Goal: Task Accomplishment & Management: Manage account settings

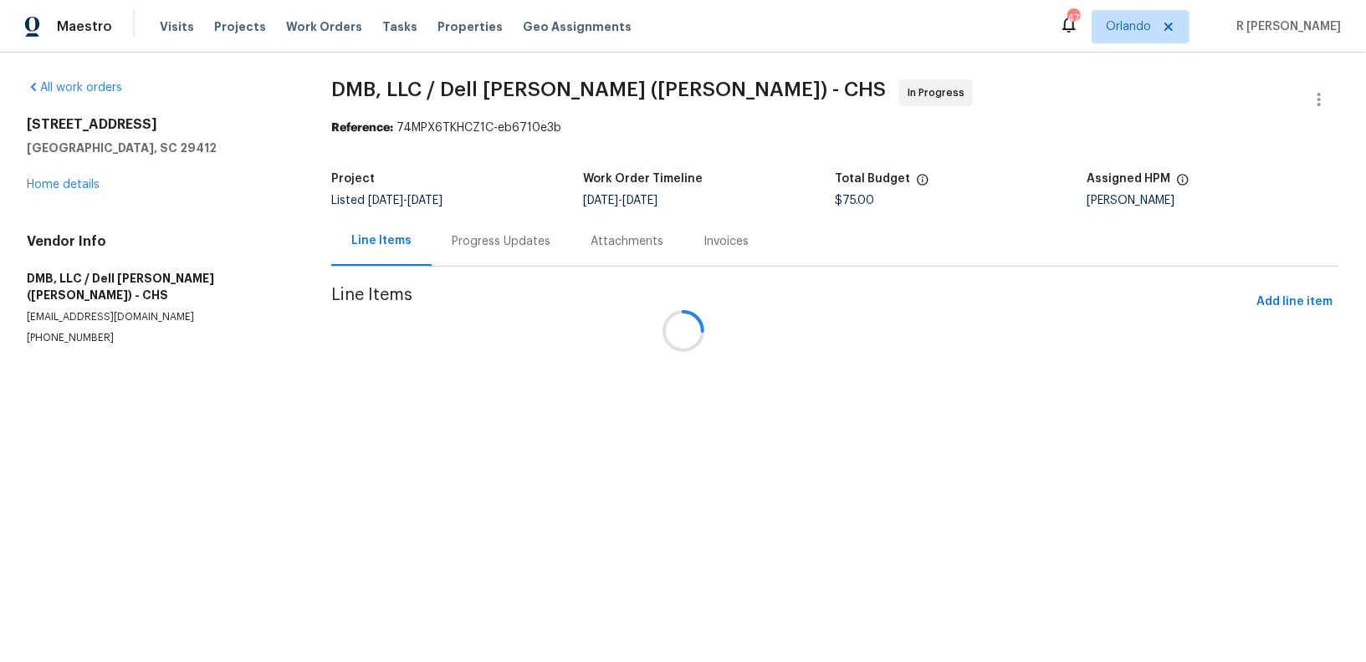
click at [503, 242] on div at bounding box center [683, 331] width 1366 height 662
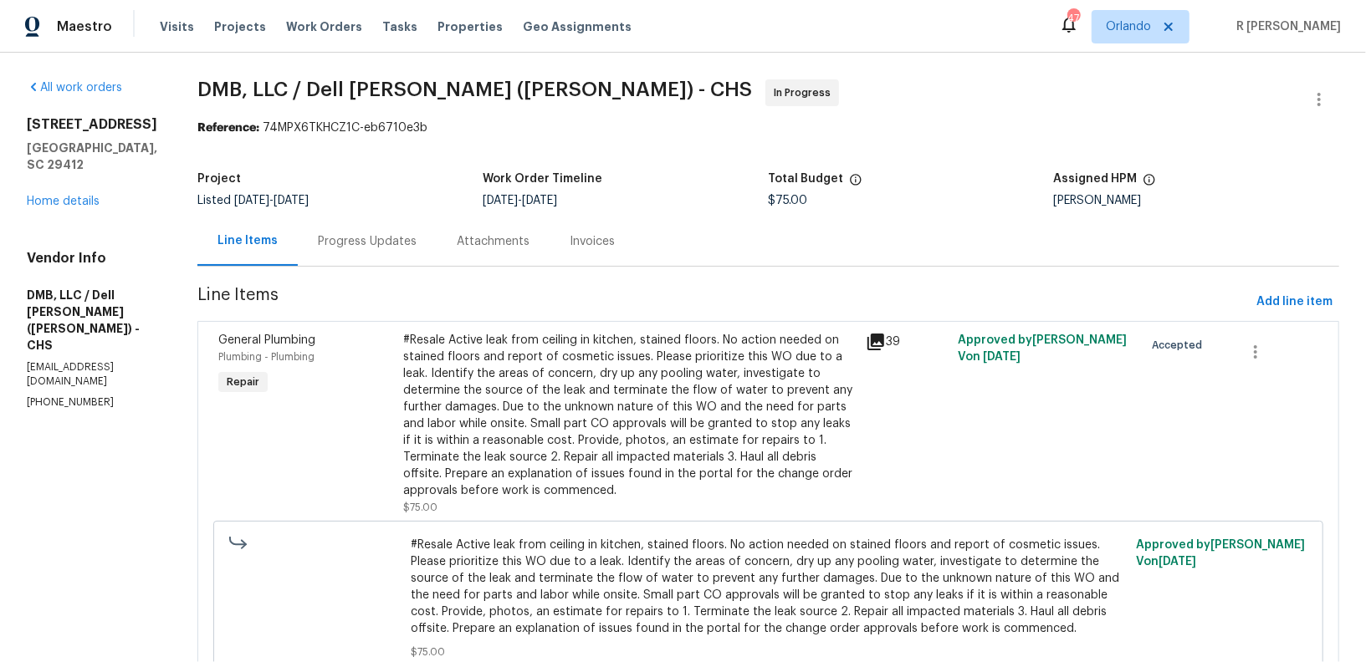
click at [343, 225] on div "Progress Updates" at bounding box center [367, 241] width 139 height 49
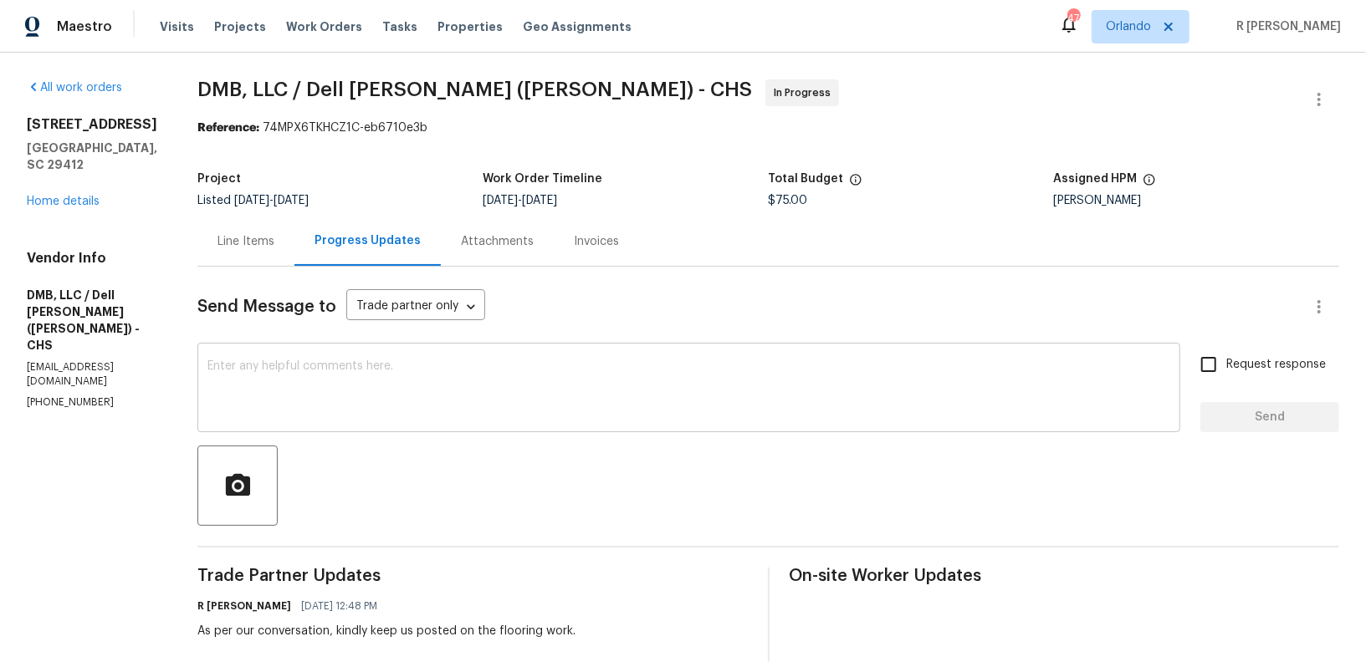
scroll to position [122, 0]
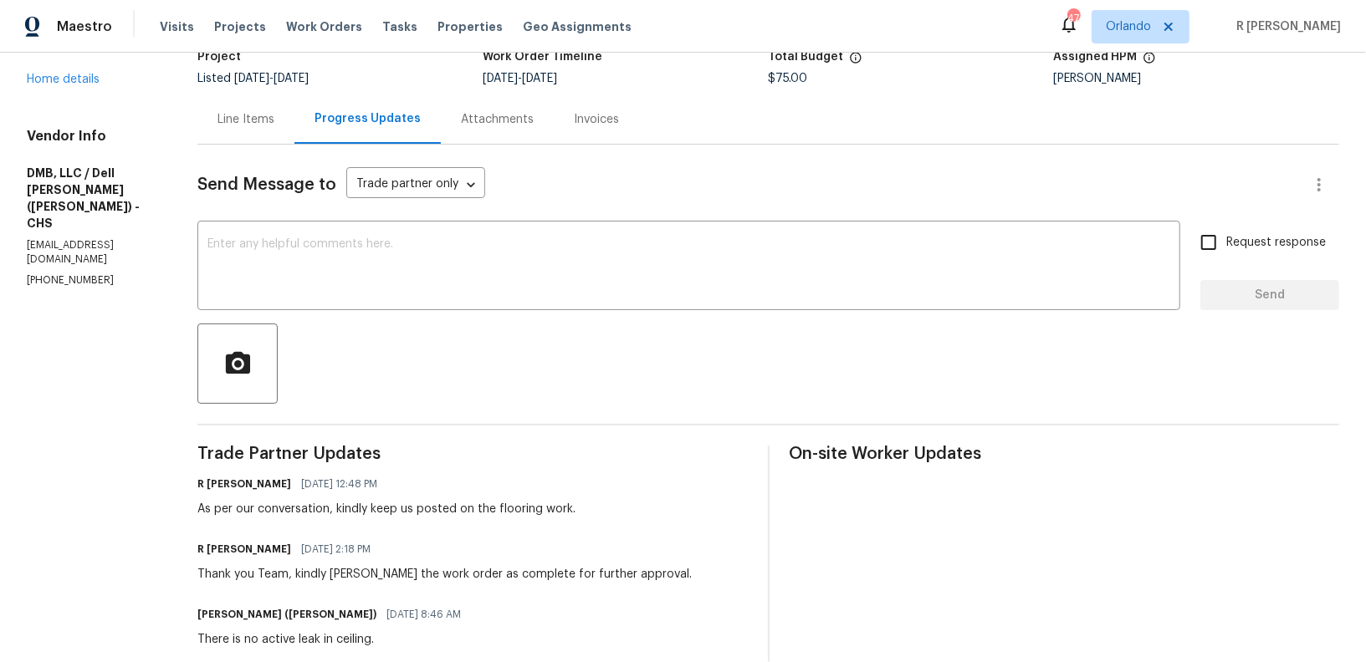
click at [66, 273] on p "(843) 991-8081" at bounding box center [92, 280] width 130 height 14
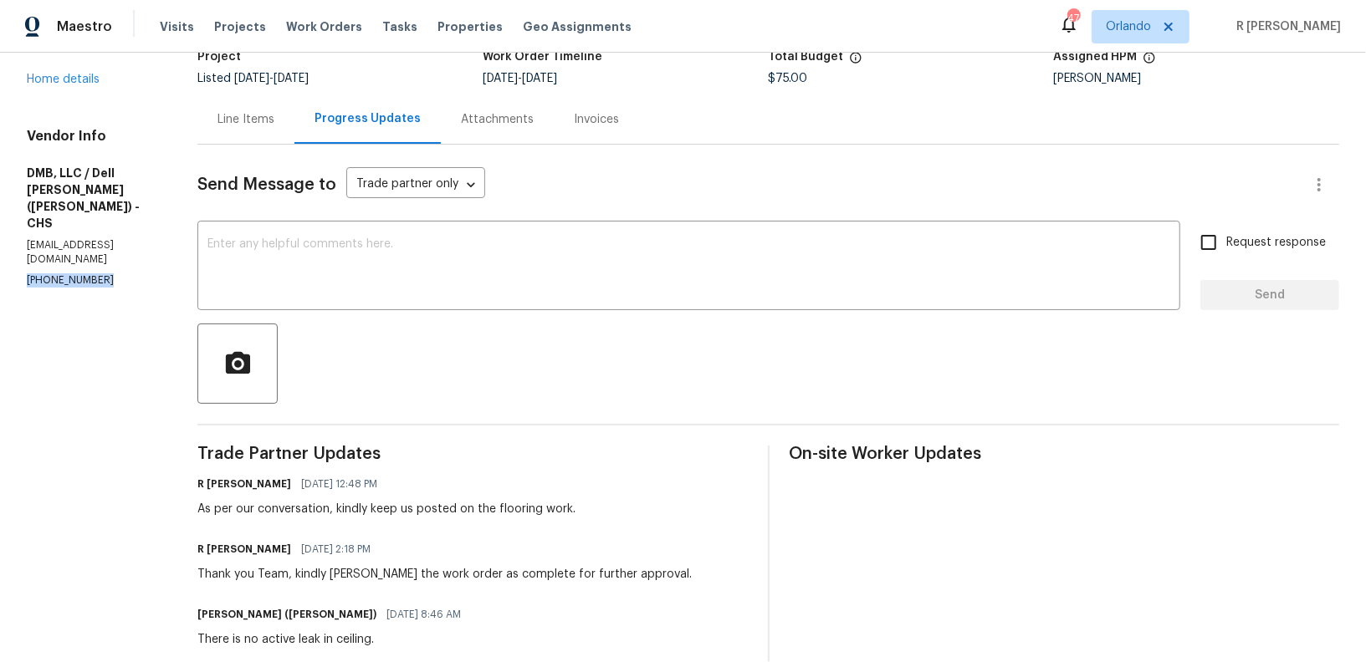
scroll to position [0, 0]
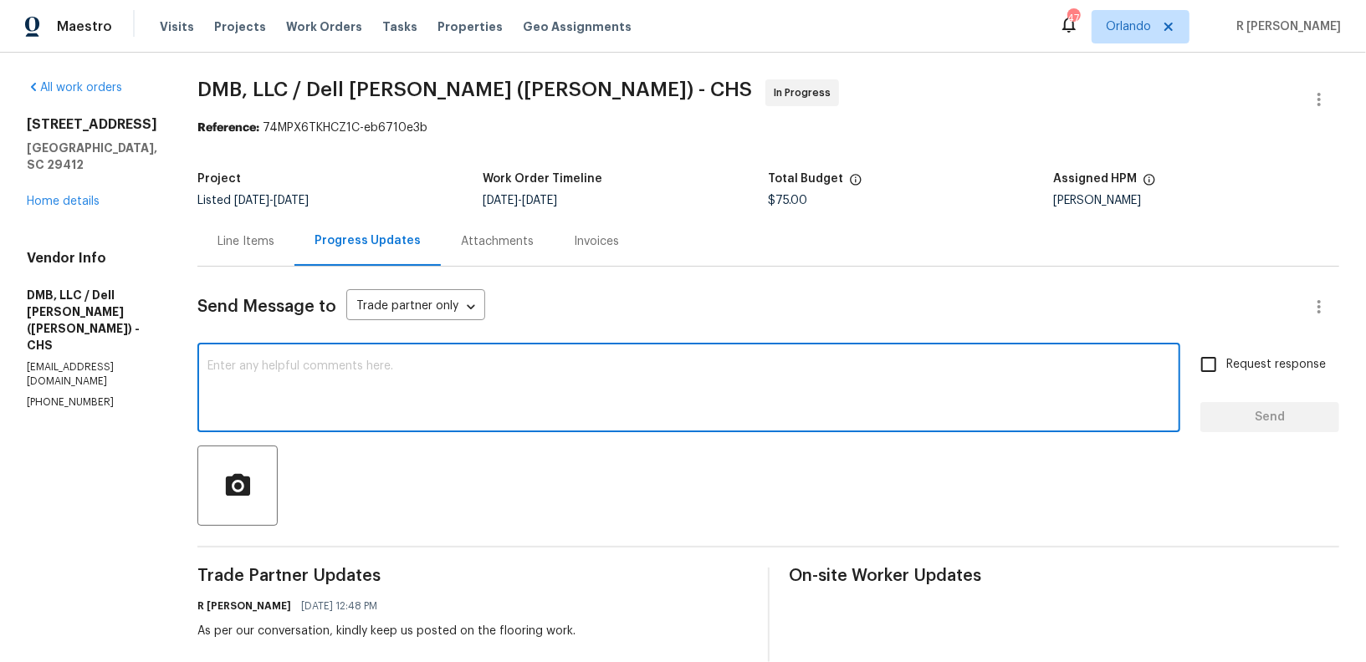
click at [548, 371] on textarea at bounding box center [688, 389] width 963 height 59
paste textarea "Hi Team, we sent you a text message through RingCentral to get a status update …"
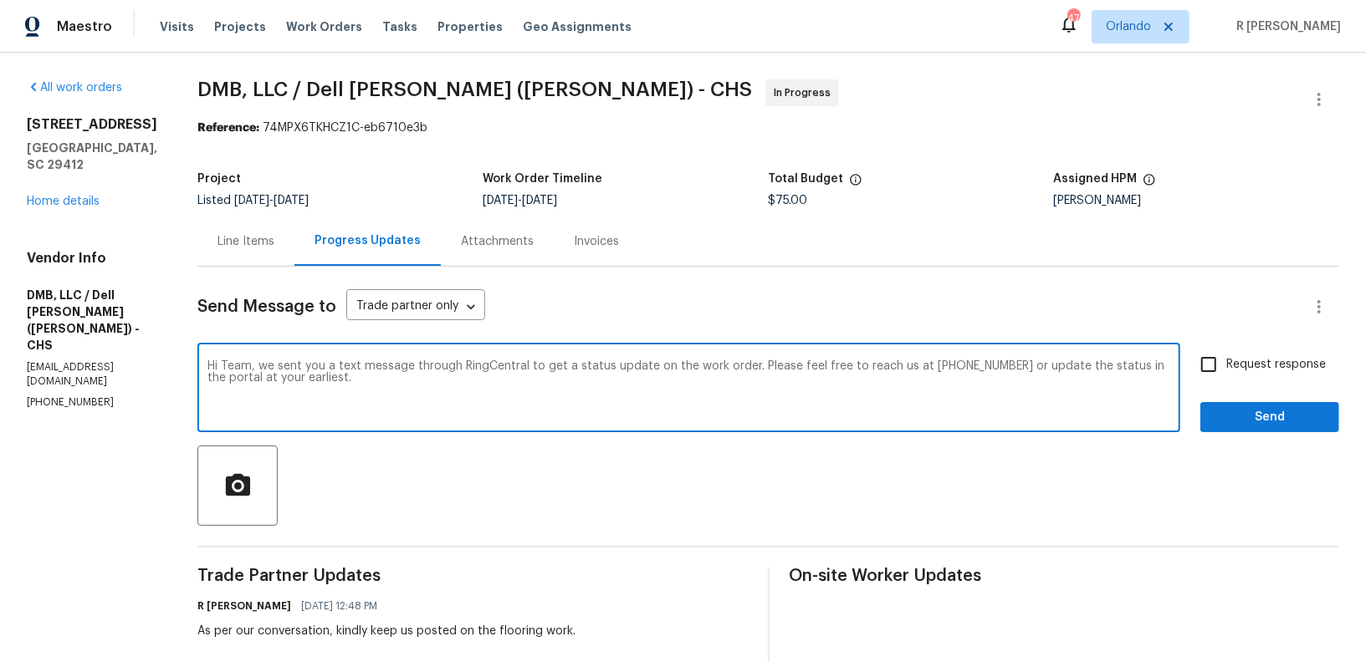
type textarea "Hi Team, we sent you a text message through RingCentral to get a status update …"
click at [1260, 371] on span "Request response" at bounding box center [1276, 365] width 100 height 18
click at [1226, 371] on input "Request response" at bounding box center [1208, 364] width 35 height 35
checkbox input "true"
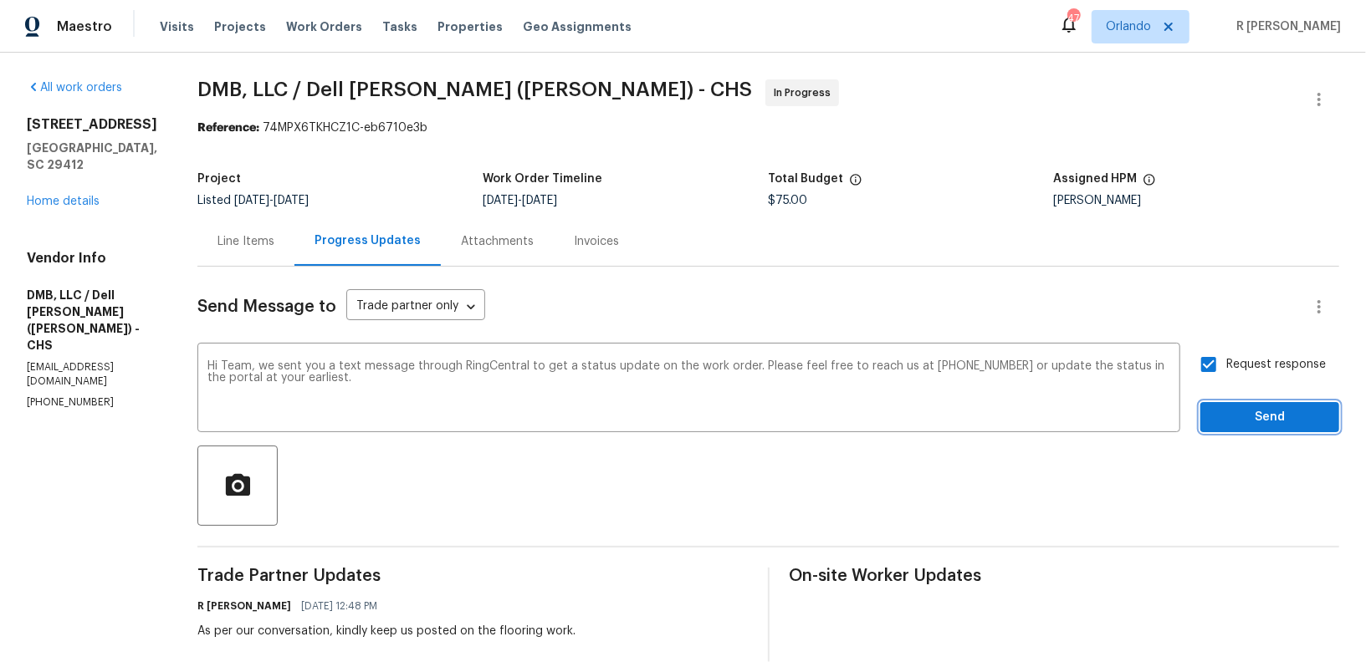
click at [1255, 432] on button "Send" at bounding box center [1269, 417] width 139 height 31
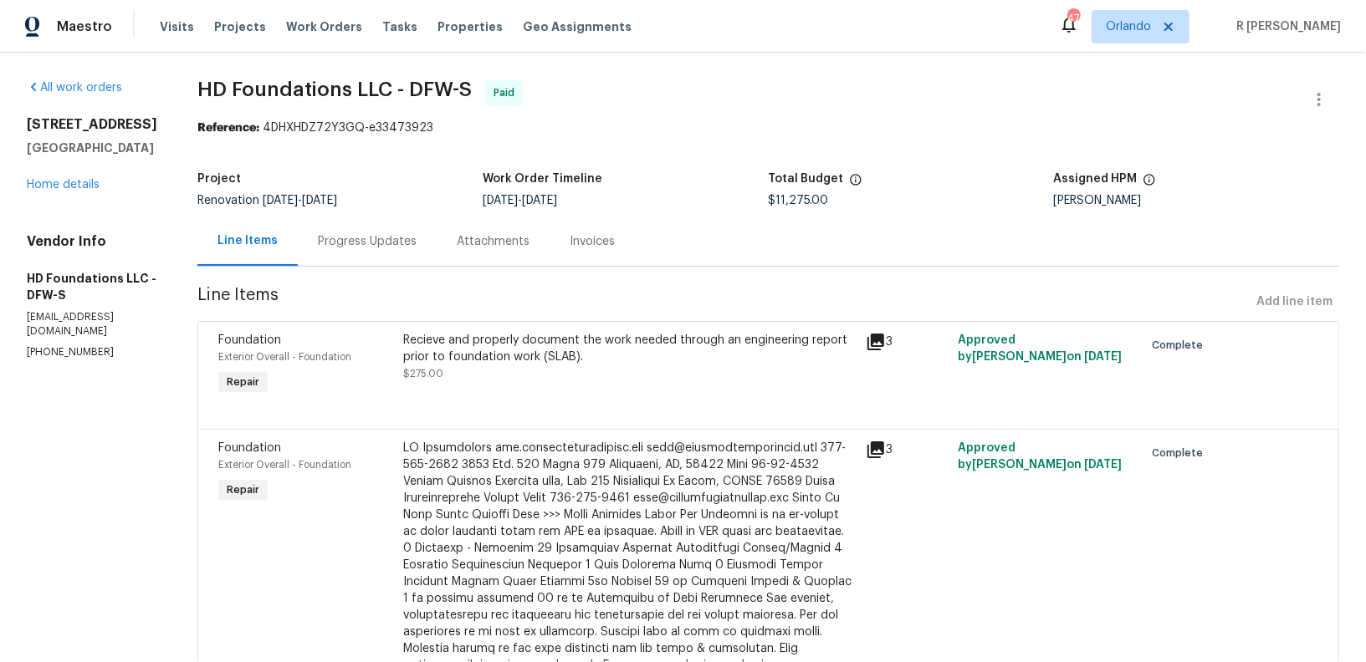
click at [417, 246] on div "Progress Updates" at bounding box center [367, 241] width 99 height 17
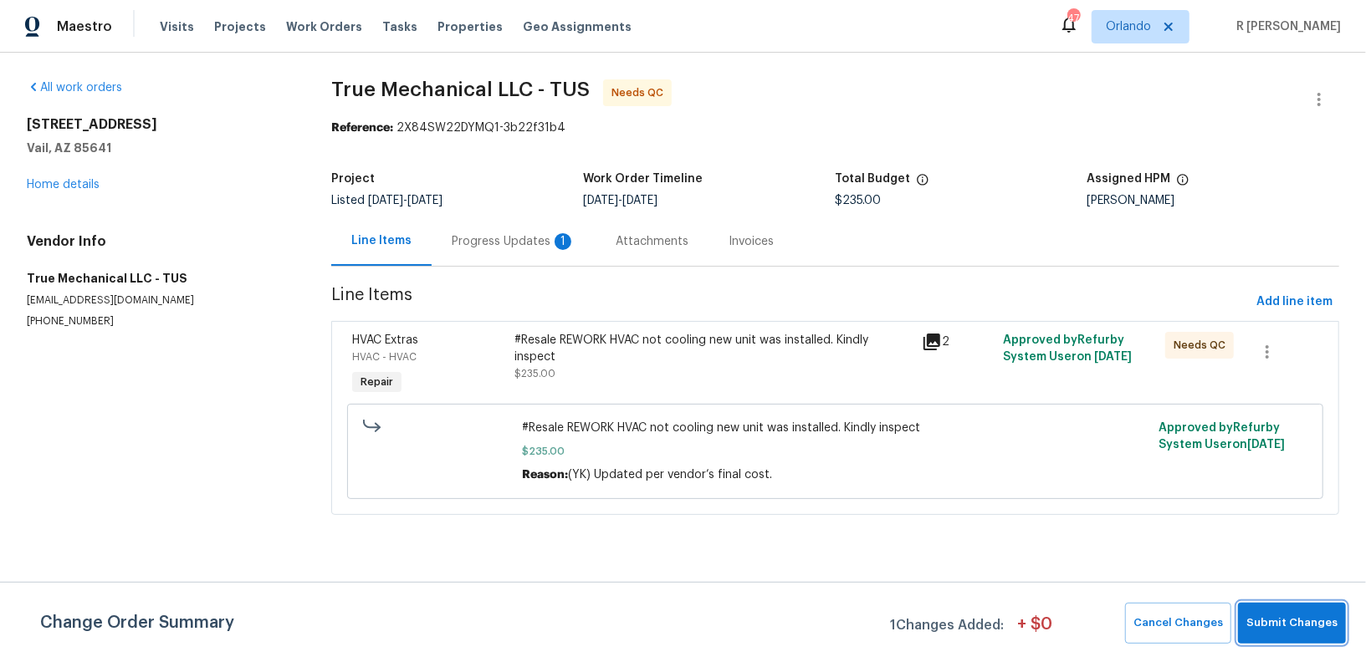
click at [1316, 619] on span "Submit Changes" at bounding box center [1291, 623] width 91 height 19
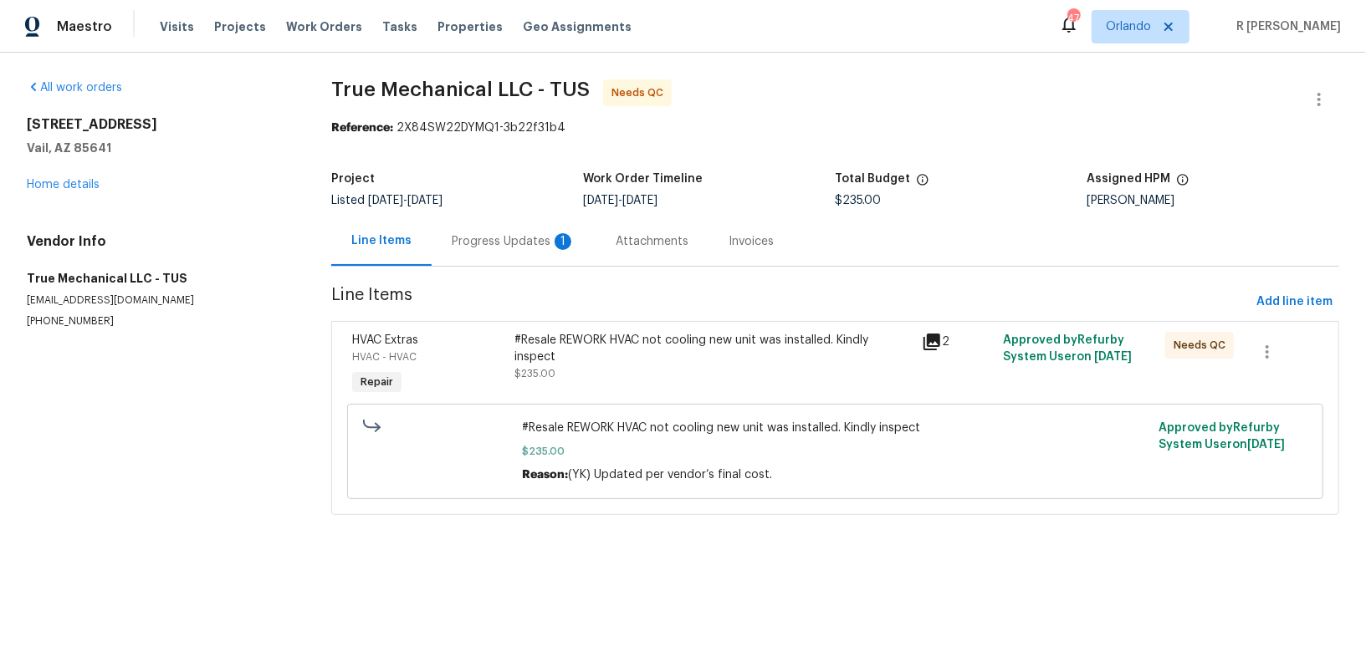
click at [504, 244] on div "Progress Updates 1" at bounding box center [514, 241] width 124 height 17
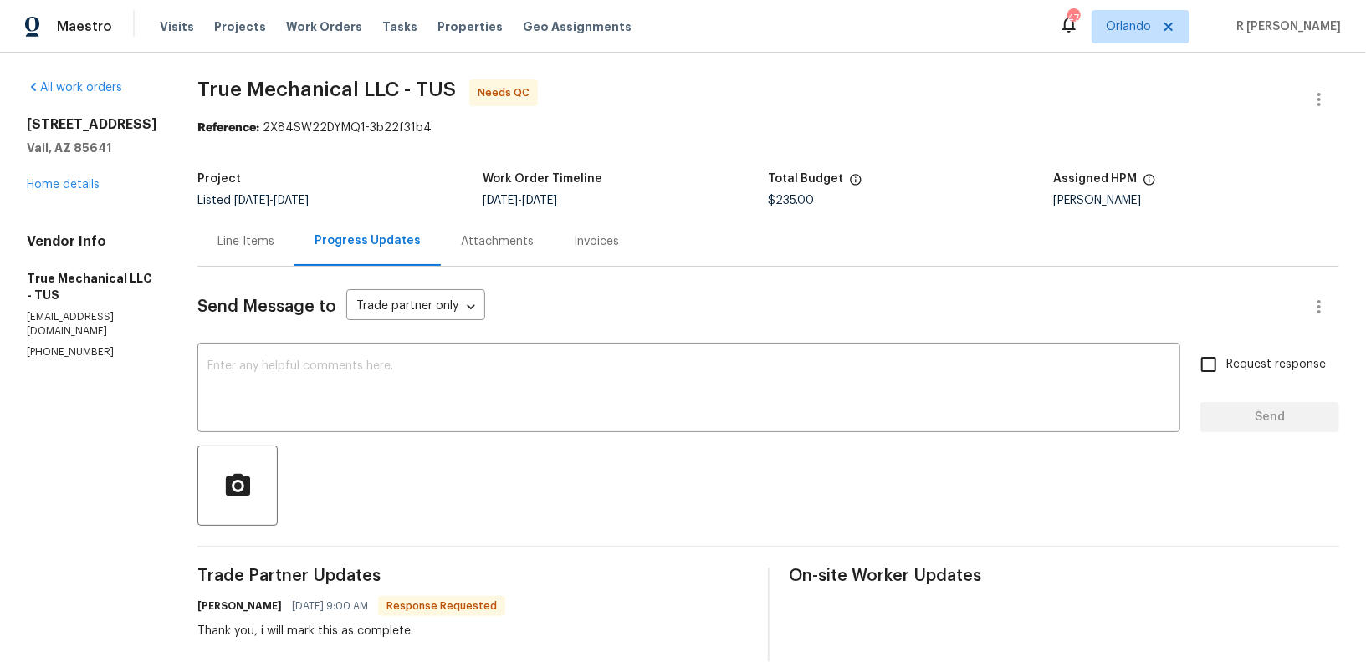
click at [260, 244] on div "Line Items" at bounding box center [245, 241] width 57 height 17
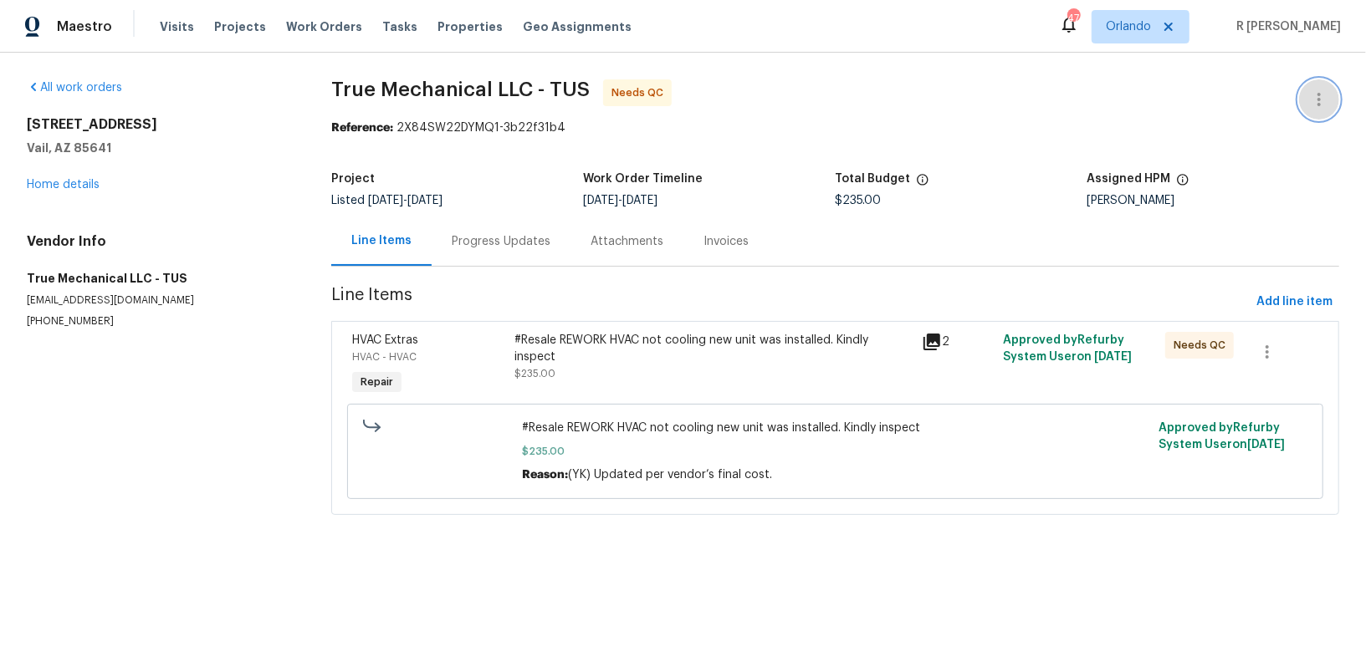
click at [1314, 101] on icon "button" at bounding box center [1319, 99] width 20 height 20
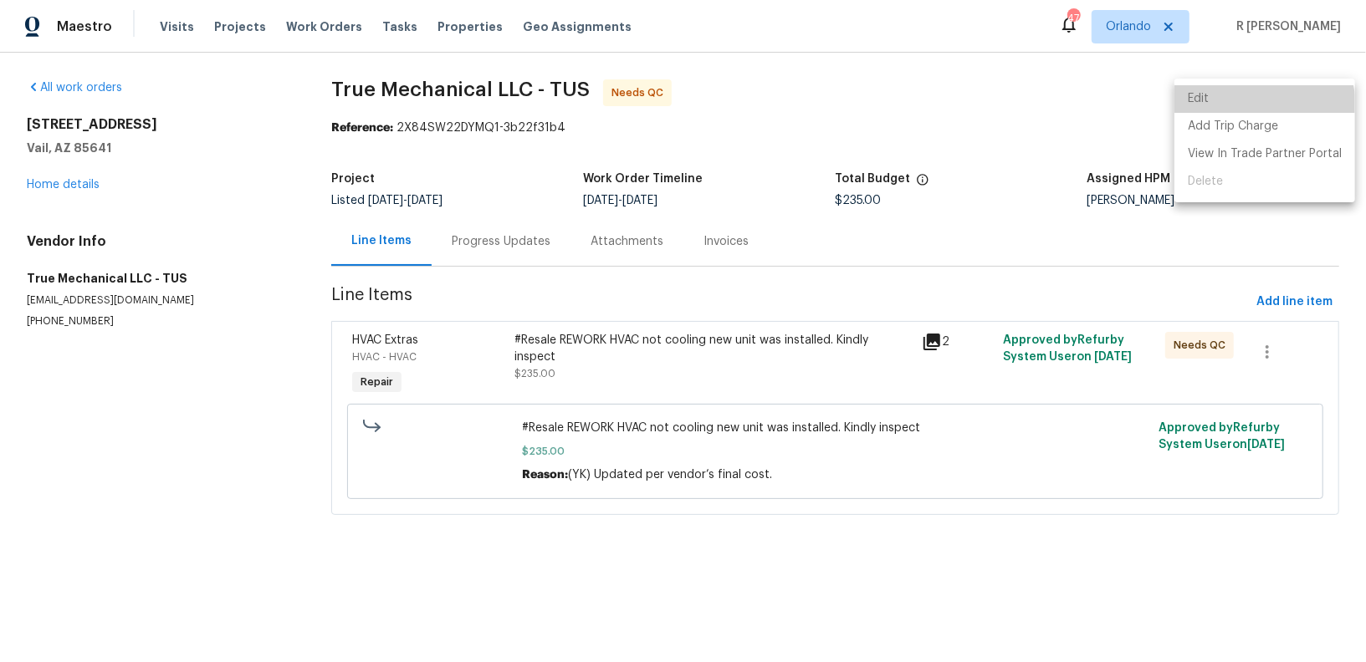
click at [1260, 106] on li "Edit" at bounding box center [1264, 99] width 181 height 28
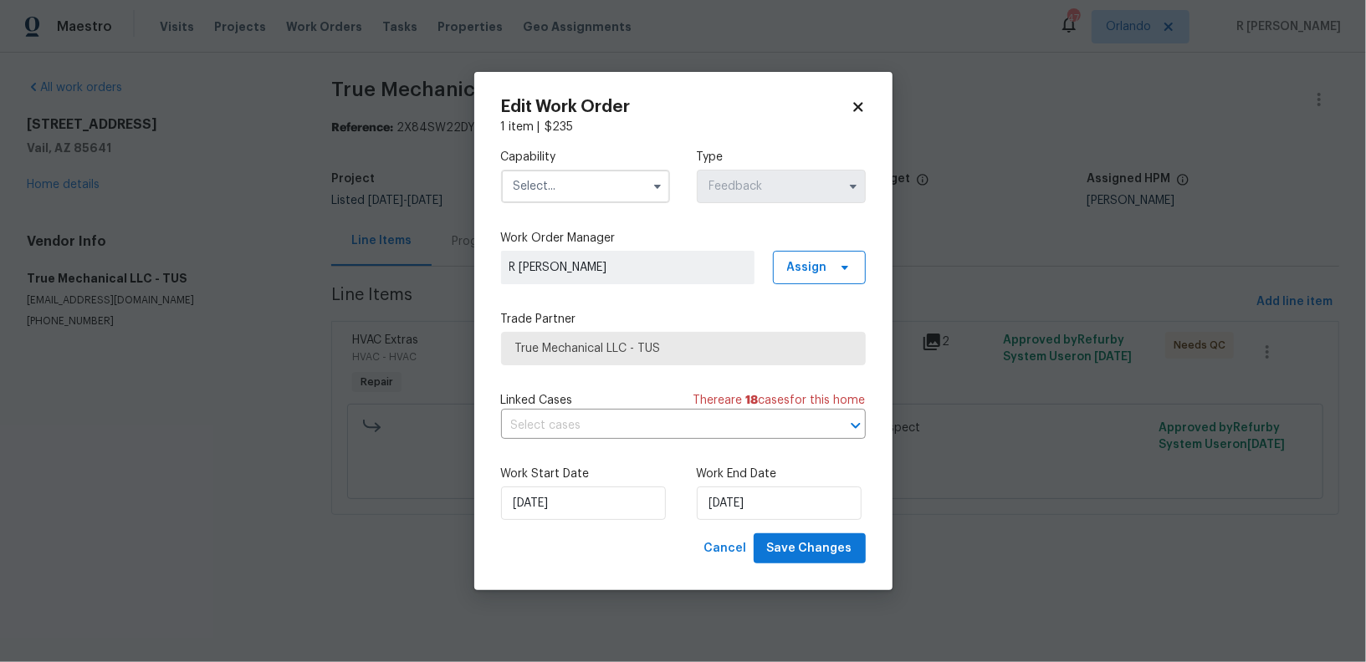
click at [566, 197] on input "text" at bounding box center [585, 186] width 169 height 33
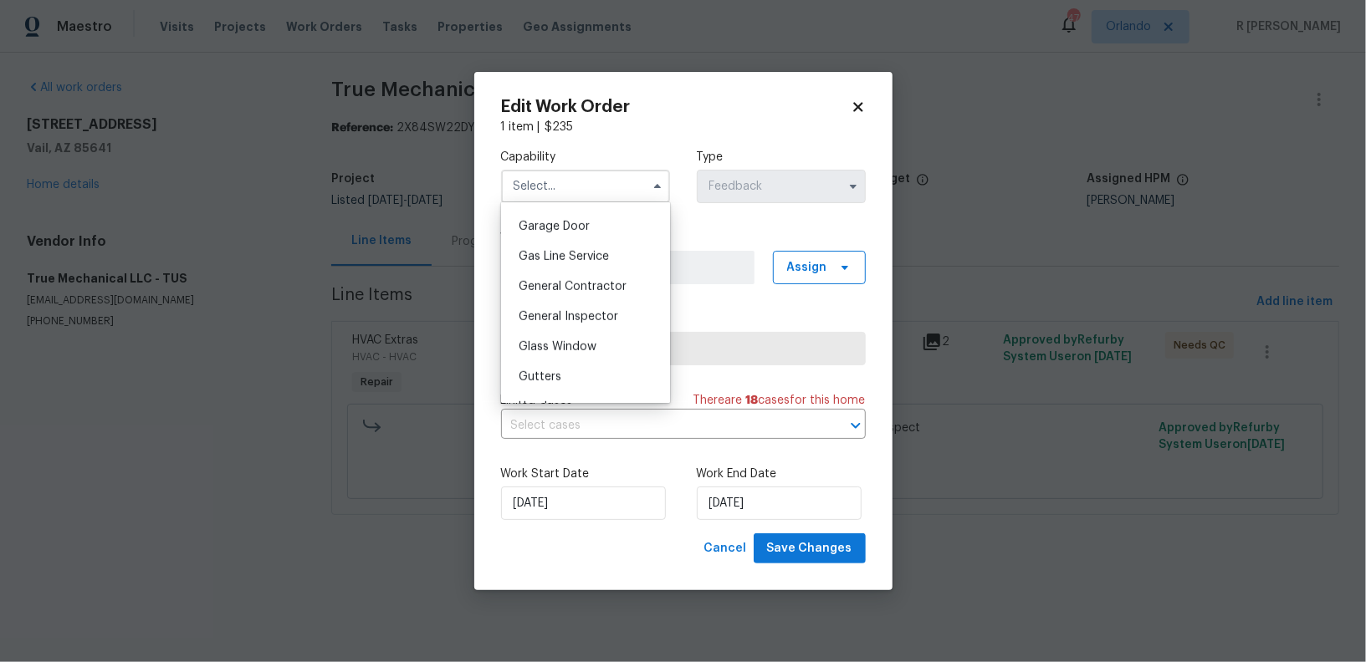
scroll to position [738, 0]
click at [583, 274] on div "General Contractor" at bounding box center [585, 283] width 161 height 30
type input "General Contractor"
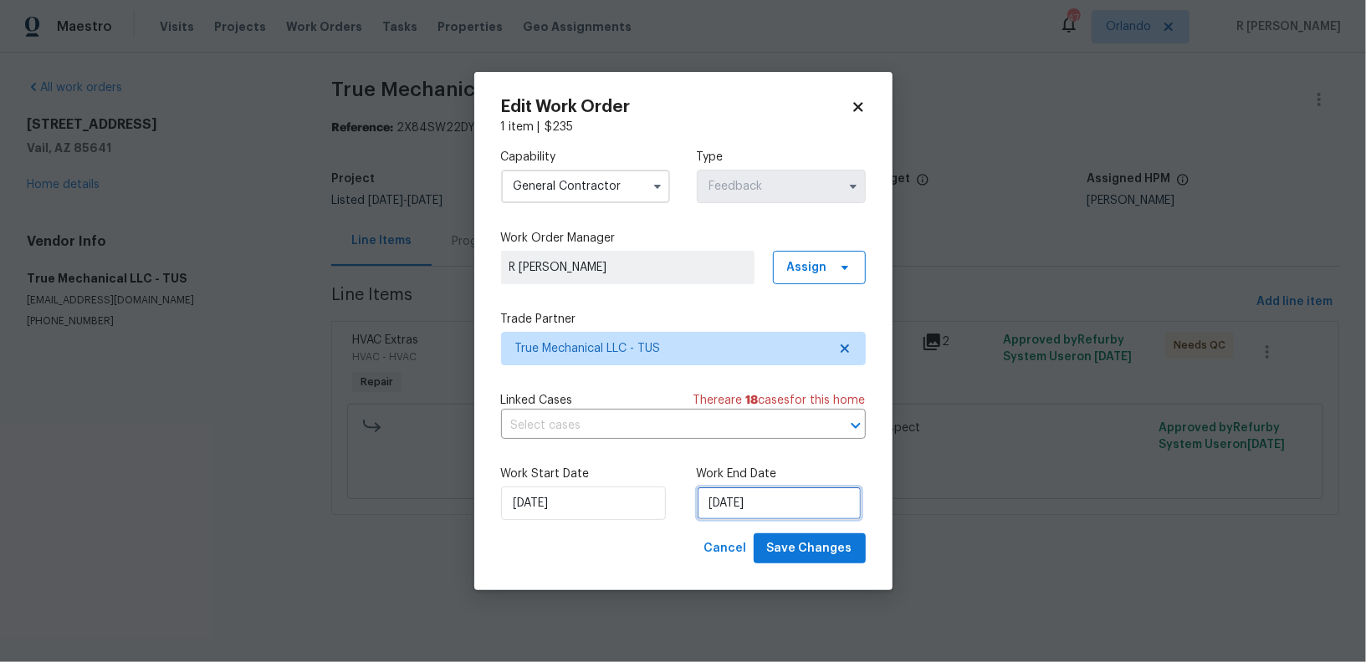
click at [759, 518] on input "27/08/2025" at bounding box center [779, 503] width 165 height 33
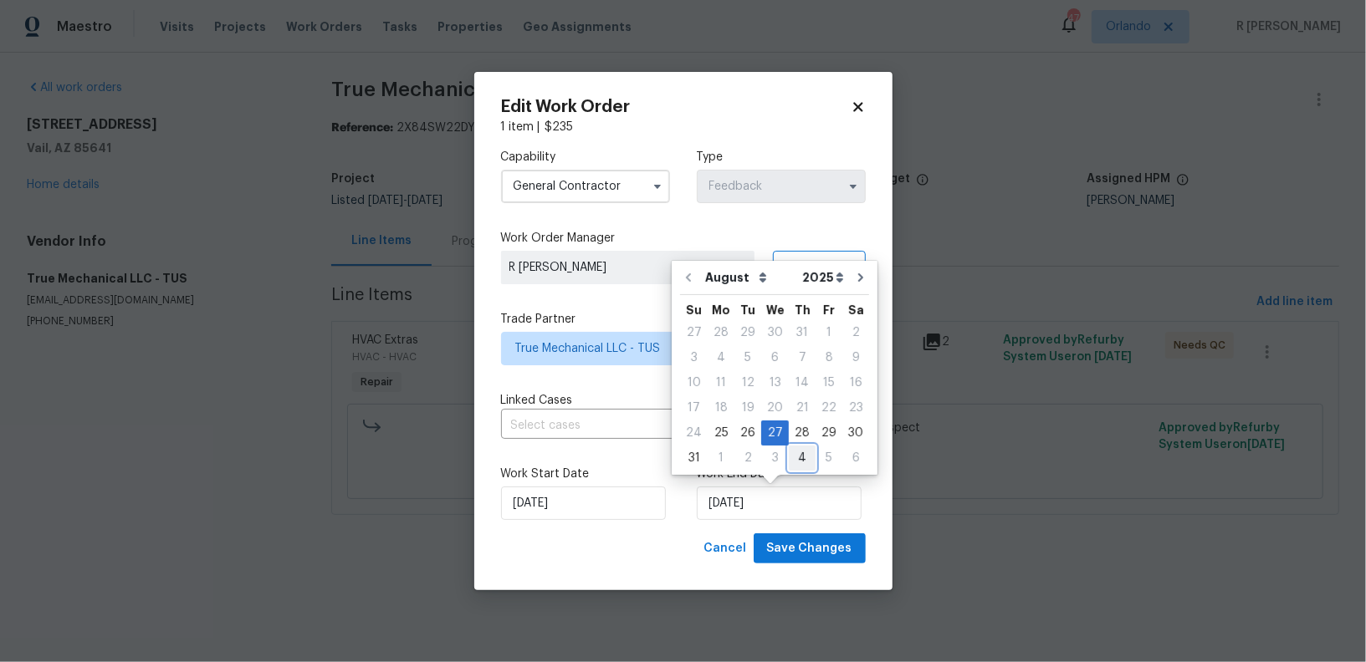
click at [792, 458] on div "4" at bounding box center [802, 458] width 27 height 23
type input "04/09/2025"
select select "8"
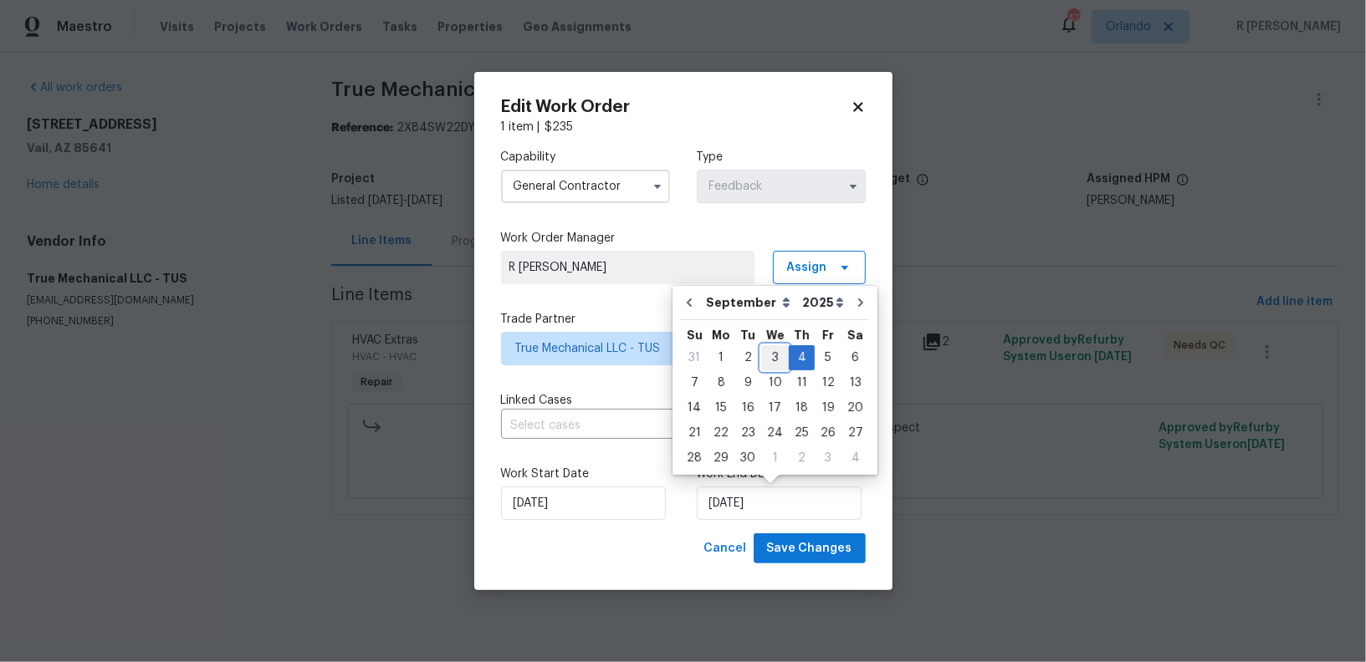
click at [778, 358] on div "3" at bounding box center [775, 357] width 28 height 23
type input "03/09/2025"
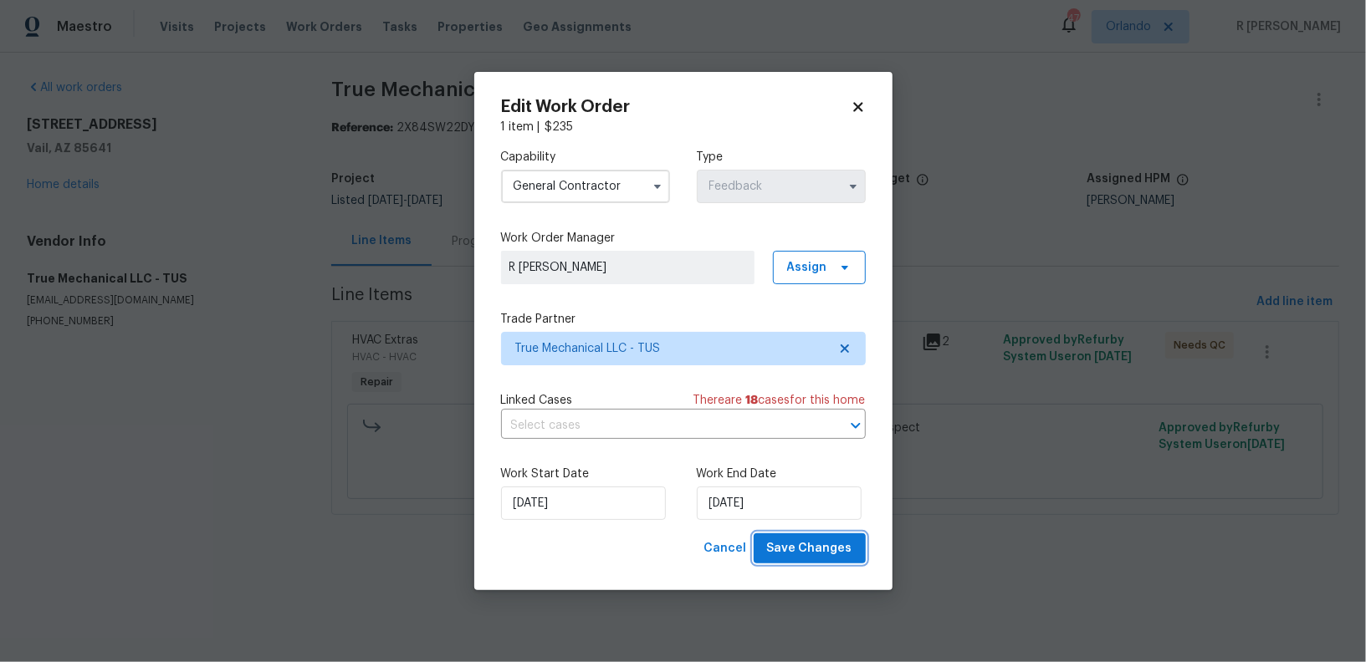
click at [820, 553] on span "Save Changes" at bounding box center [809, 549] width 85 height 21
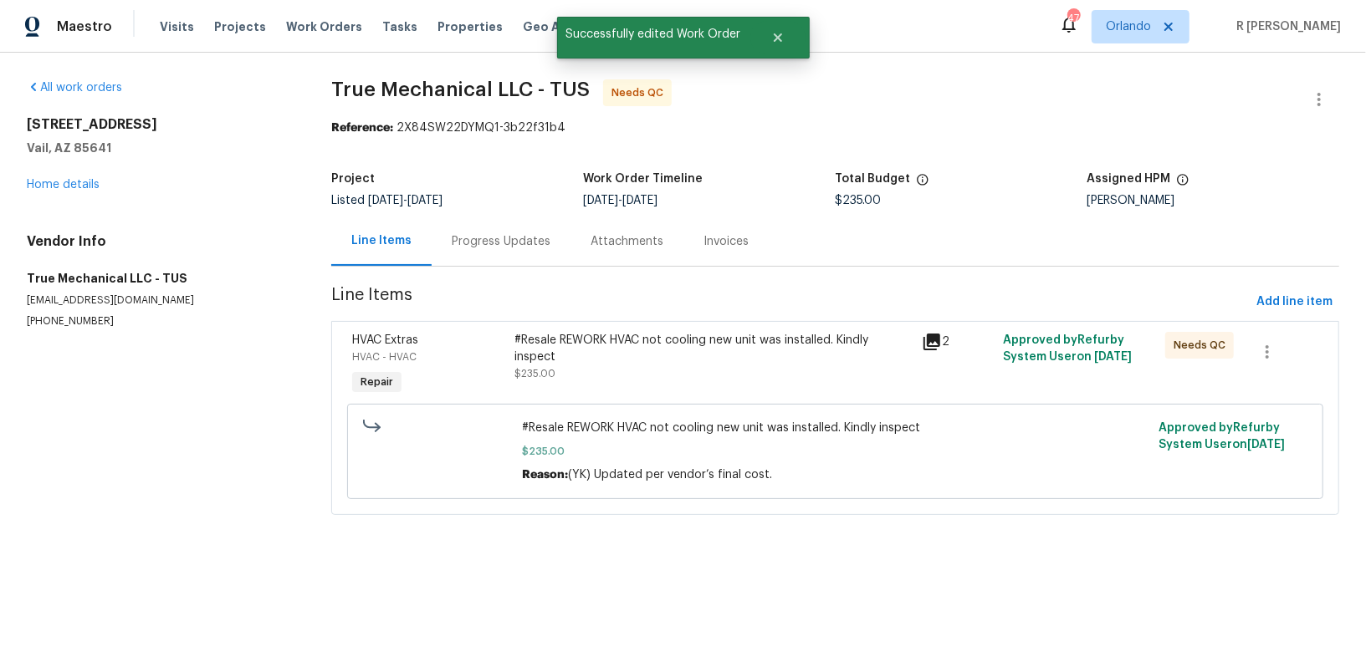
click at [626, 360] on div "#Resale REWORK HVAC not cooling new unit was installed. Kindly inspect" at bounding box center [713, 348] width 396 height 33
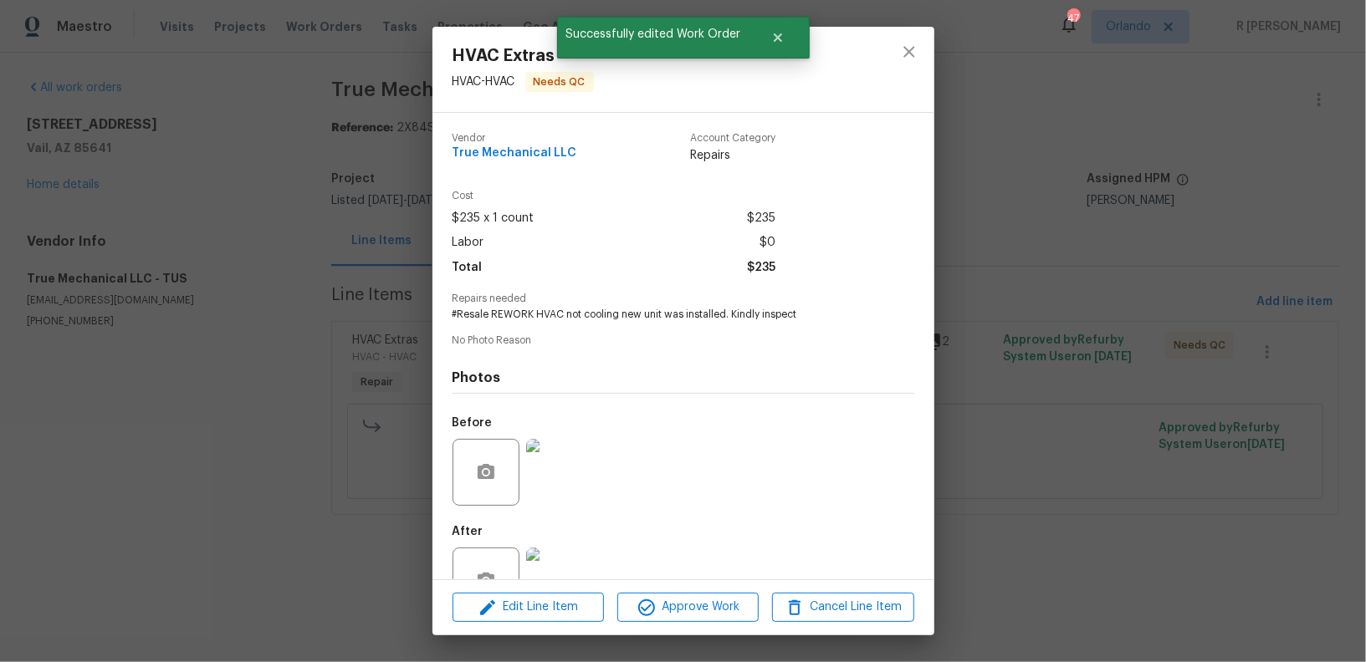
scroll to position [52, 0]
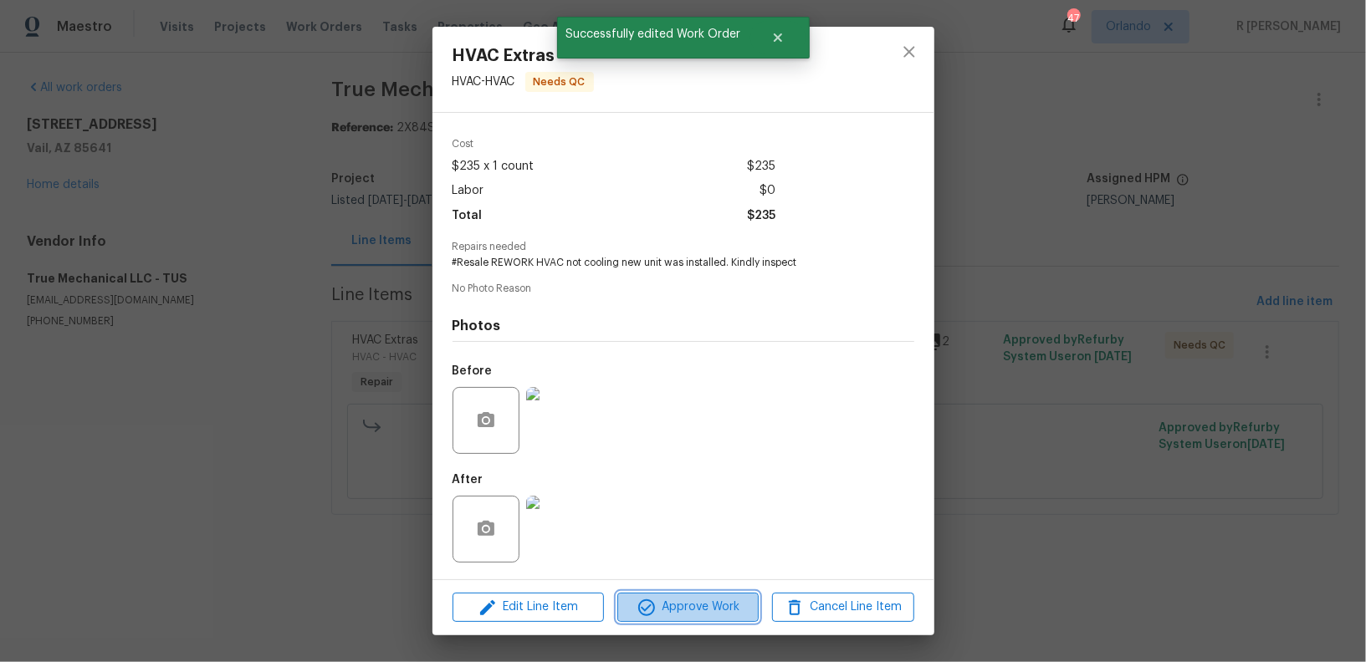
click at [682, 599] on span "Approve Work" at bounding box center [687, 607] width 131 height 21
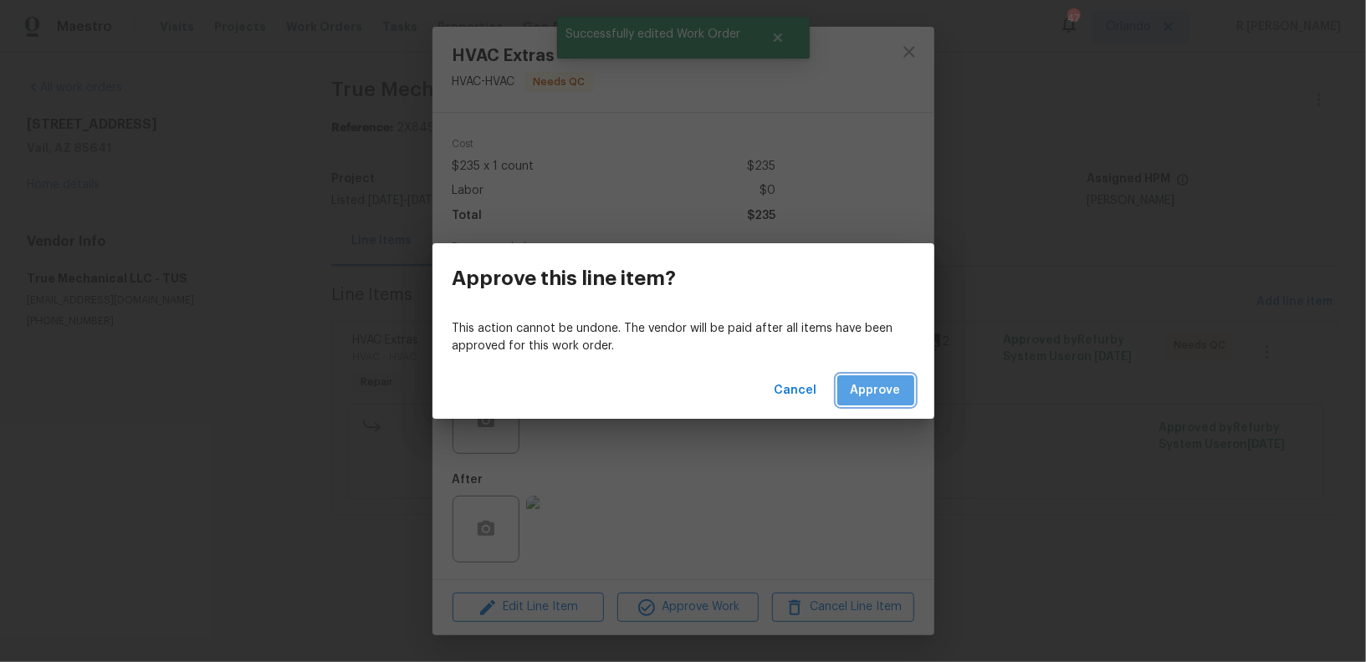
click at [897, 383] on span "Approve" at bounding box center [876, 391] width 50 height 21
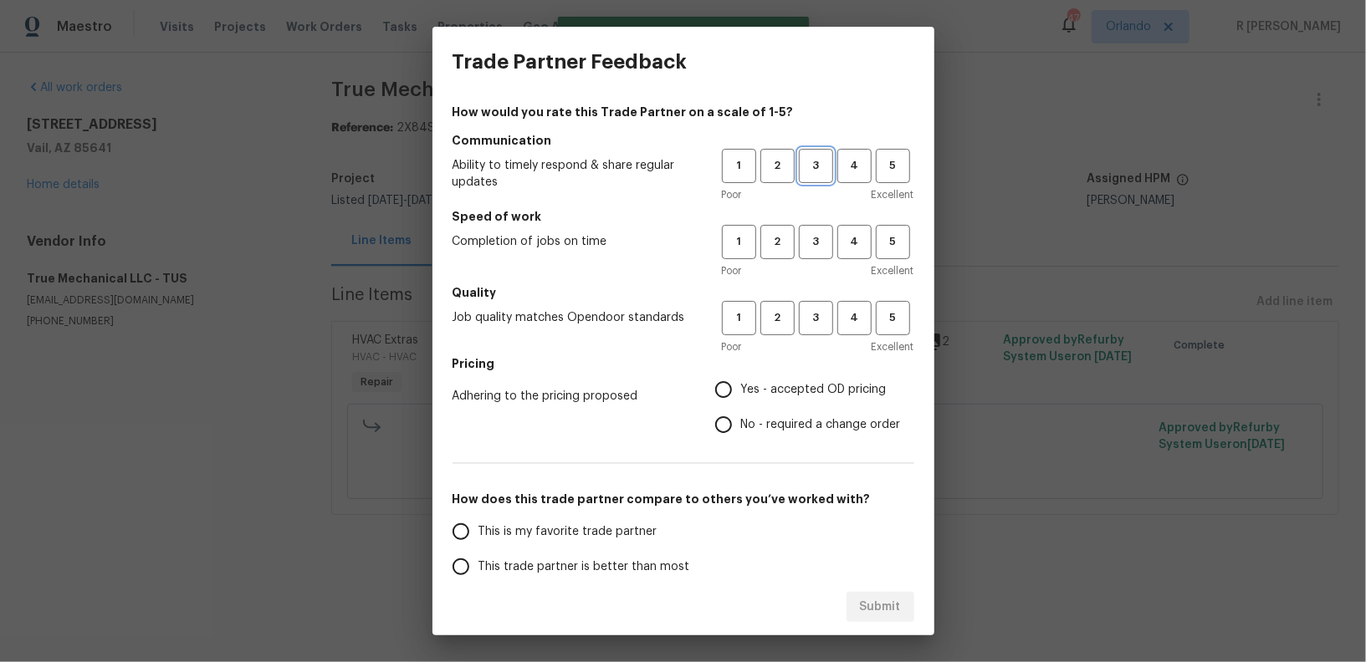
click at [815, 172] on span "3" at bounding box center [815, 165] width 31 height 19
click at [818, 253] on button "3" at bounding box center [816, 242] width 34 height 34
click at [820, 312] on span "3" at bounding box center [815, 318] width 31 height 19
click at [749, 435] on label "No - required a change order" at bounding box center [803, 424] width 195 height 35
click at [741, 435] on input "No - required a change order" at bounding box center [723, 424] width 35 height 35
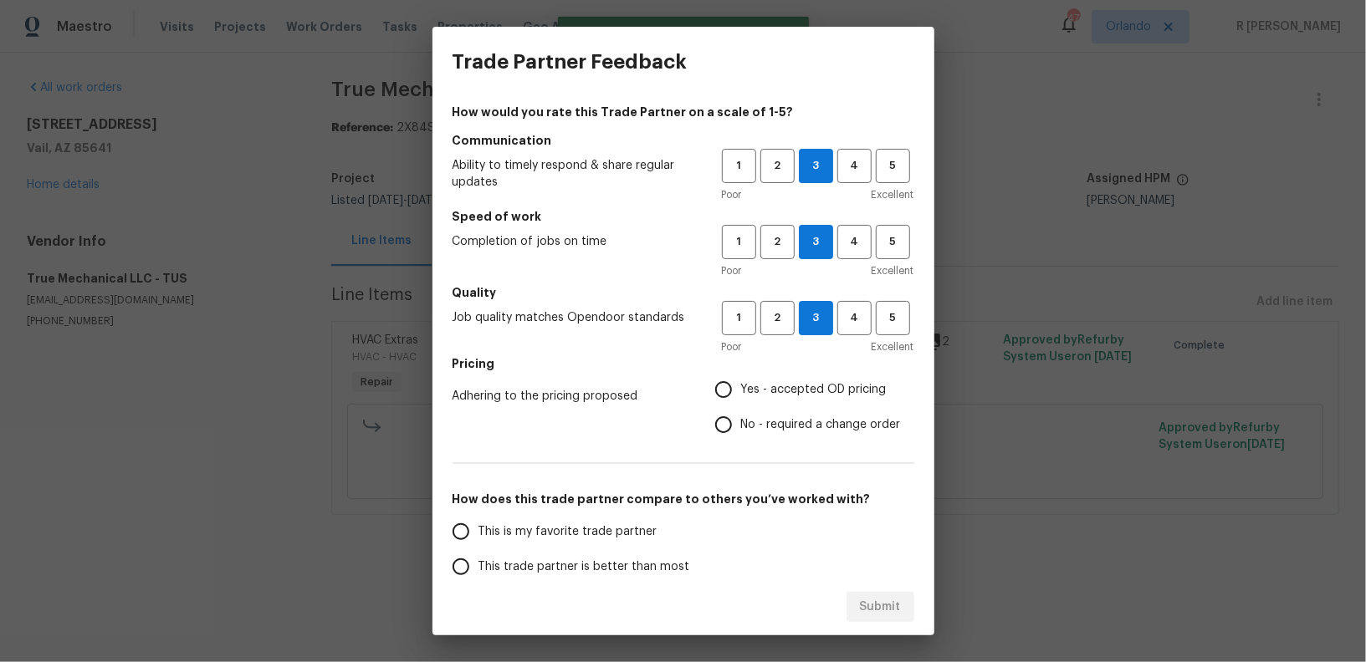
radio input "true"
click at [588, 562] on span "This trade partner is better than most" at bounding box center [584, 568] width 212 height 18
click at [478, 562] on input "This trade partner is better than most" at bounding box center [460, 566] width 35 height 35
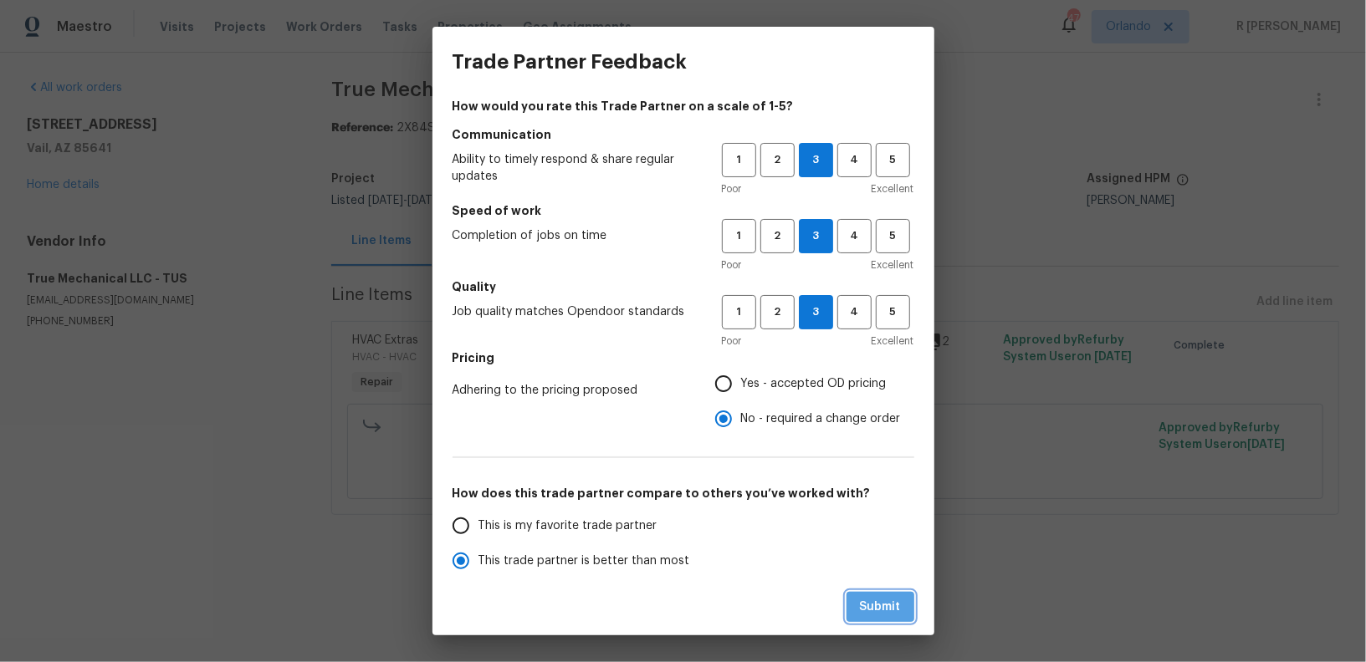
click at [869, 602] on span "Submit" at bounding box center [880, 607] width 41 height 21
radio input "true"
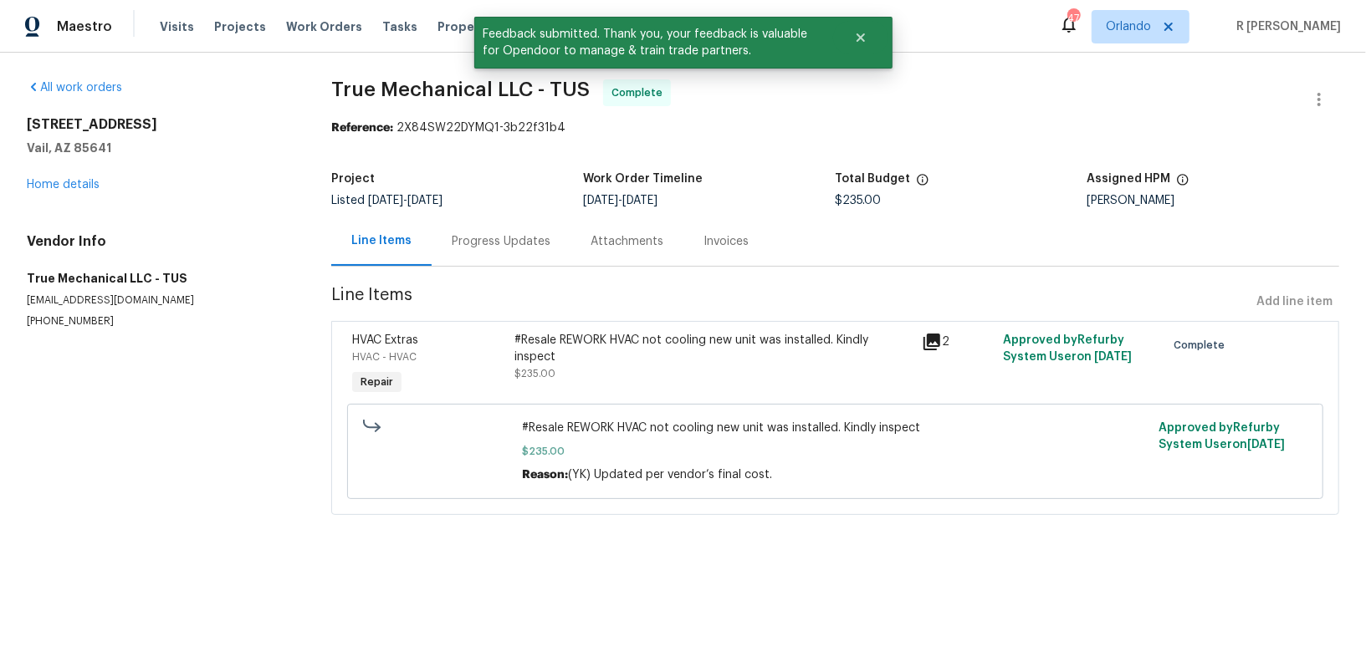
click at [483, 247] on div "Progress Updates" at bounding box center [501, 241] width 99 height 17
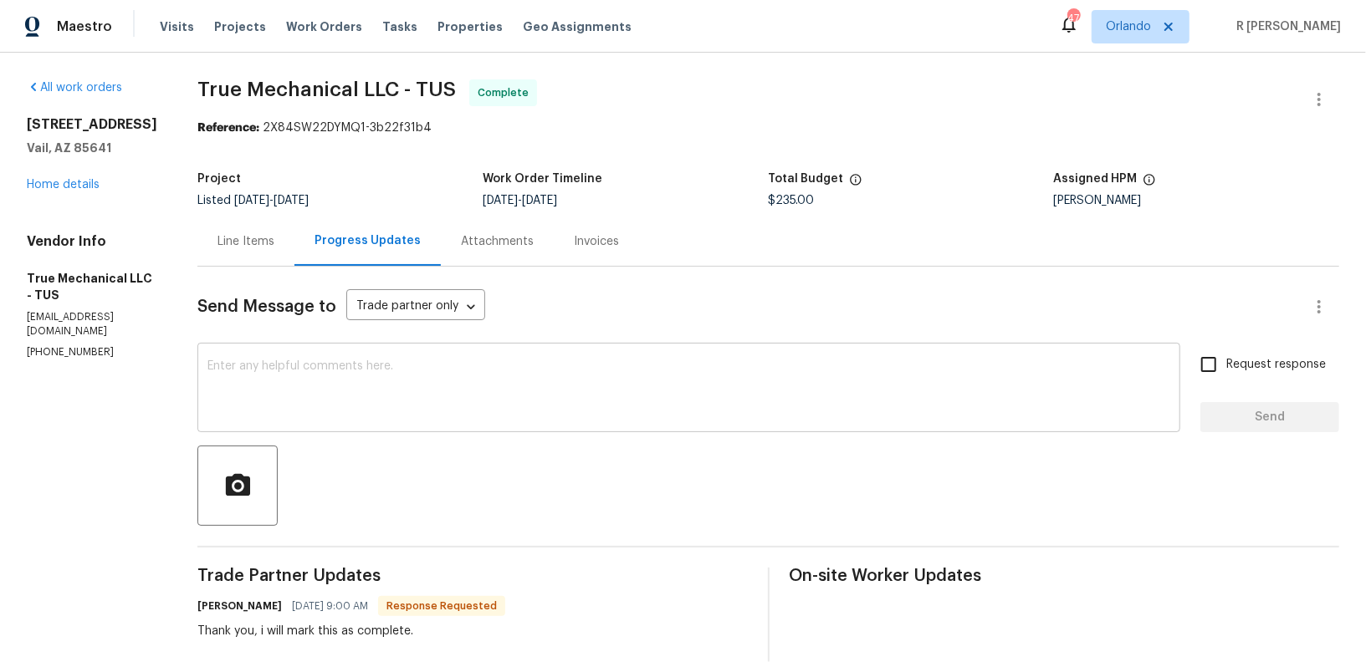
click at [668, 403] on textarea at bounding box center [688, 389] width 963 height 59
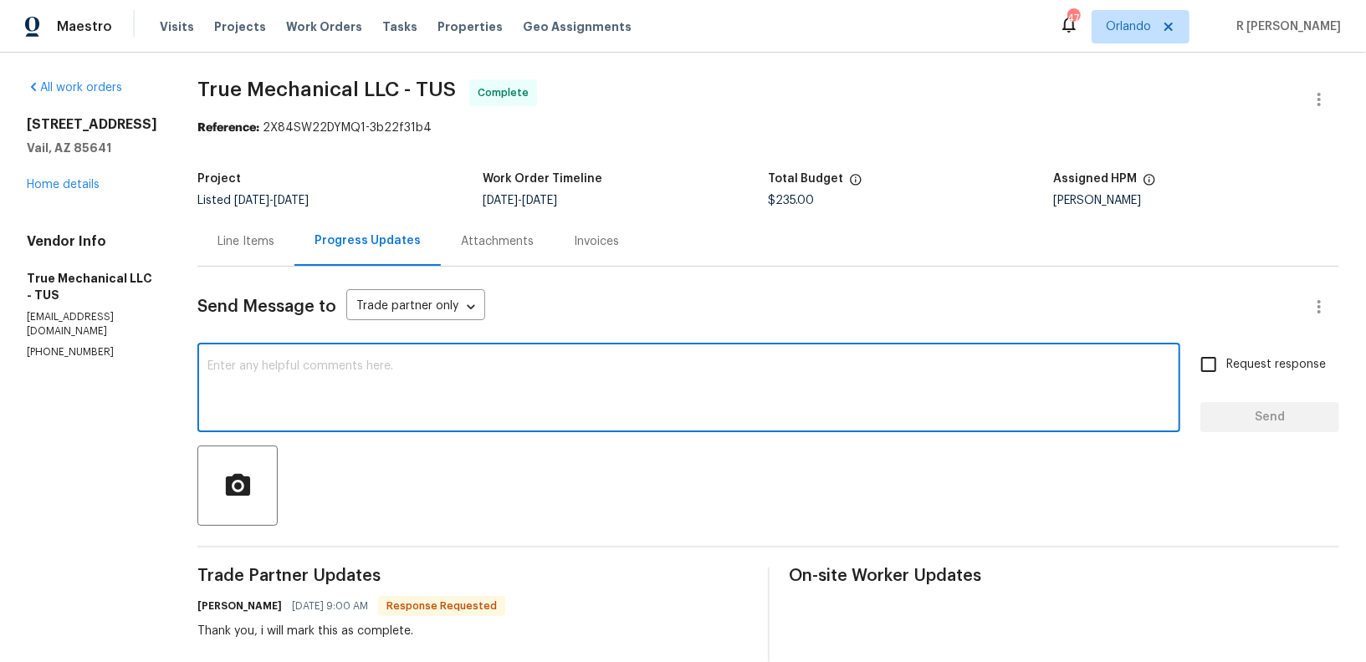
paste textarea "Hi Team, the work order has been approved. Kindly upload the detailed invoice. …"
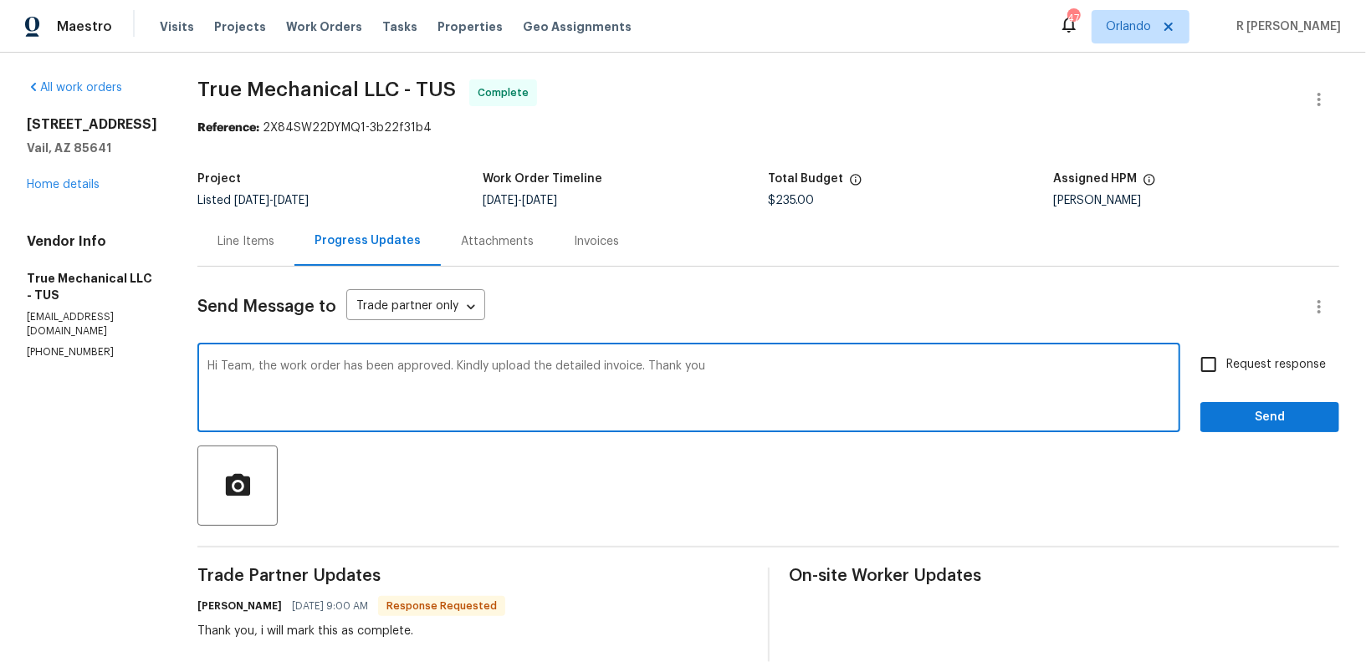
type textarea "Hi Team, the work order has been approved. Kindly upload the detailed invoice. …"
click at [1271, 424] on span "Send" at bounding box center [1270, 417] width 112 height 21
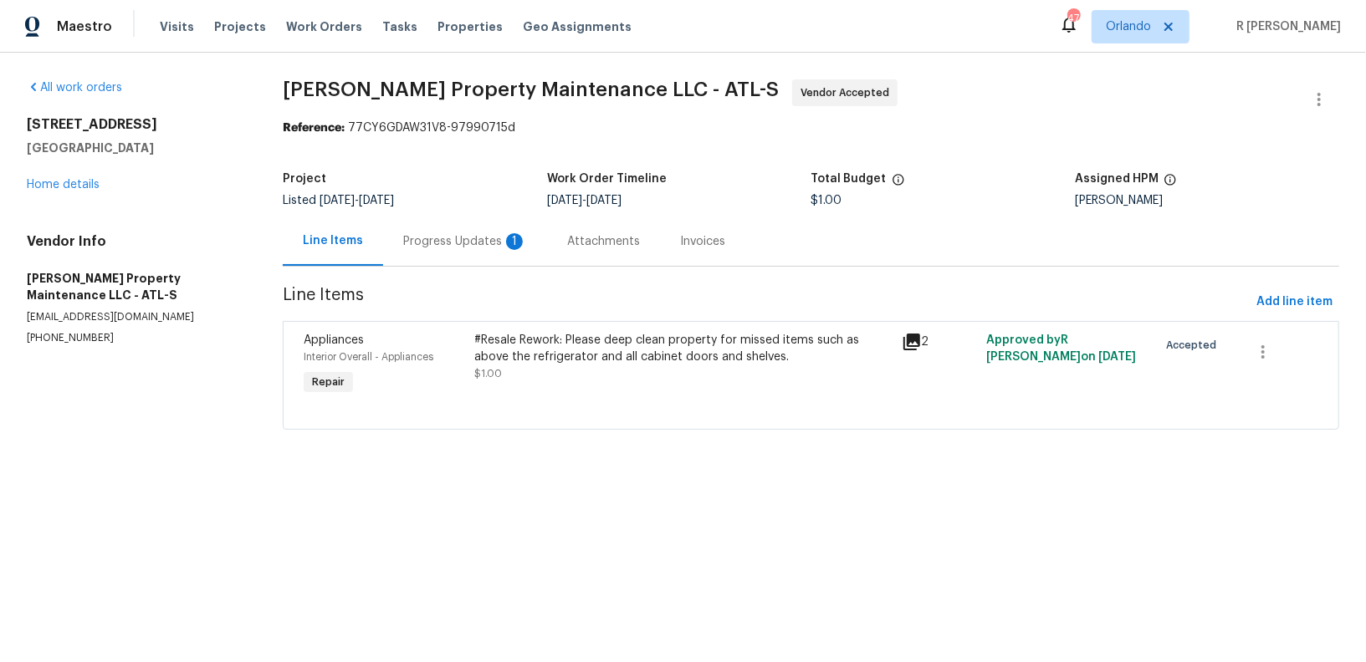
click at [468, 239] on div "Progress Updates 1" at bounding box center [465, 241] width 124 height 17
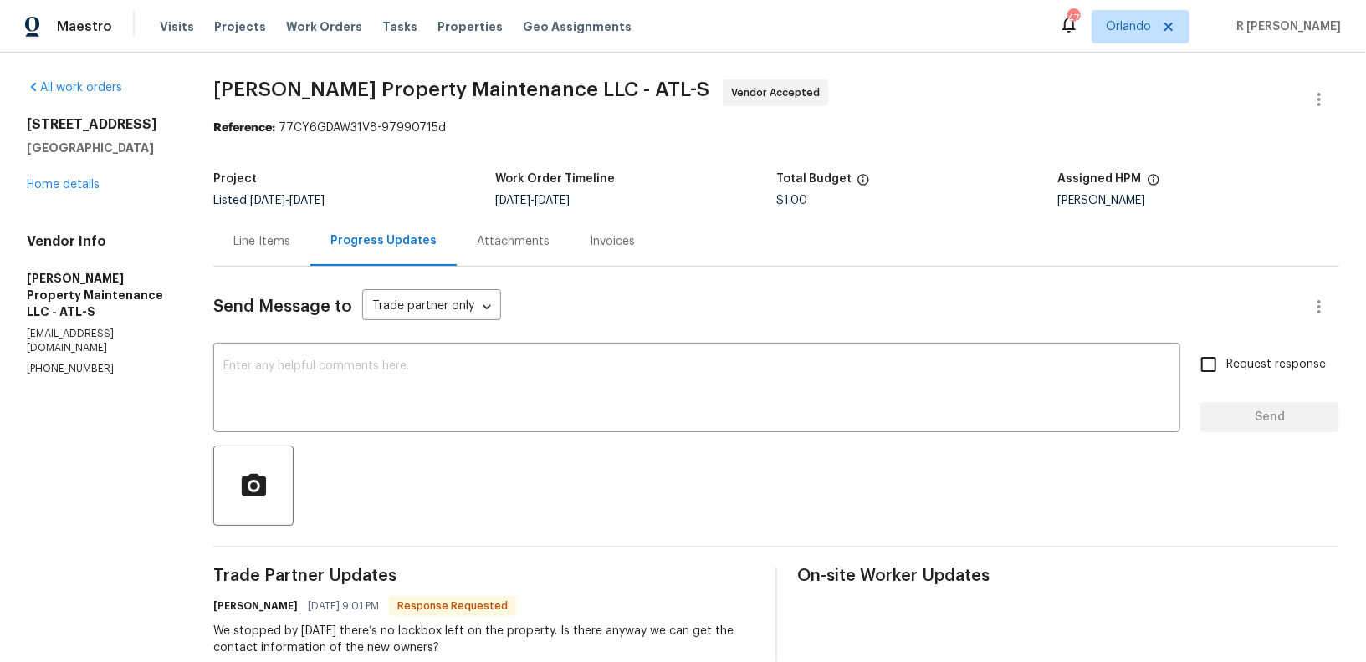
click at [257, 248] on div "Line Items" at bounding box center [261, 241] width 57 height 17
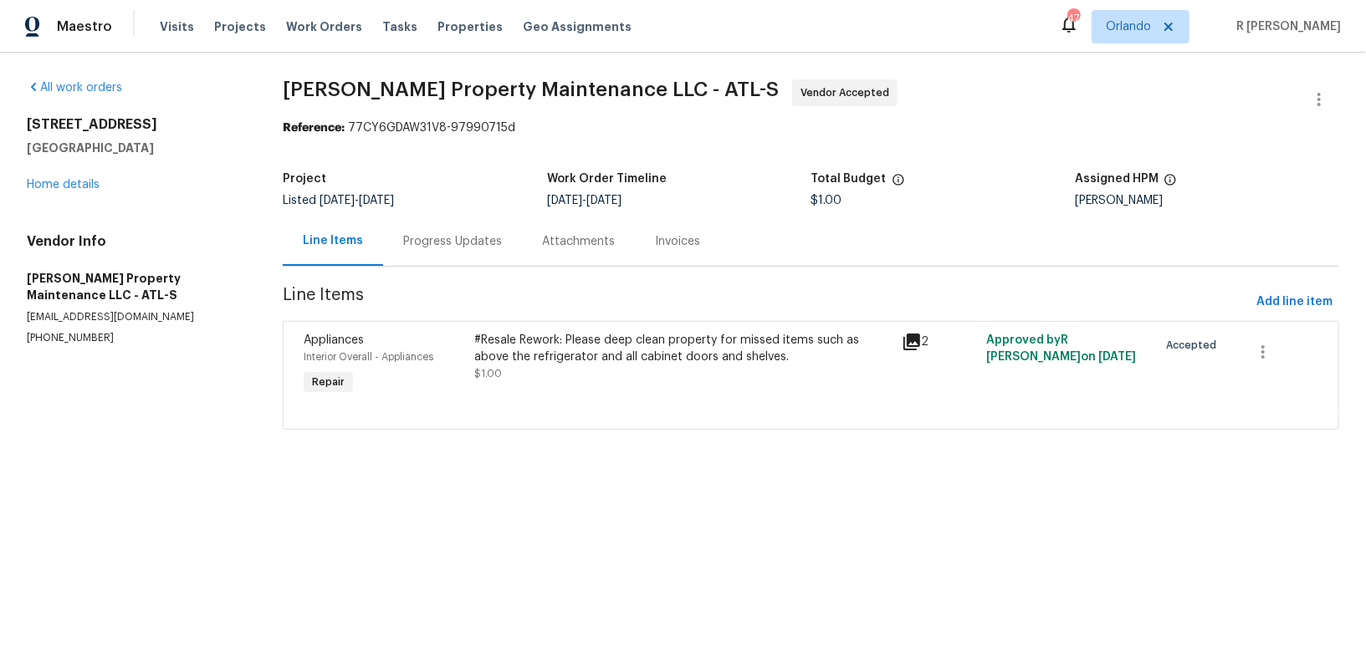
click at [911, 348] on icon at bounding box center [911, 342] width 17 height 17
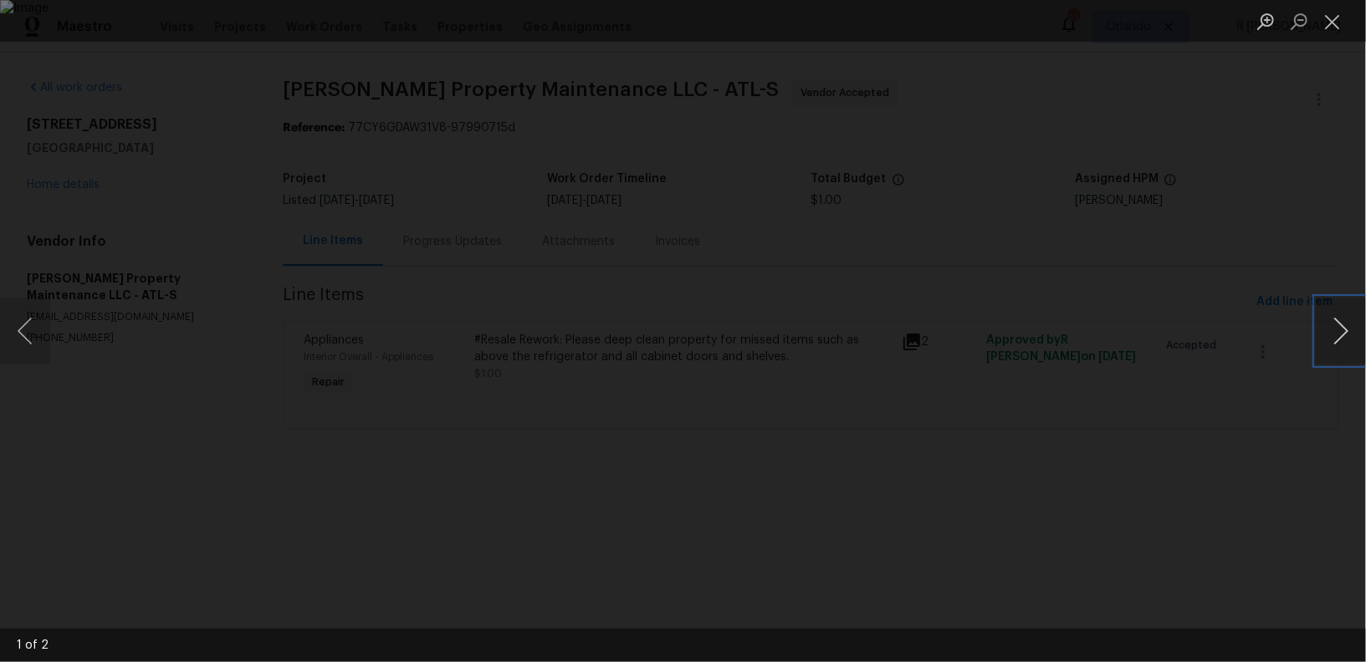
click at [1322, 343] on button "Next image" at bounding box center [1341, 331] width 50 height 67
click at [1339, 10] on button "Close lightbox" at bounding box center [1332, 21] width 33 height 29
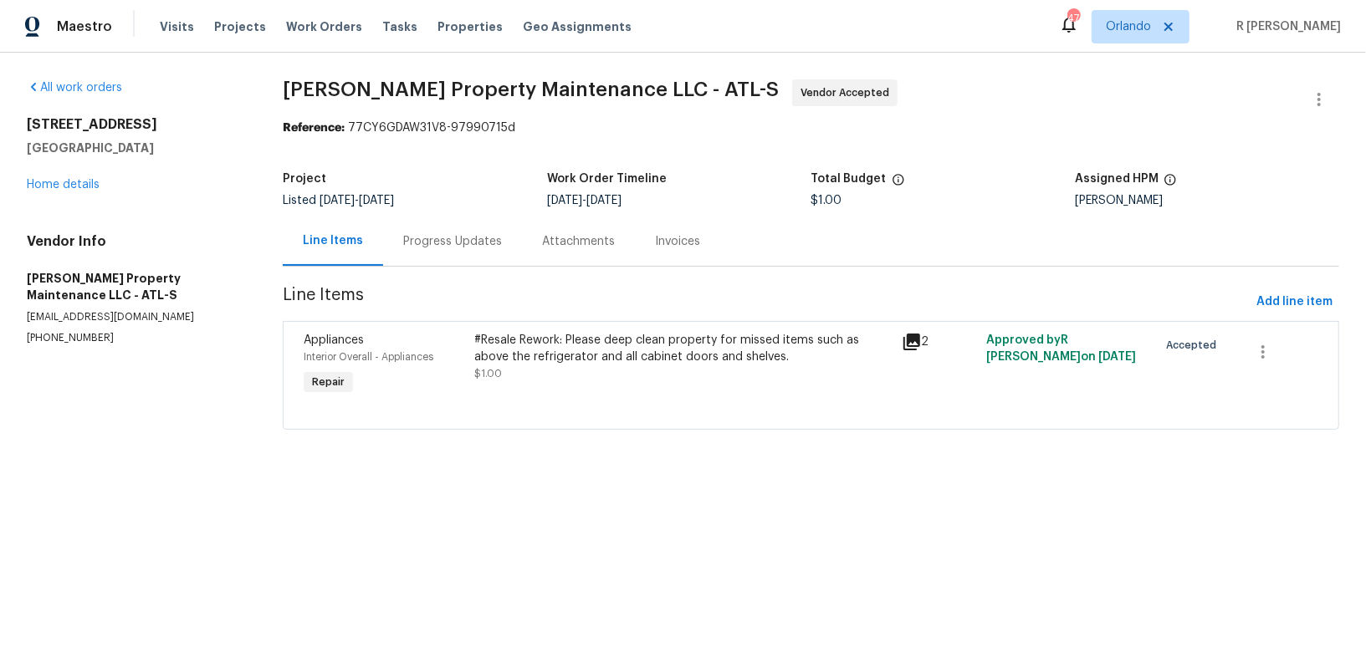
click at [460, 254] on div "Progress Updates" at bounding box center [452, 241] width 139 height 49
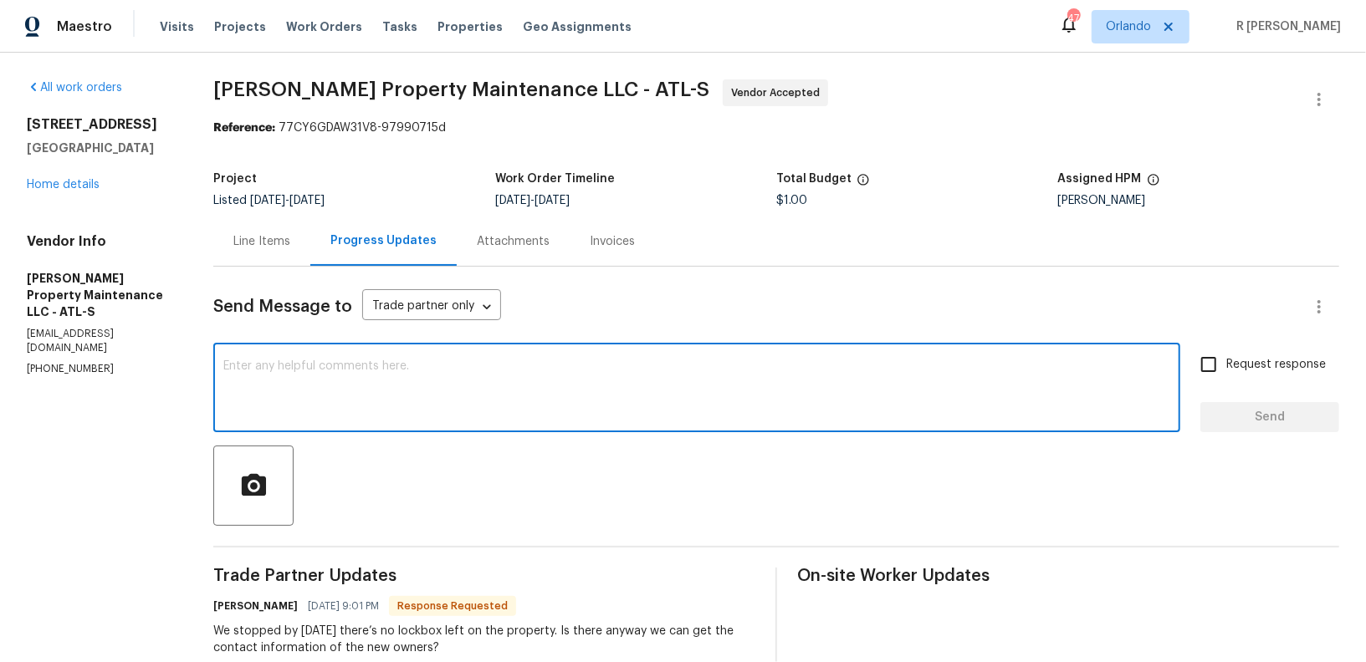
click at [575, 416] on textarea at bounding box center [696, 389] width 947 height 59
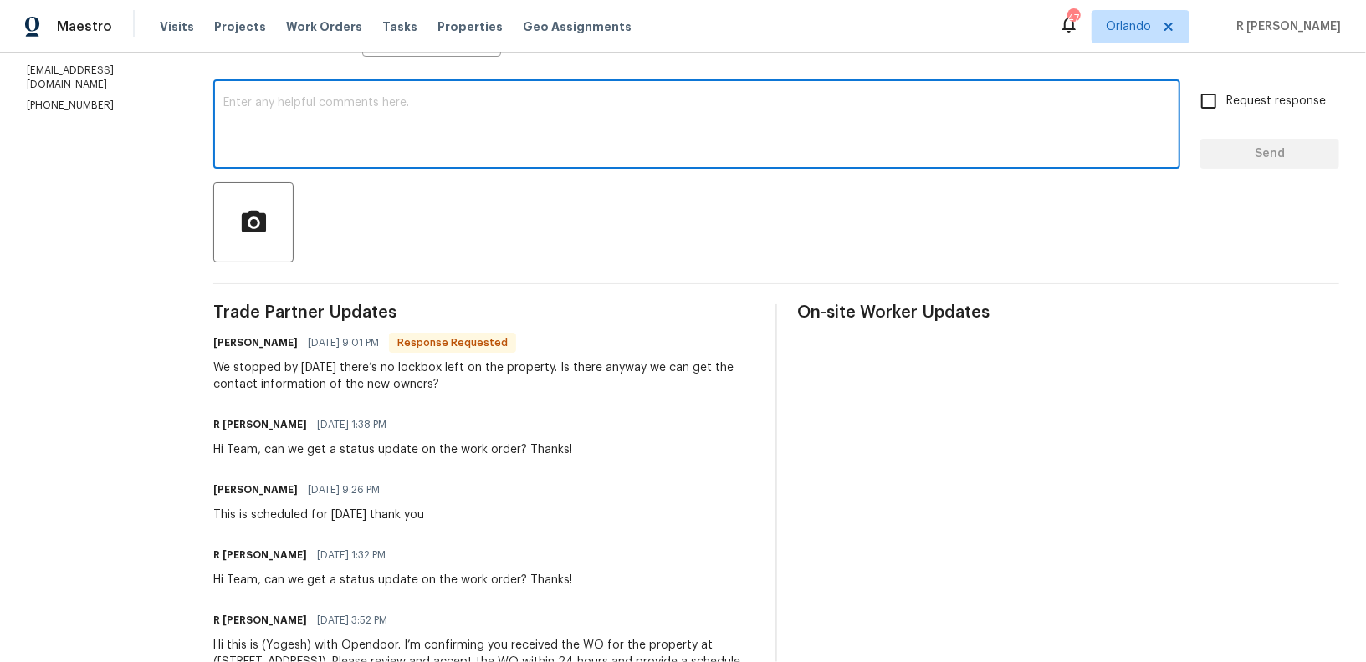
click at [516, 145] on textarea at bounding box center [696, 126] width 947 height 59
click at [271, 100] on textarea "Hey daniel" at bounding box center [696, 126] width 947 height 59
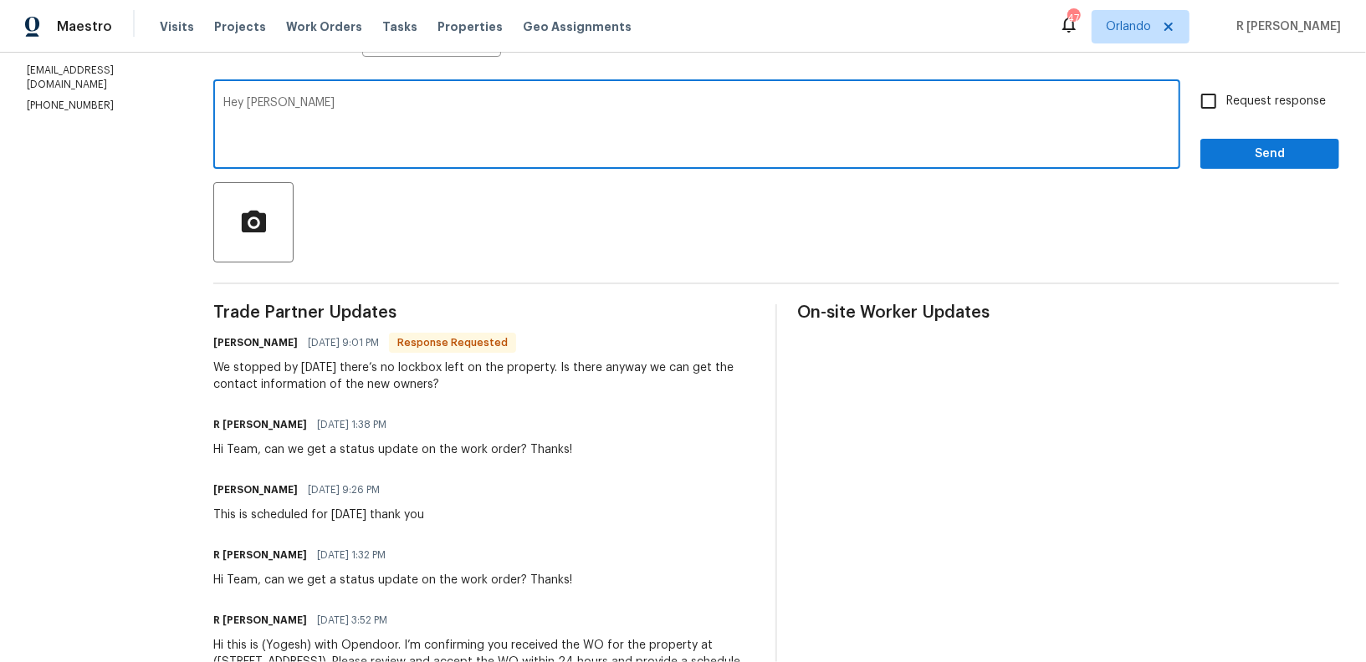
click at [271, 100] on textarea "Hey daniel" at bounding box center [696, 126] width 947 height 59
type textarea "Hey Daniel, we will be canceling the work order as the property has been sold. …"
paste textarea "Hey Daniel, we will be canceling the work order as the property has been sold. …"
type textarea "Hey Daniel, we will be canceling the work order as the property has been sold. …"
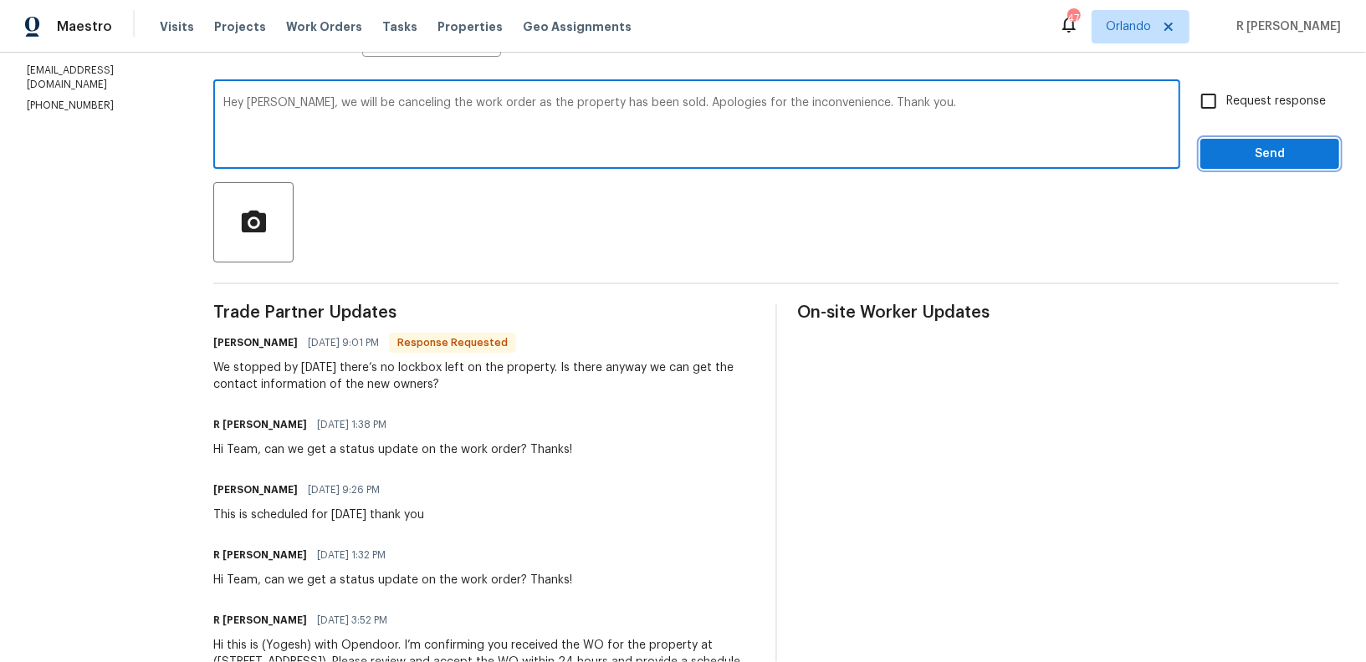
click at [1295, 149] on span "Send" at bounding box center [1270, 154] width 112 height 21
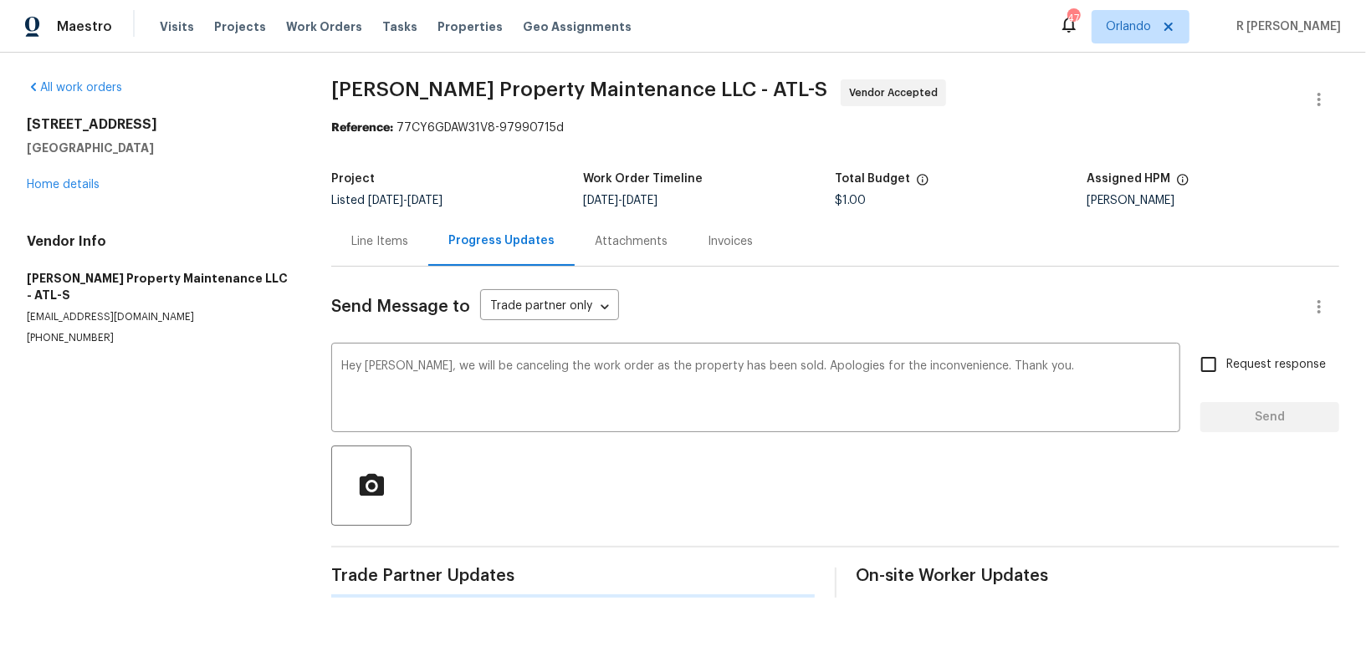
scroll to position [0, 0]
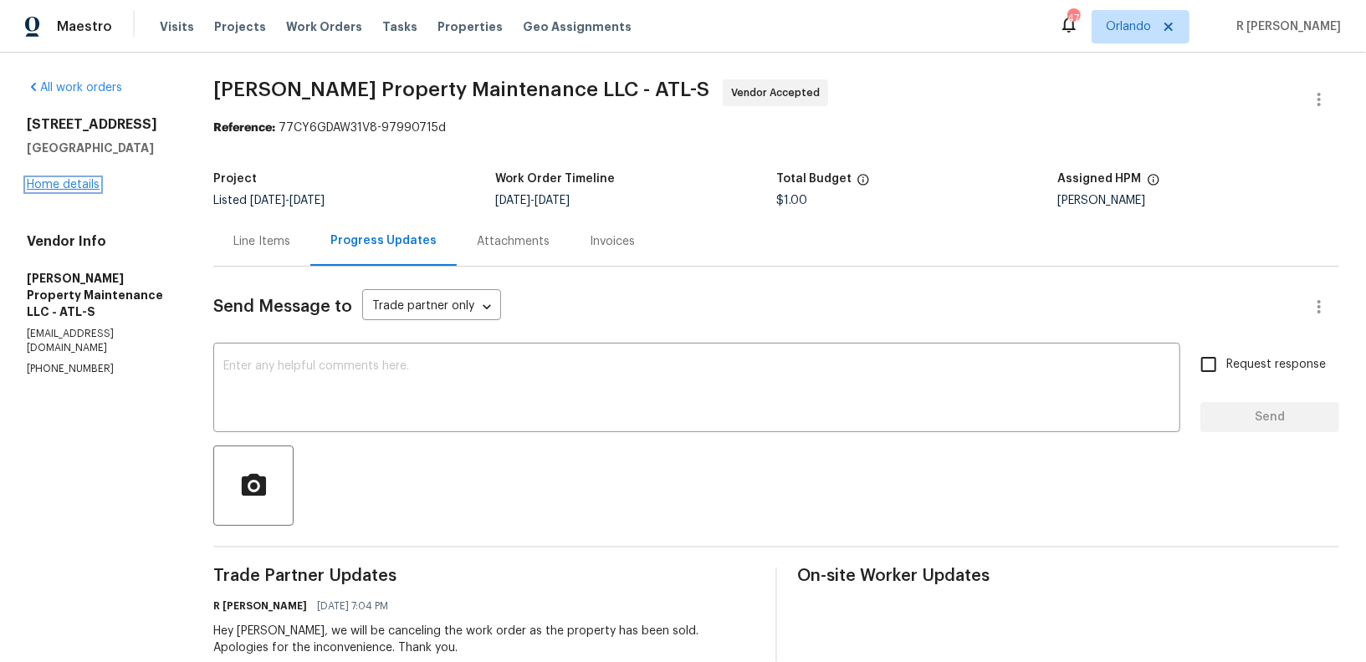
click at [90, 182] on link "Home details" at bounding box center [63, 185] width 73 height 12
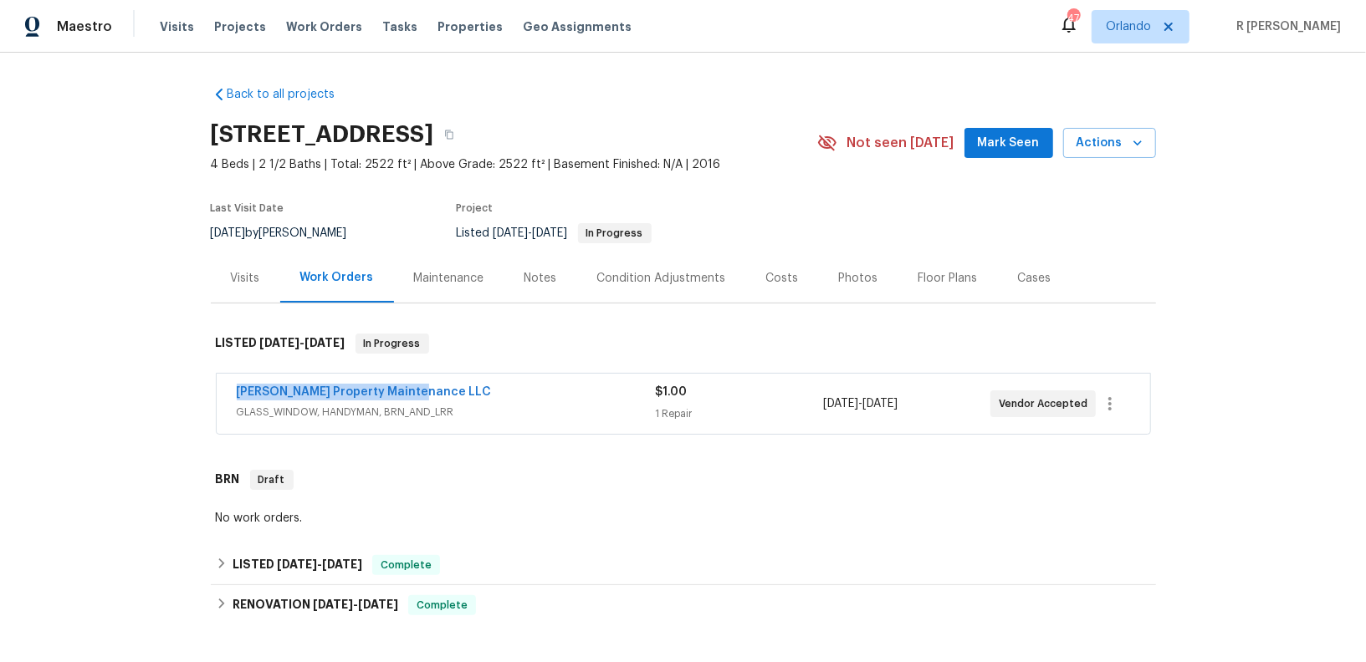
drag, startPoint x: 436, startPoint y: 389, endPoint x: 0, endPoint y: 396, distance: 435.8
click at [0, 396] on div "Back to all projects 4212 Kenwood Trl, Atlanta, GA 30349 4 Beds | 2 1/2 Baths |…" at bounding box center [683, 358] width 1366 height 610
copy link "Glen Property Maintenance LLC"
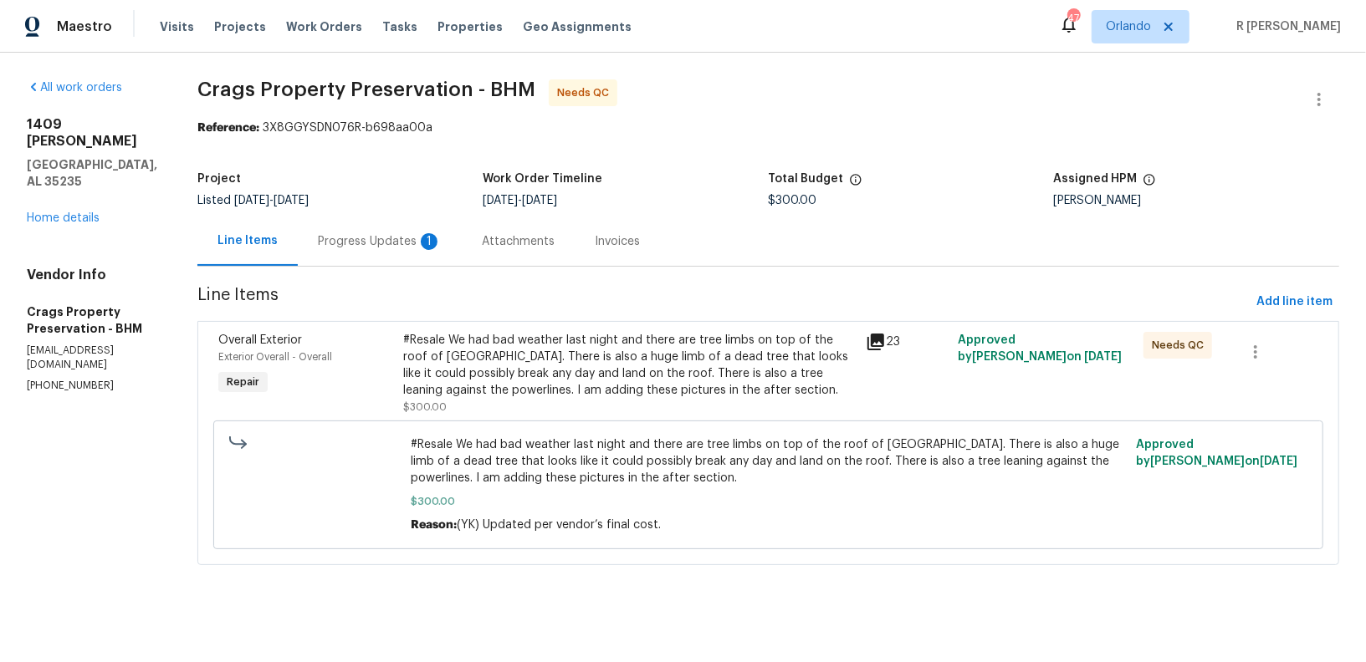
click at [418, 236] on div "Progress Updates 1" at bounding box center [380, 241] width 124 height 17
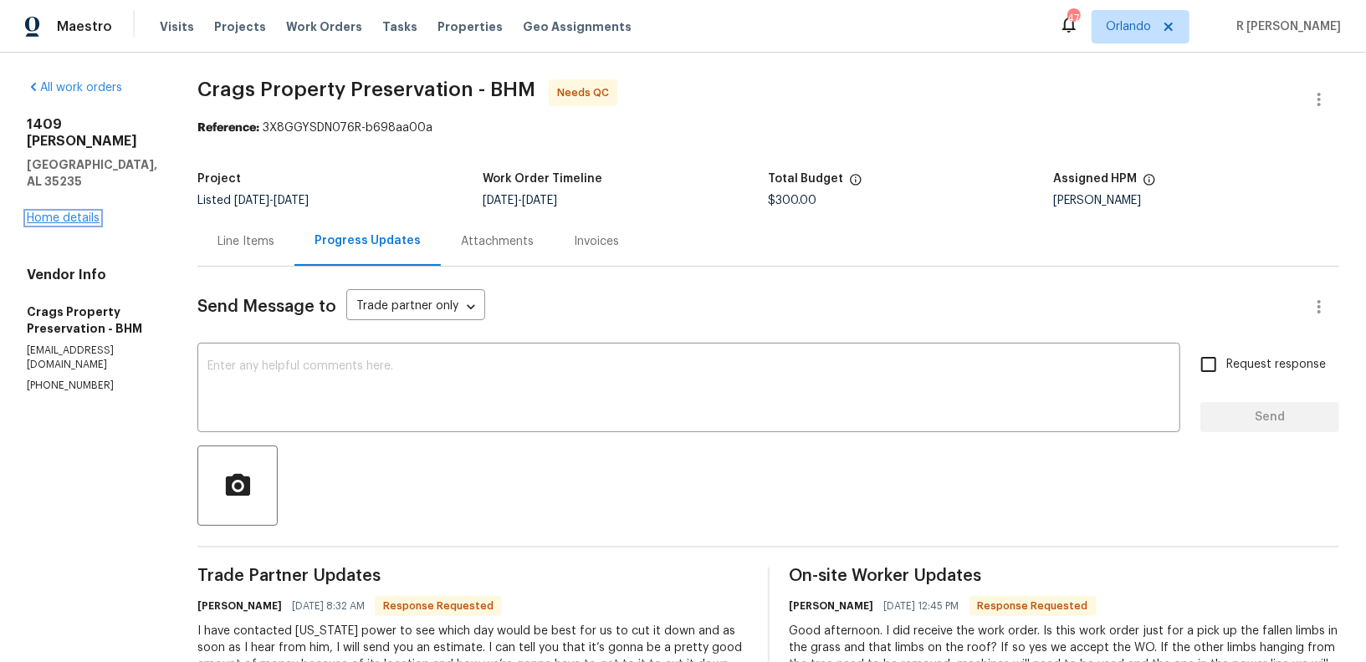
click at [86, 212] on link "Home details" at bounding box center [63, 218] width 73 height 12
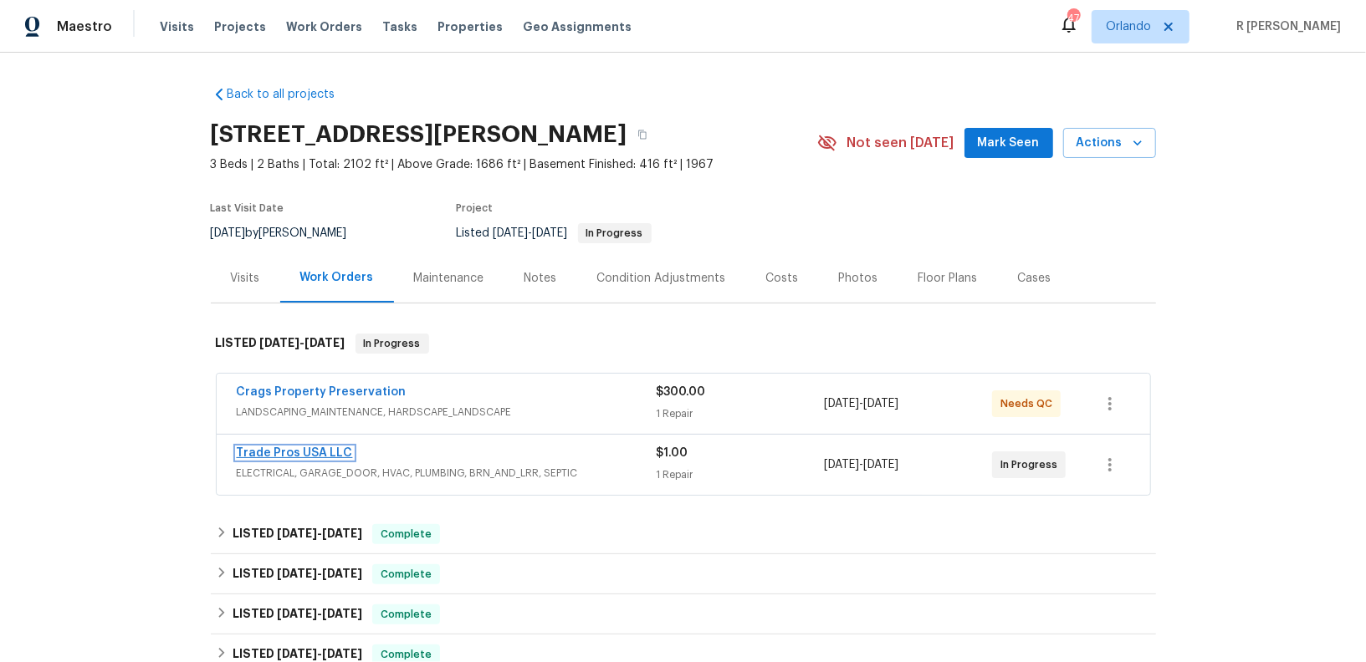
click at [308, 454] on link "Trade Pros USA LLC" at bounding box center [295, 453] width 116 height 12
click at [295, 394] on link "Crags Property Preservation" at bounding box center [322, 392] width 170 height 12
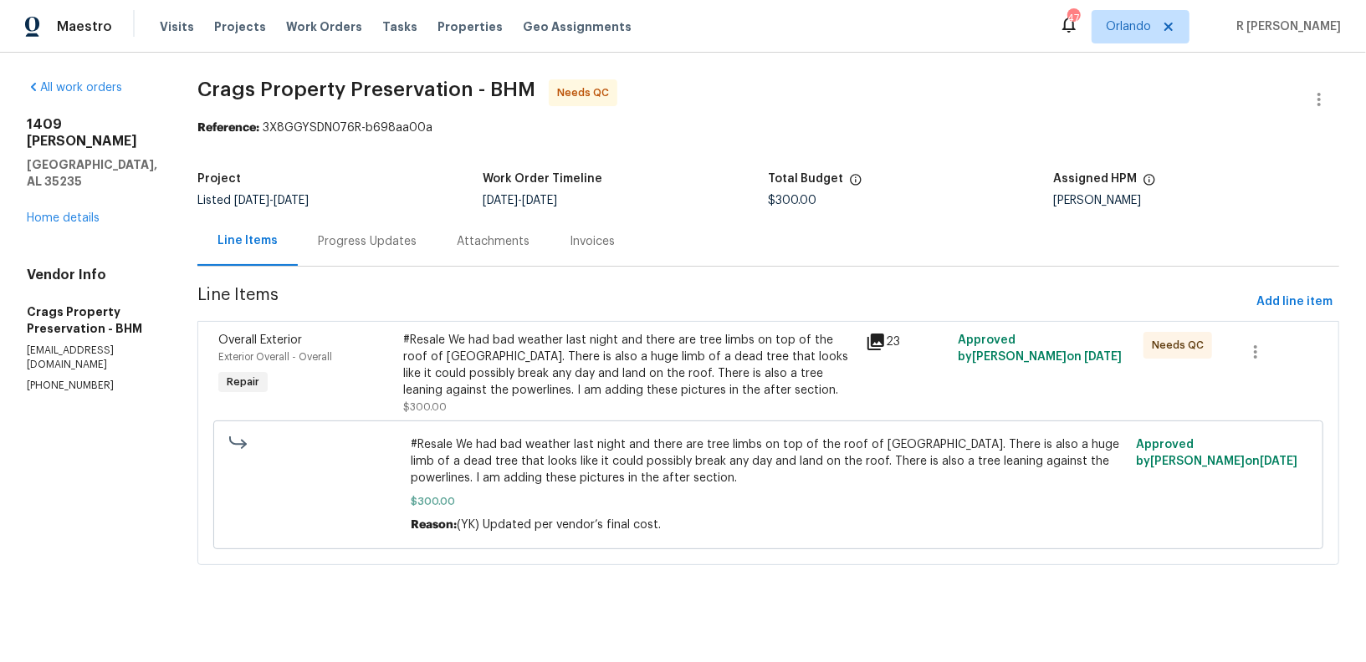
click at [487, 343] on div "#Resale We had bad weather last night and there are tree limbs on top of the ro…" at bounding box center [629, 365] width 452 height 67
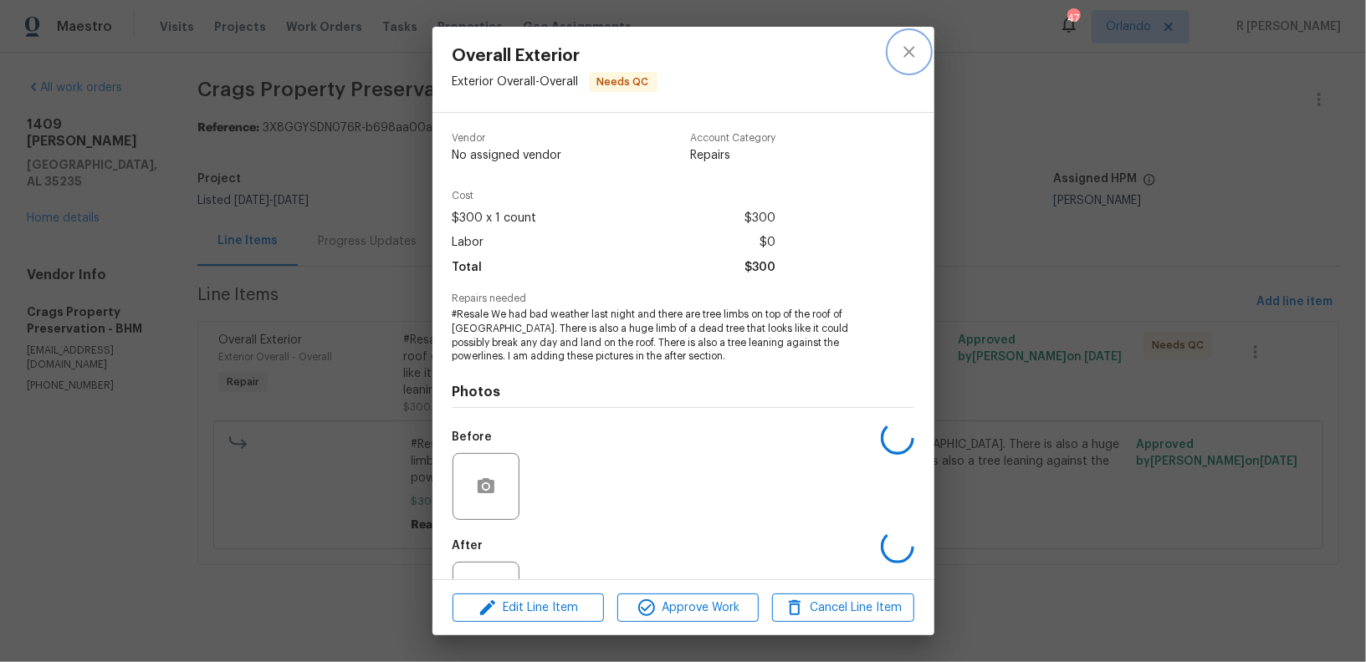
click at [904, 49] on icon "close" at bounding box center [909, 52] width 20 height 20
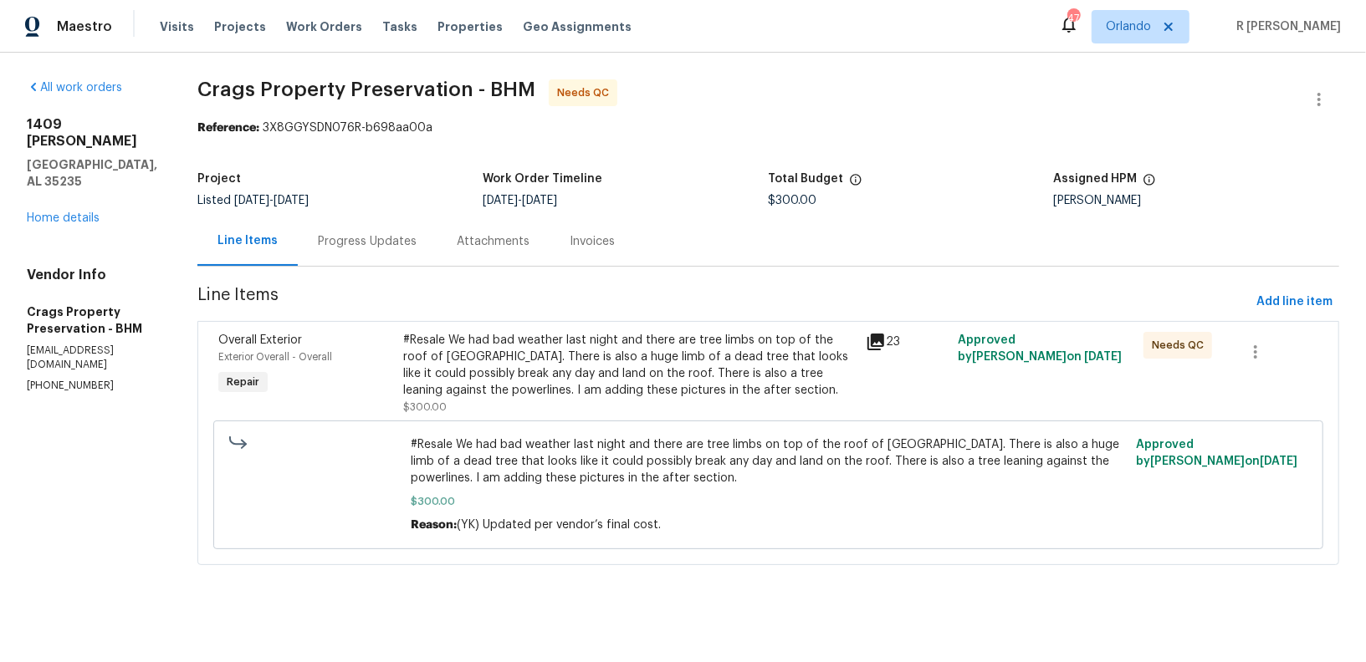
click at [342, 249] on div "Progress Updates" at bounding box center [367, 241] width 99 height 17
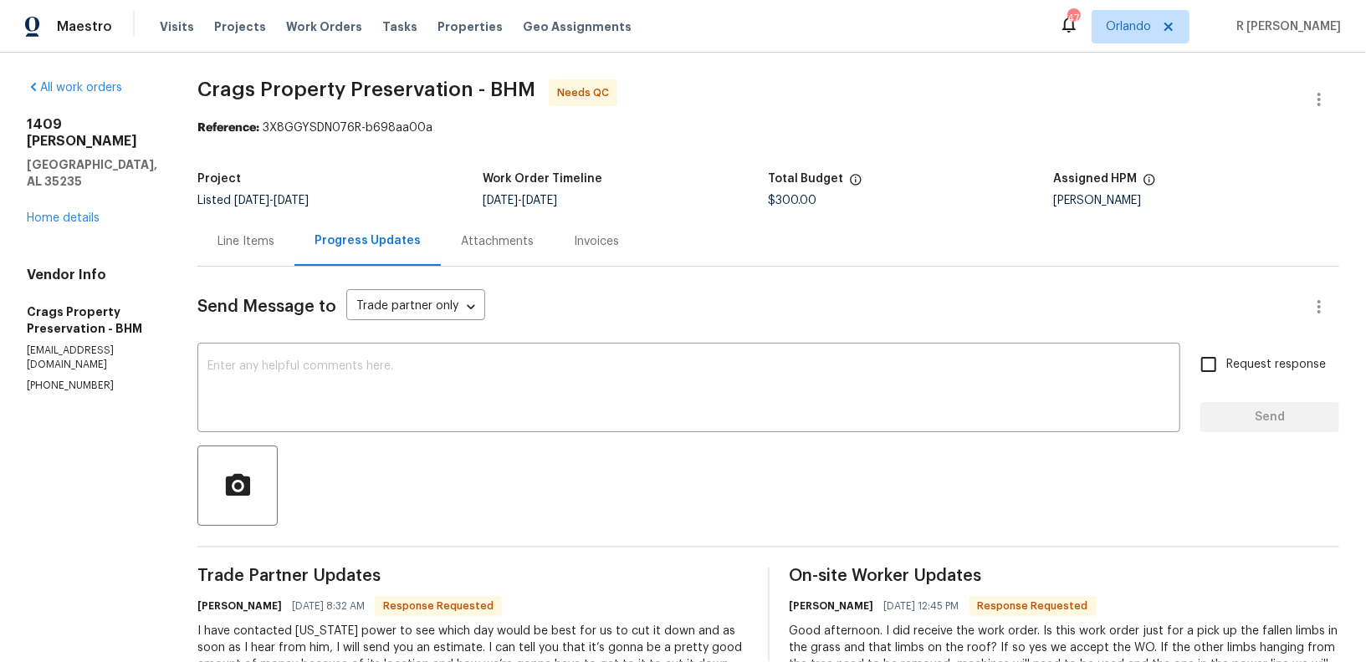
scroll to position [314, 0]
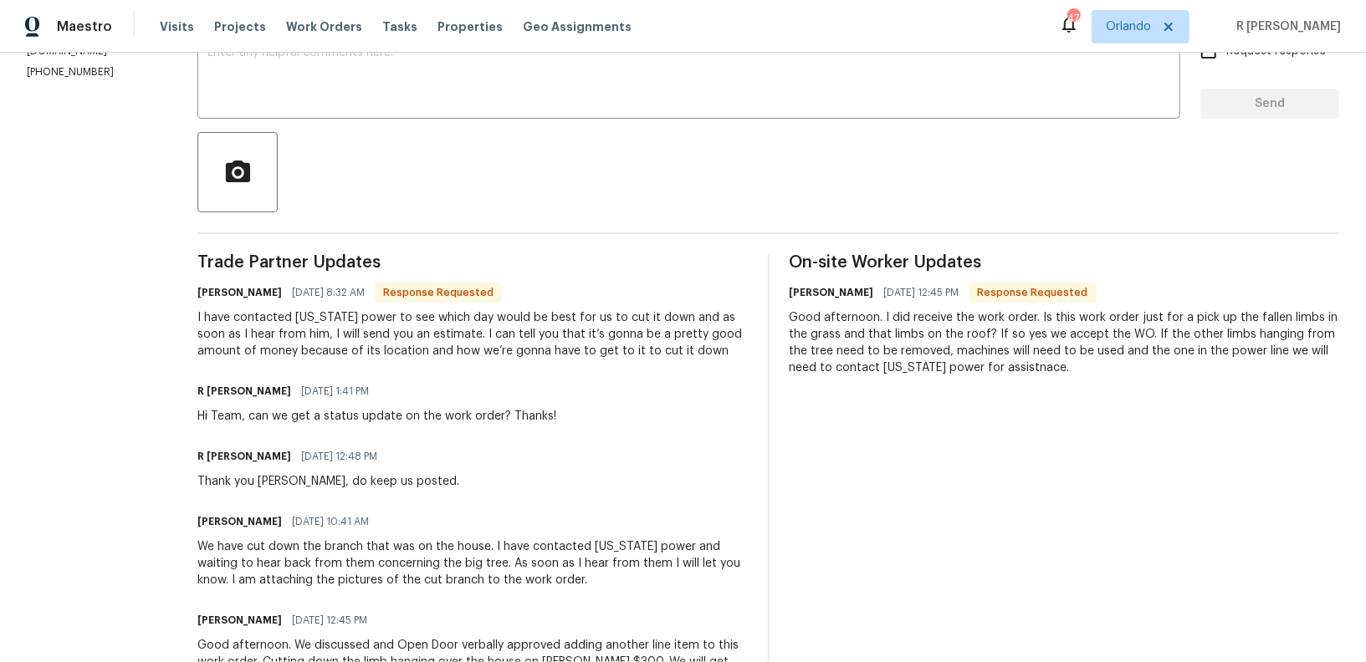
click at [554, 342] on div "I have contacted Alabama power to see which day would be best for us to cut it …" at bounding box center [472, 334] width 550 height 50
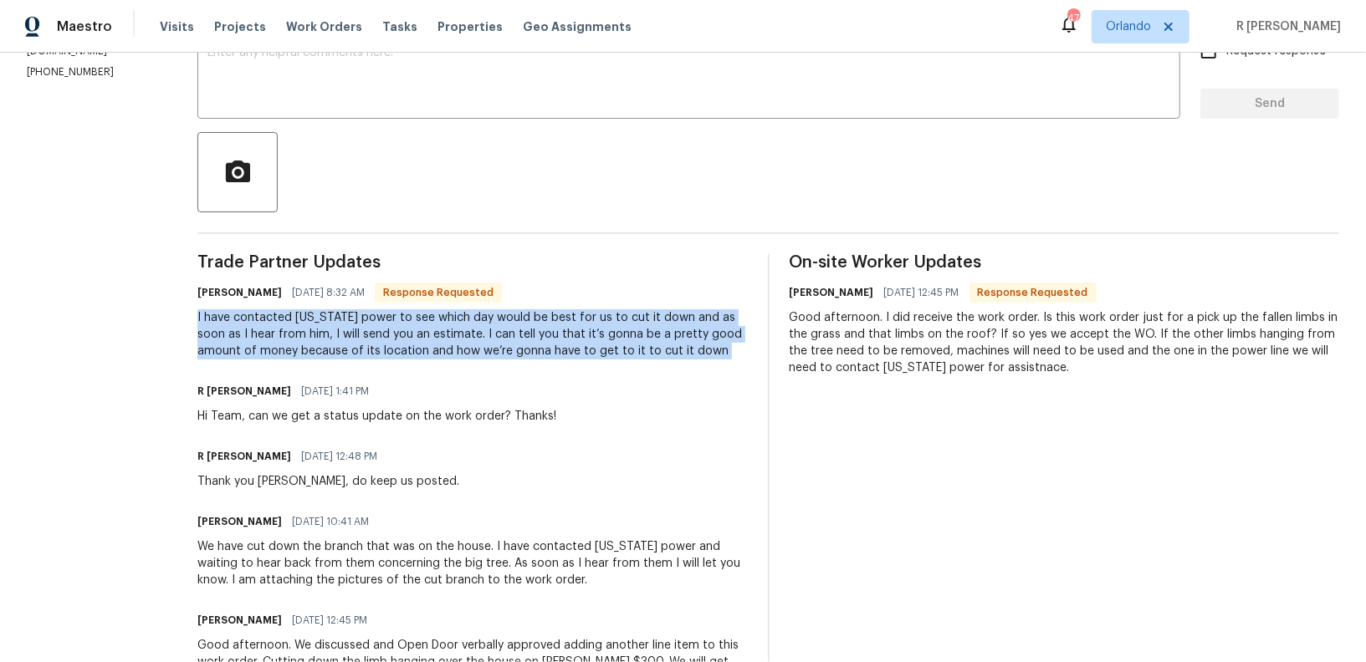
click at [554, 342] on div "I have contacted Alabama power to see which day would be best for us to cut it …" at bounding box center [472, 334] width 550 height 50
copy div "I have contacted Alabama power to see which day would be best for us to cut it …"
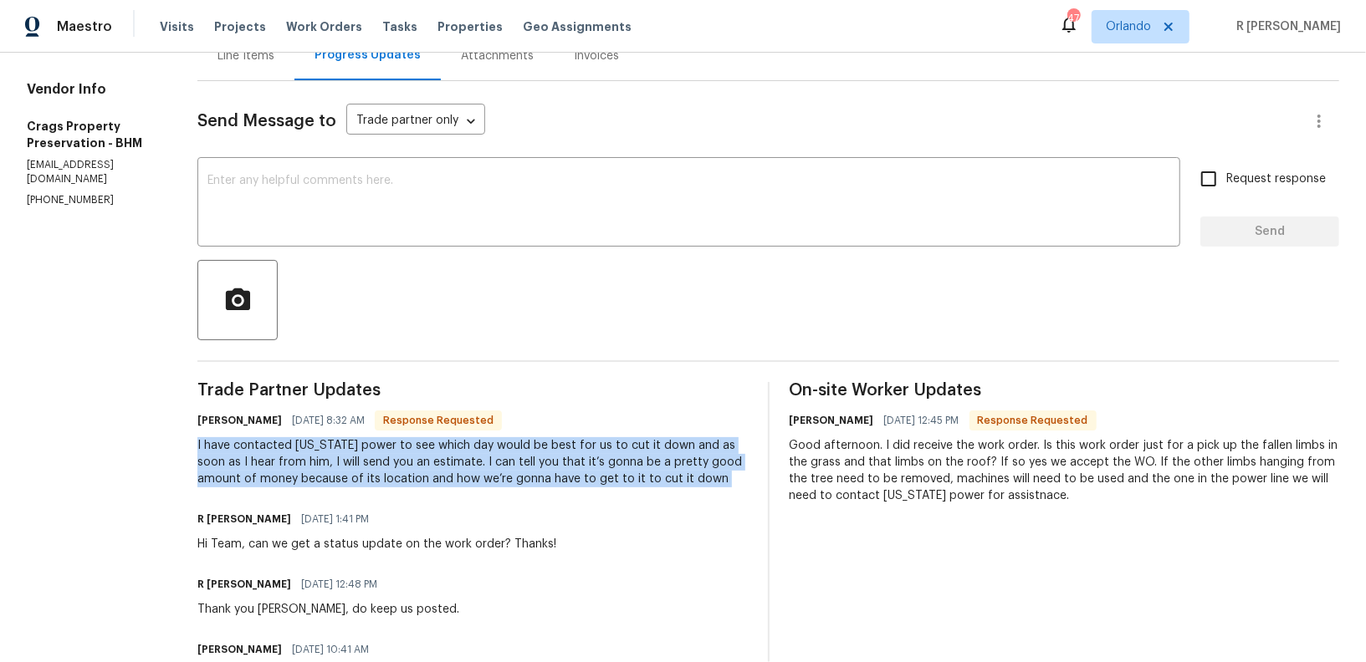
scroll to position [47, 0]
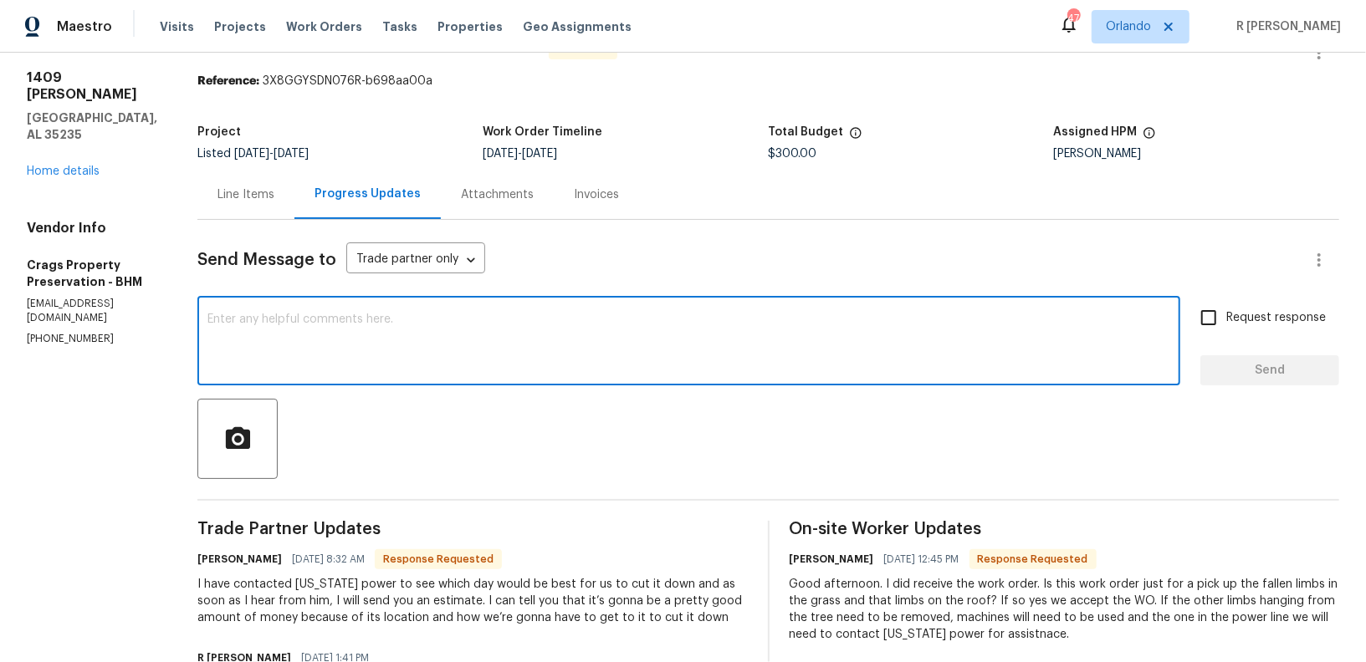
click at [403, 355] on textarea at bounding box center [688, 343] width 963 height 59
click at [253, 319] on textarea "Thank you william." at bounding box center [688, 343] width 963 height 59
click at [403, 321] on textarea "Thank you William." at bounding box center [688, 343] width 963 height 59
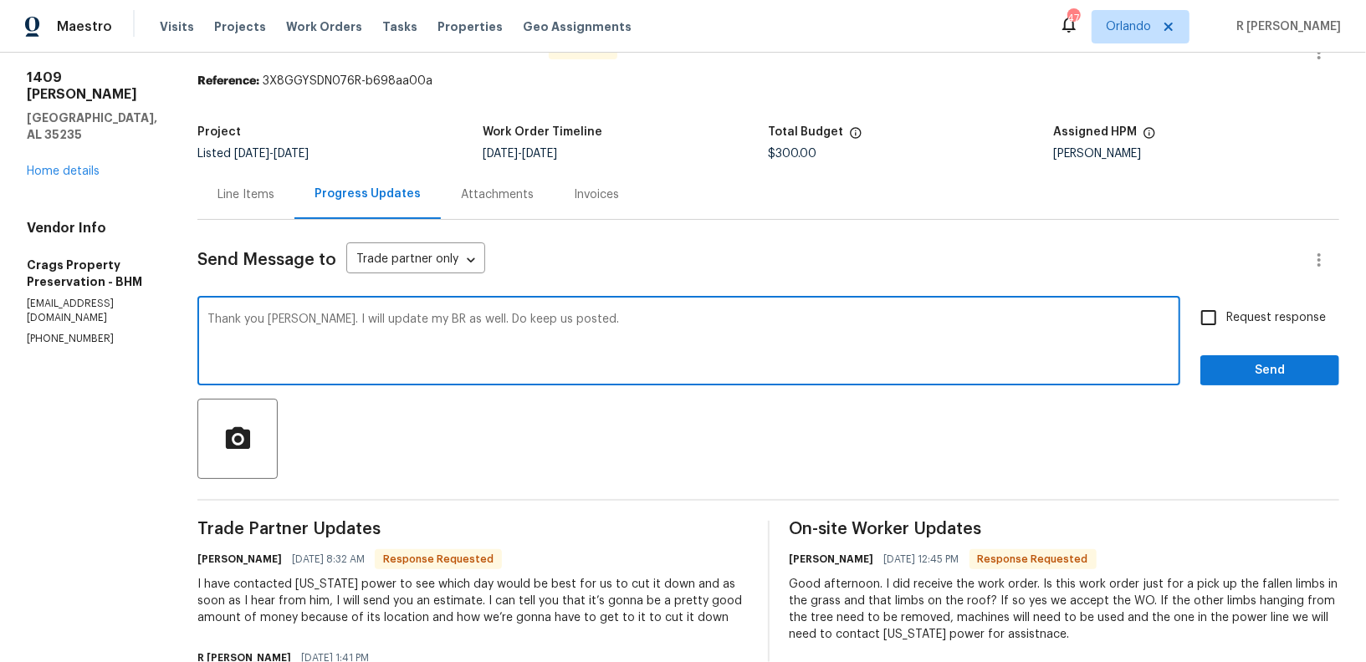
type textarea "Thank you William. I will update my BR as well. Do keep us posted."
click at [1280, 317] on span "Request response" at bounding box center [1276, 318] width 100 height 18
click at [1226, 317] on input "Request response" at bounding box center [1208, 317] width 35 height 35
checkbox input "true"
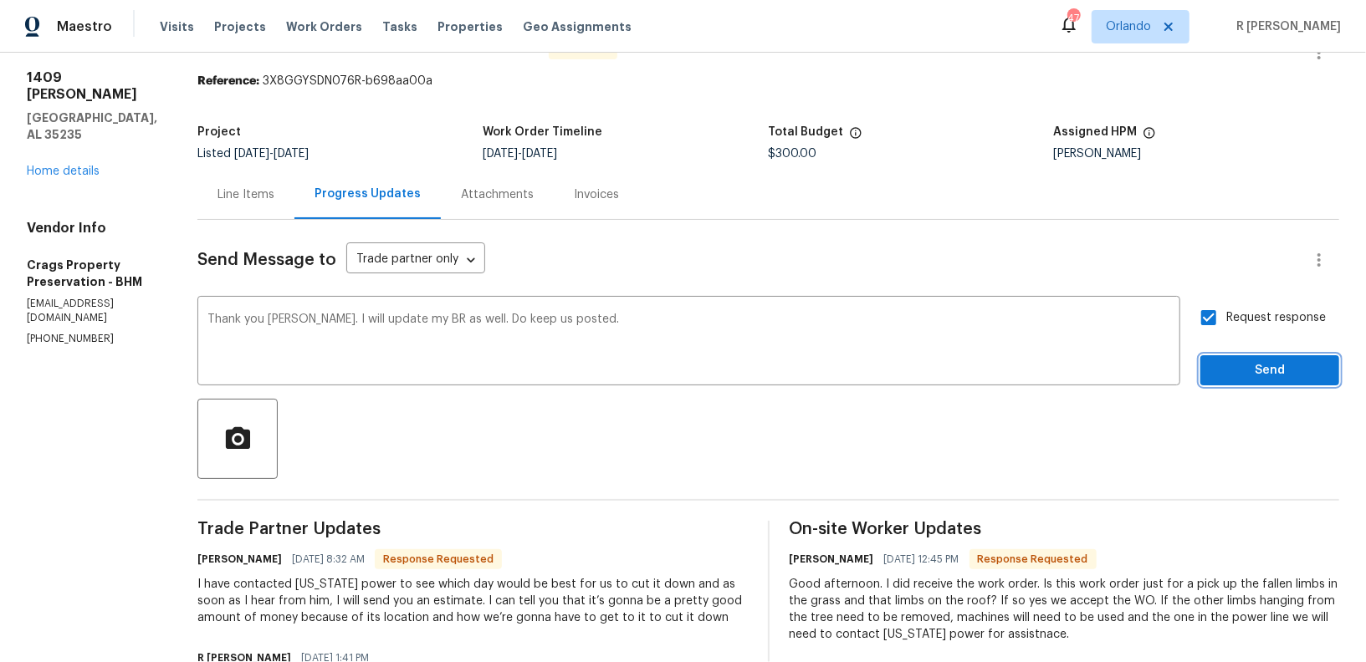
click at [1274, 376] on span "Send" at bounding box center [1270, 370] width 112 height 21
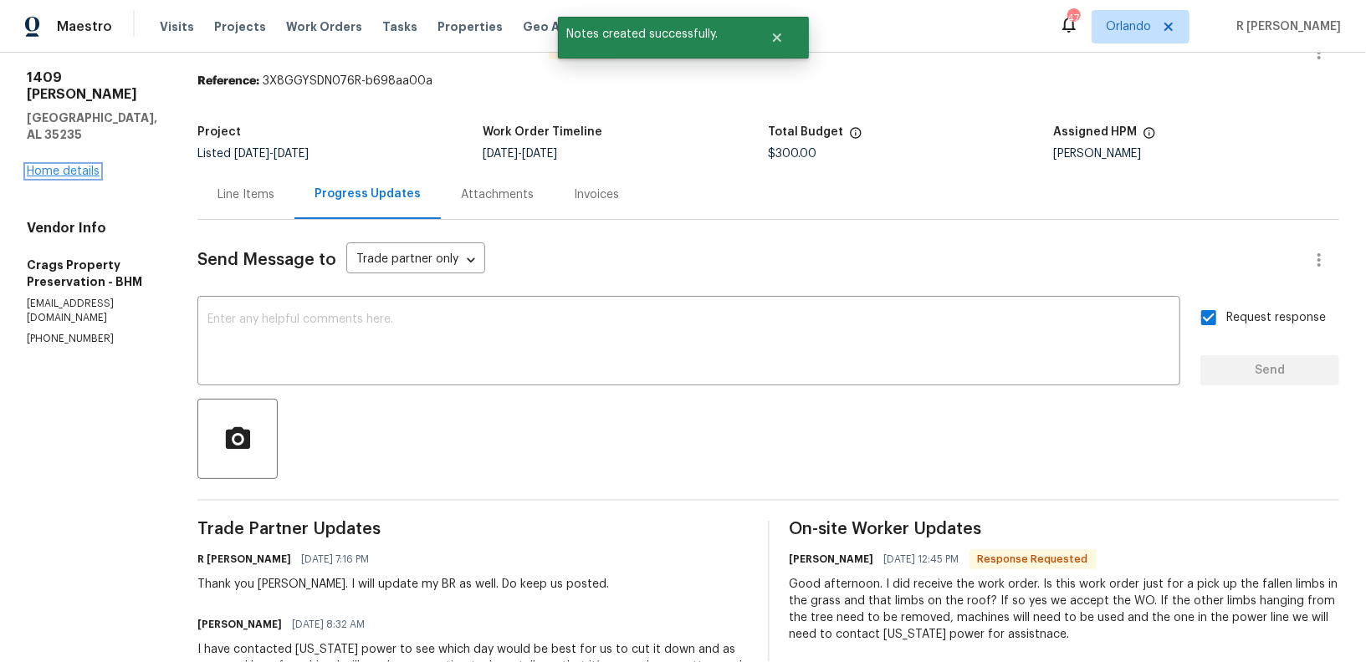
click at [51, 166] on link "Home details" at bounding box center [63, 172] width 73 height 12
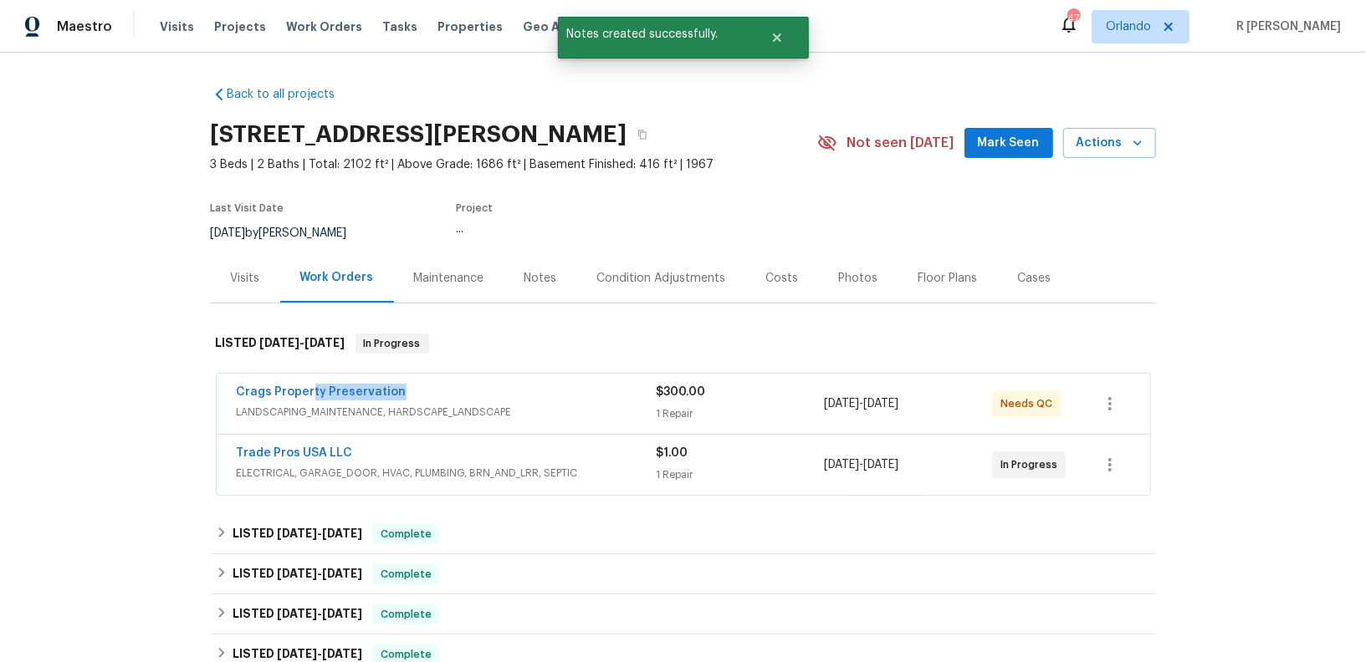
drag, startPoint x: 404, startPoint y: 390, endPoint x: 8, endPoint y: 391, distance: 396.4
click at [8, 391] on div "Back to all projects 1409 Medina Ln, Birmingham, AL 35235 3 Beds | 2 Baths | To…" at bounding box center [683, 358] width 1366 height 610
copy link "Crags Property Preservation"
click at [463, 398] on div "Crags Property Preservation" at bounding box center [447, 394] width 420 height 20
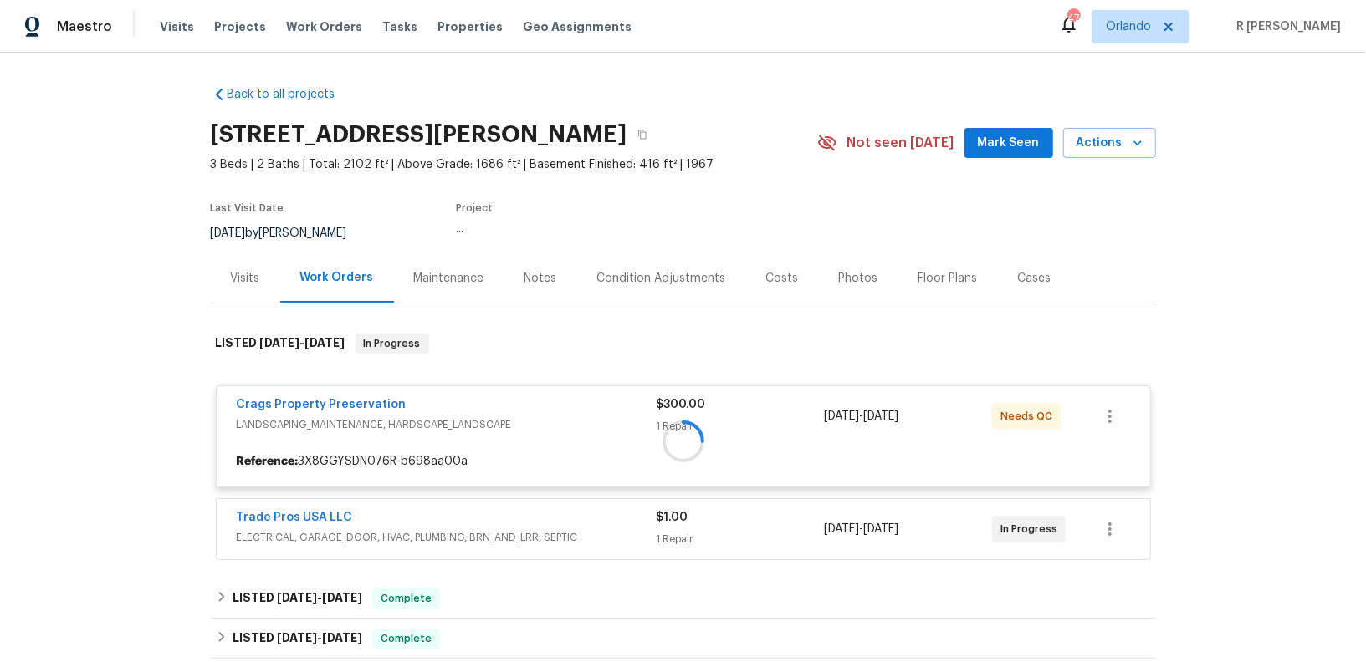
click at [312, 401] on div at bounding box center [683, 441] width 945 height 248
click at [268, 395] on div at bounding box center [683, 441] width 945 height 248
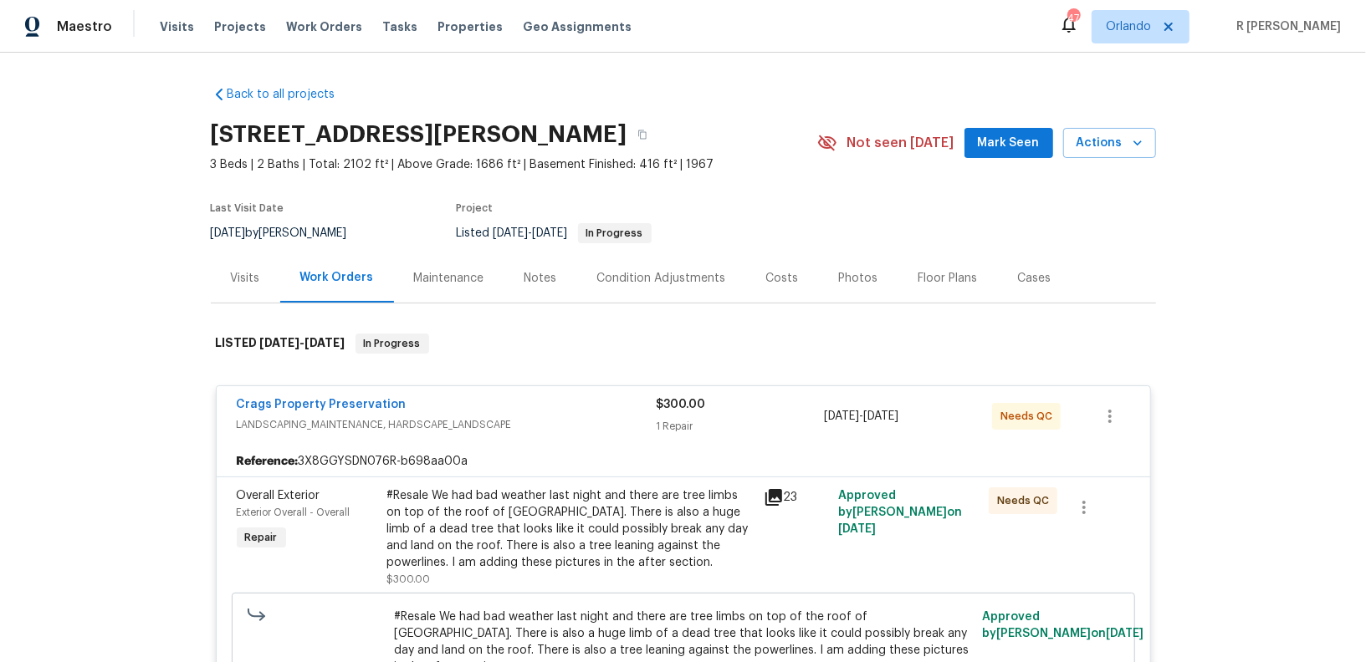
click at [276, 396] on span "Crags Property Preservation" at bounding box center [322, 404] width 170 height 17
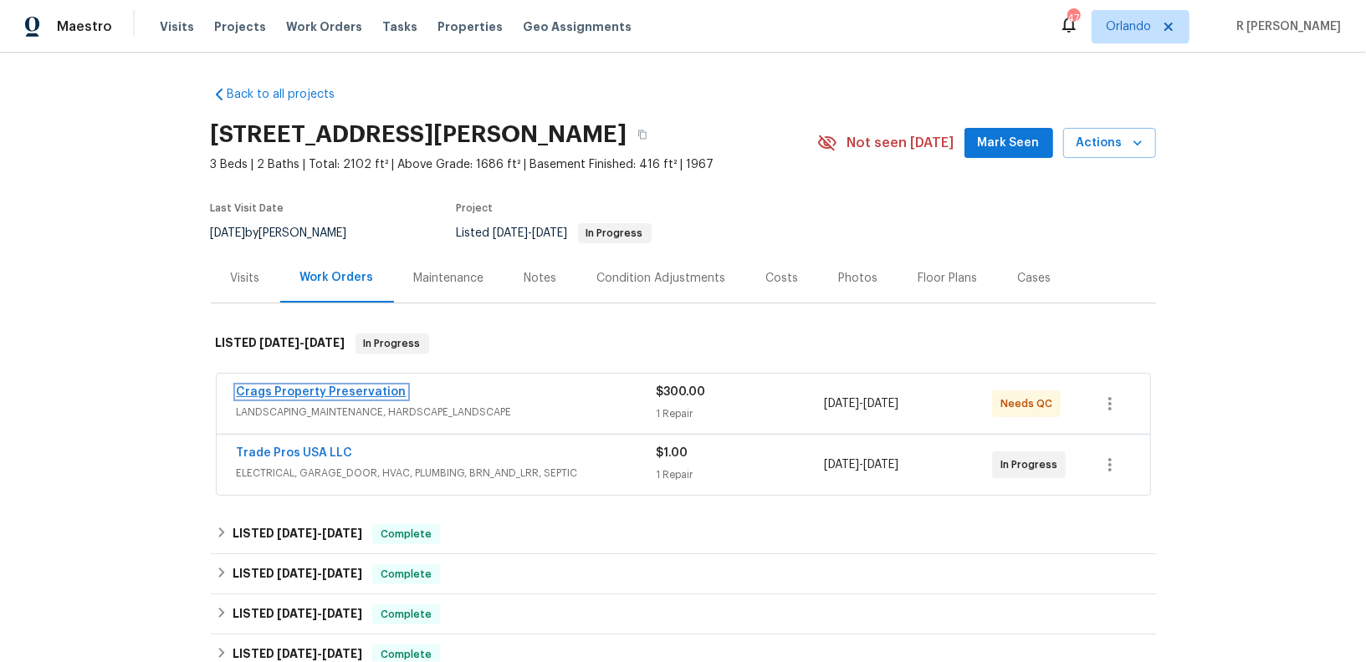
click at [329, 392] on link "Crags Property Preservation" at bounding box center [322, 392] width 170 height 12
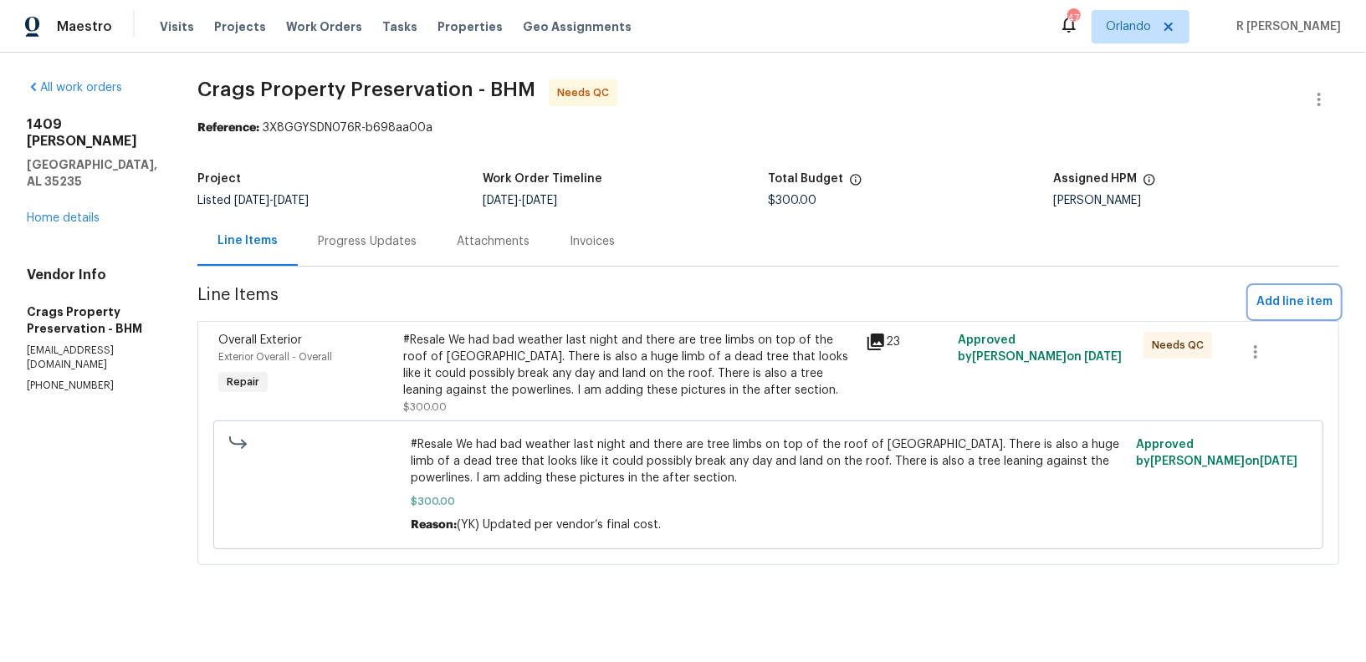
click at [1297, 299] on span "Add line item" at bounding box center [1294, 302] width 76 height 21
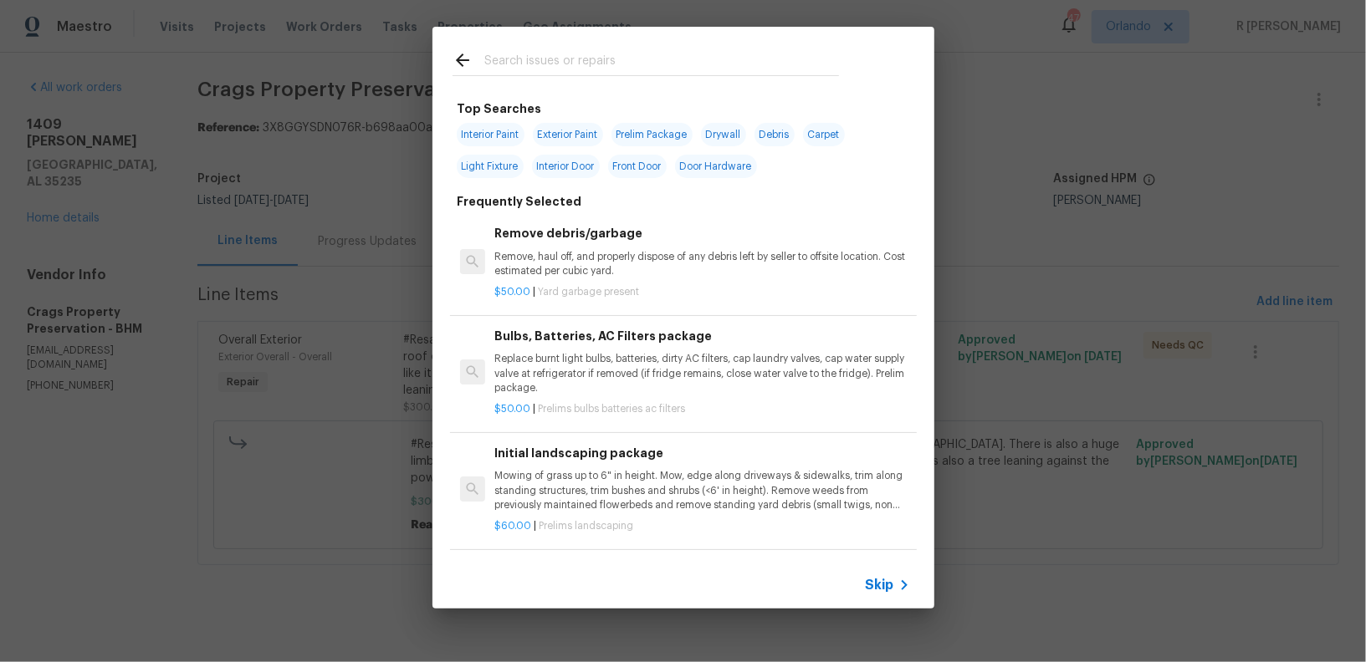
click at [689, 63] on input "text" at bounding box center [661, 62] width 355 height 25
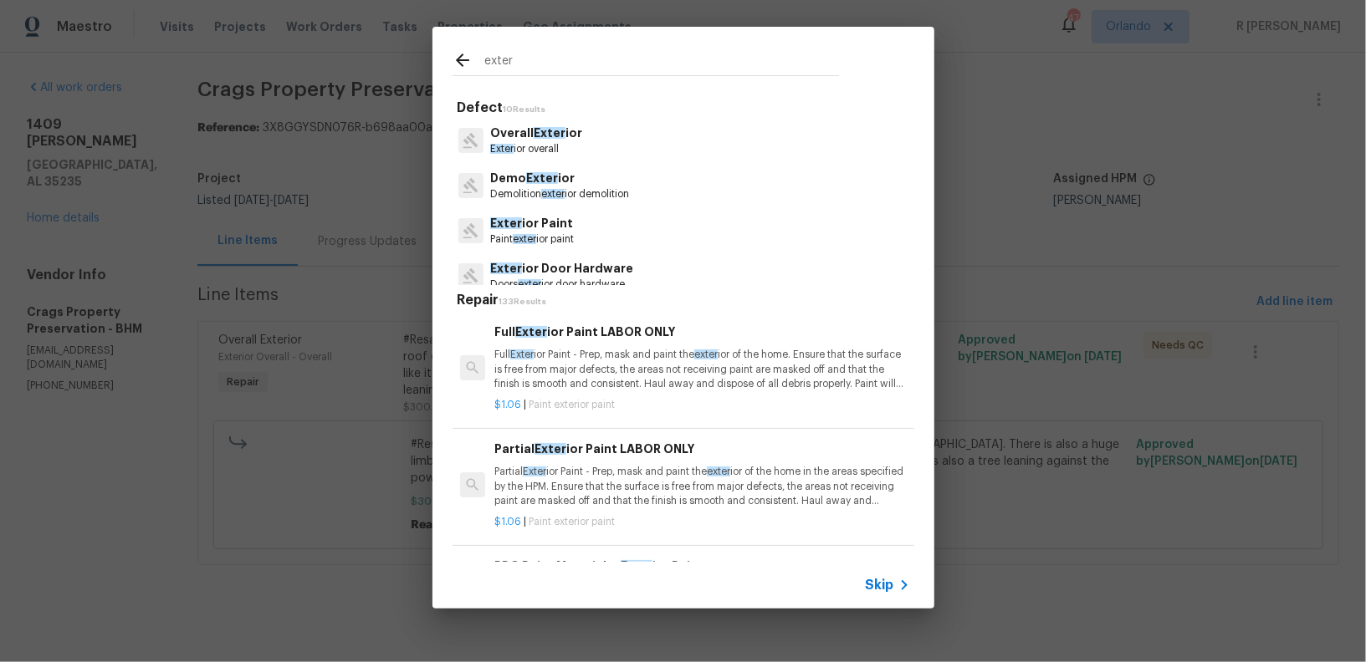
type input "exter"
click at [514, 131] on p "Overall Exter ior" at bounding box center [536, 134] width 92 height 18
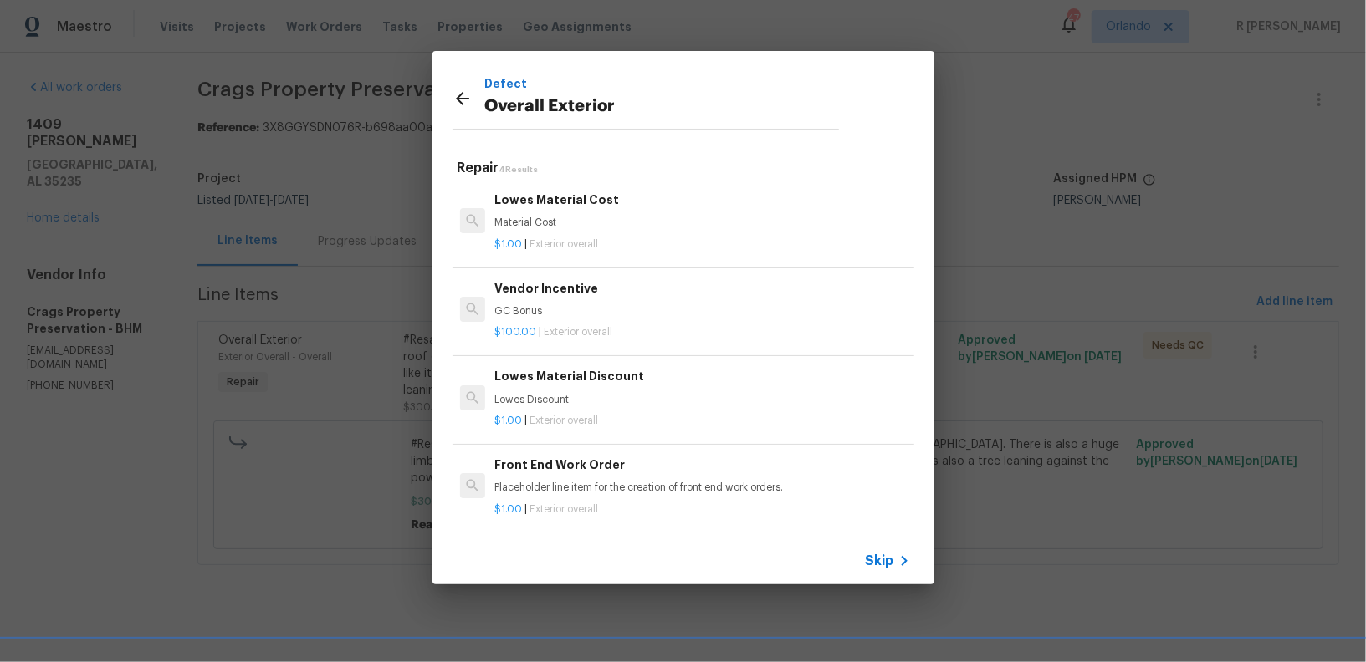
scroll to position [2, 0]
click at [549, 510] on span "Exterior overall" at bounding box center [563, 508] width 69 height 10
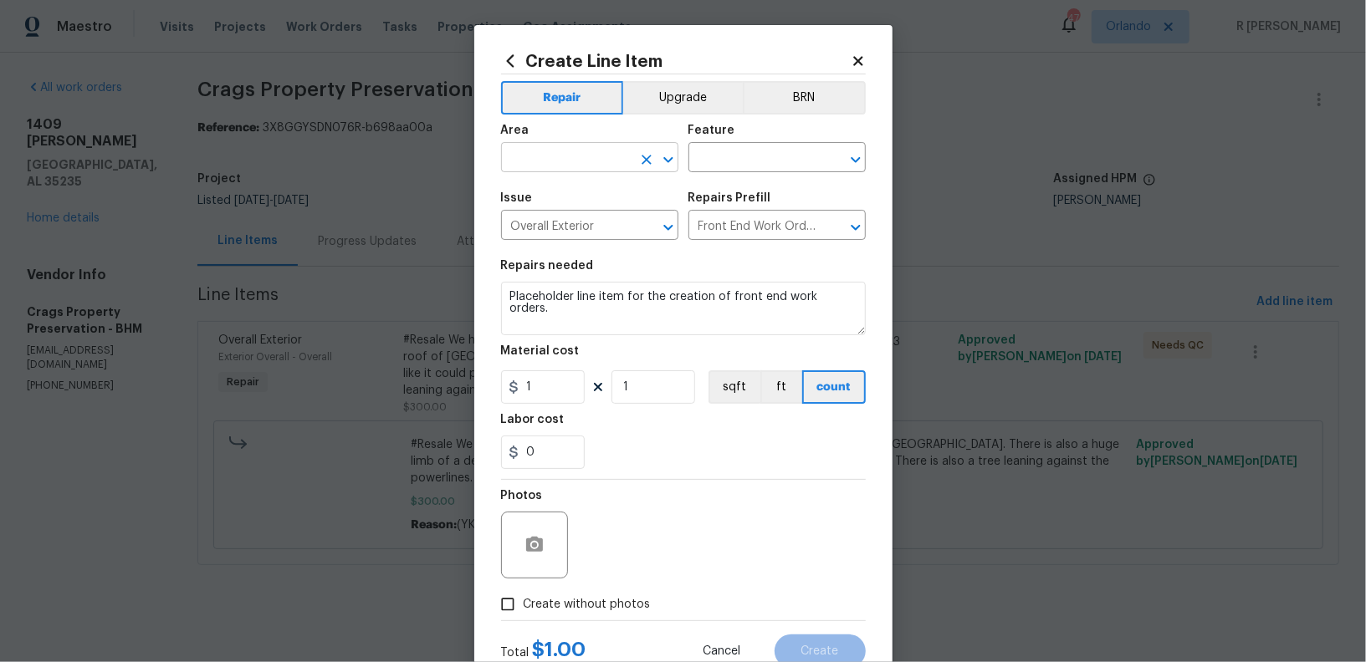
click at [556, 172] on input "text" at bounding box center [566, 159] width 130 height 26
click at [558, 228] on li "Exterior Overall" at bounding box center [589, 225] width 177 height 28
type input "Exterior Overall"
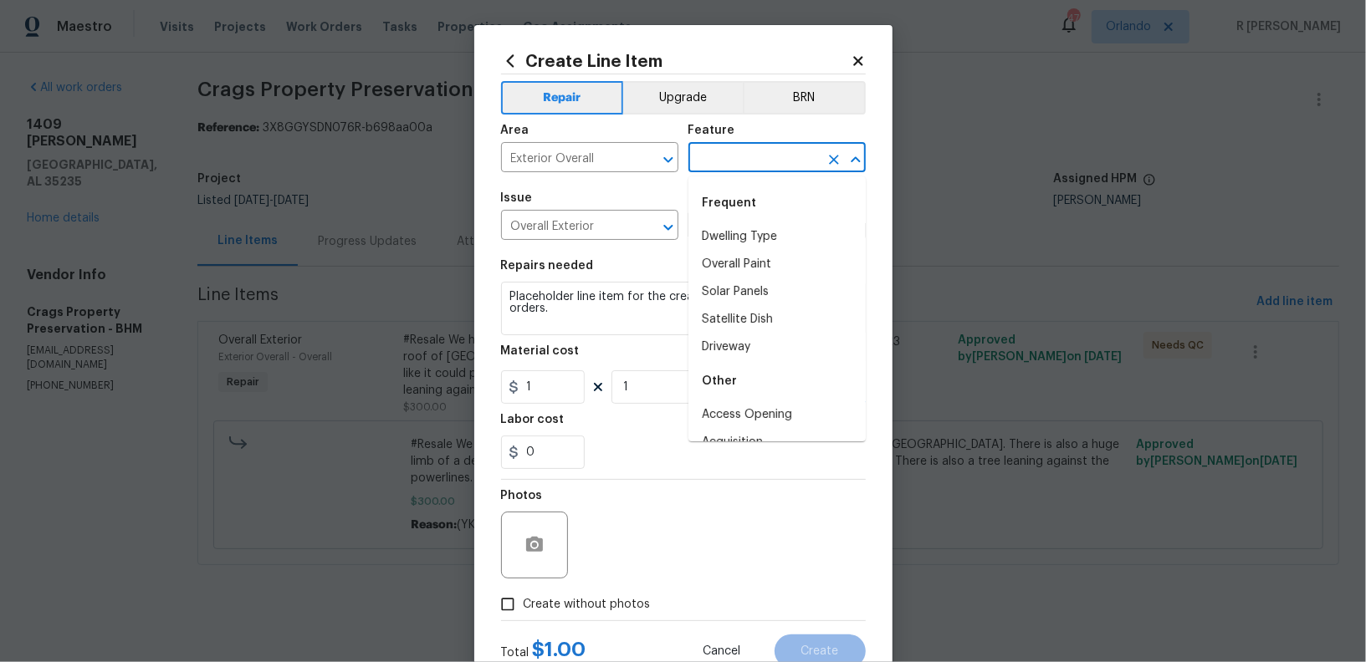
click at [746, 165] on input "text" at bounding box center [753, 159] width 130 height 26
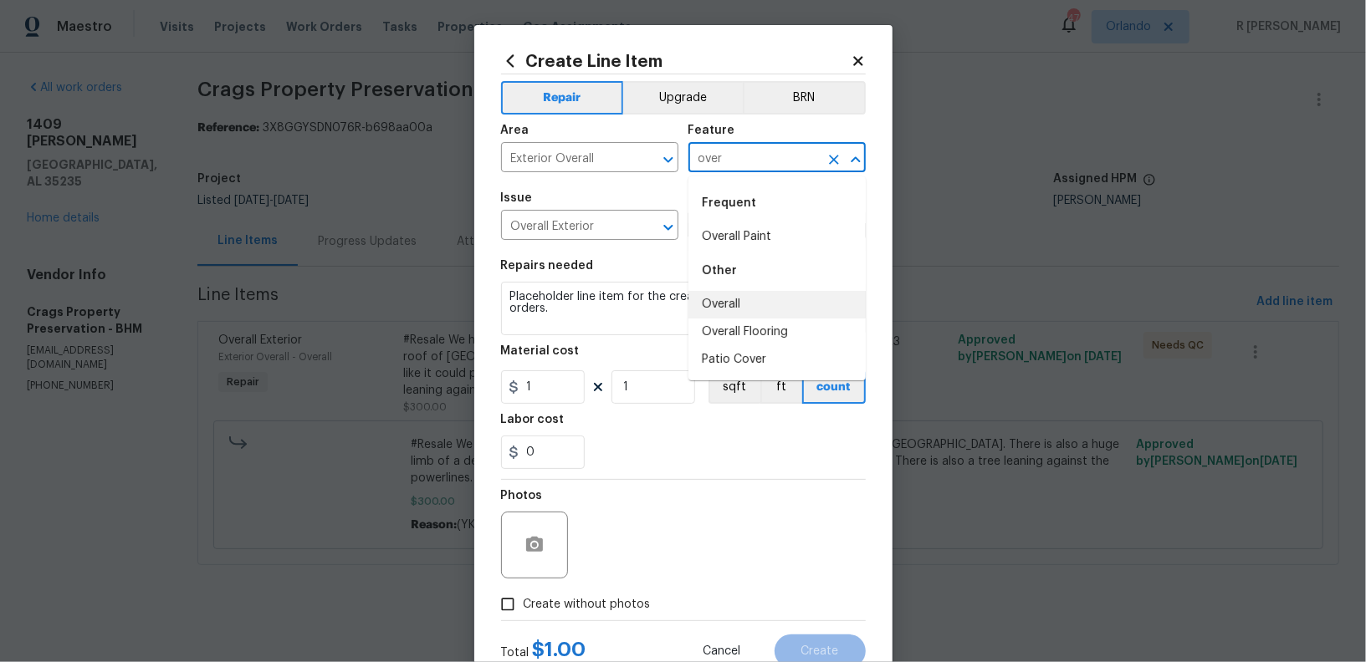
click at [721, 313] on li "Overall" at bounding box center [776, 305] width 177 height 28
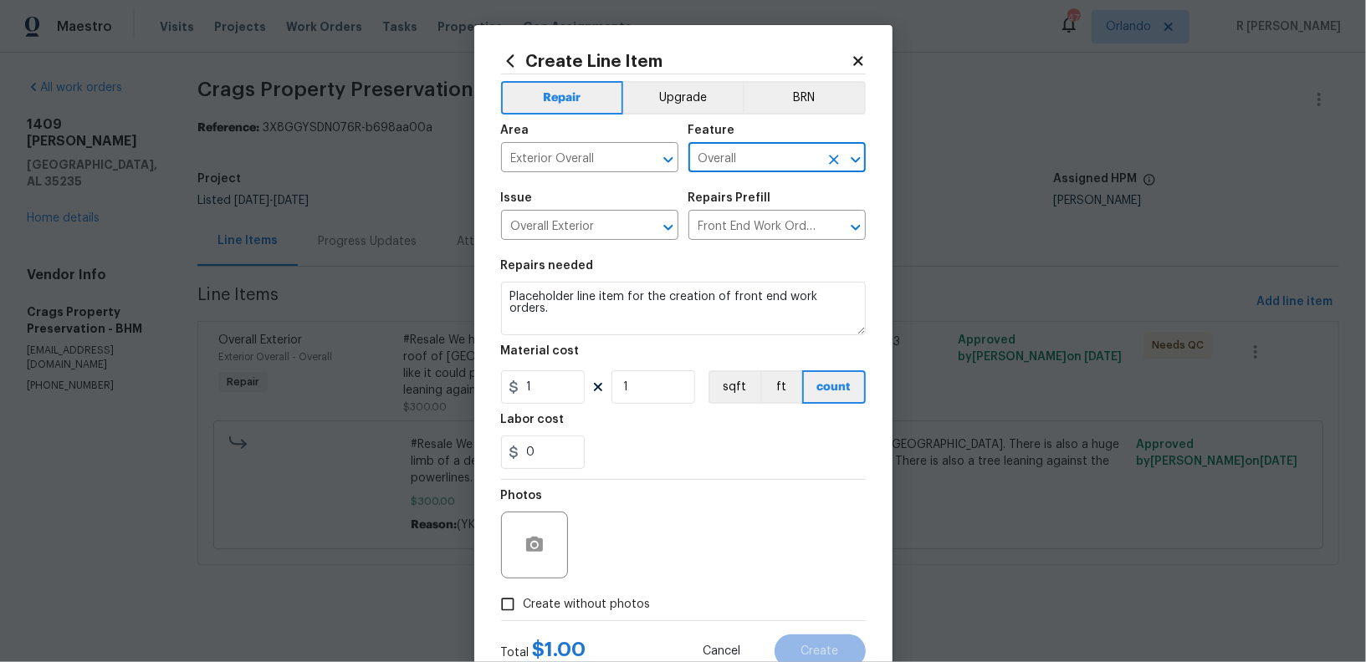
type input "Overall"
click at [597, 309] on textarea "Placeholder line item for the creation of front end work orders." at bounding box center [683, 309] width 365 height 54
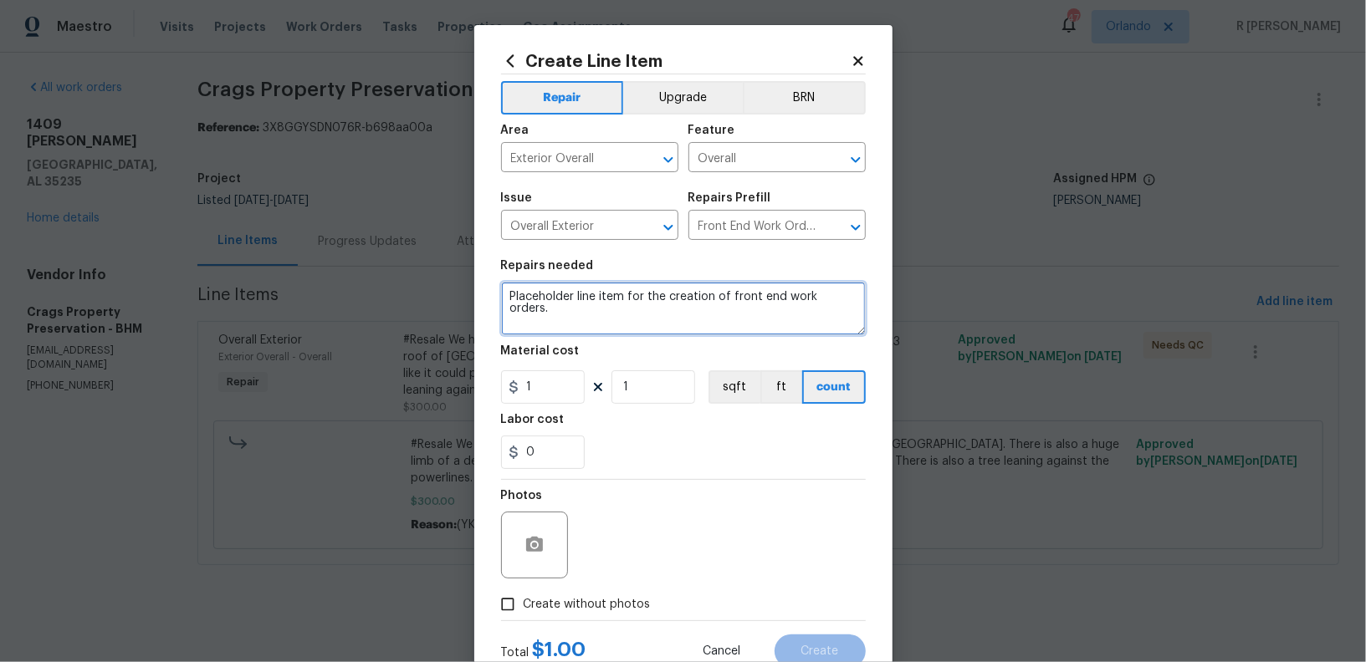
click at [597, 309] on textarea "Placeholder line item for the creation of front end work orders." at bounding box center [683, 309] width 365 height 54
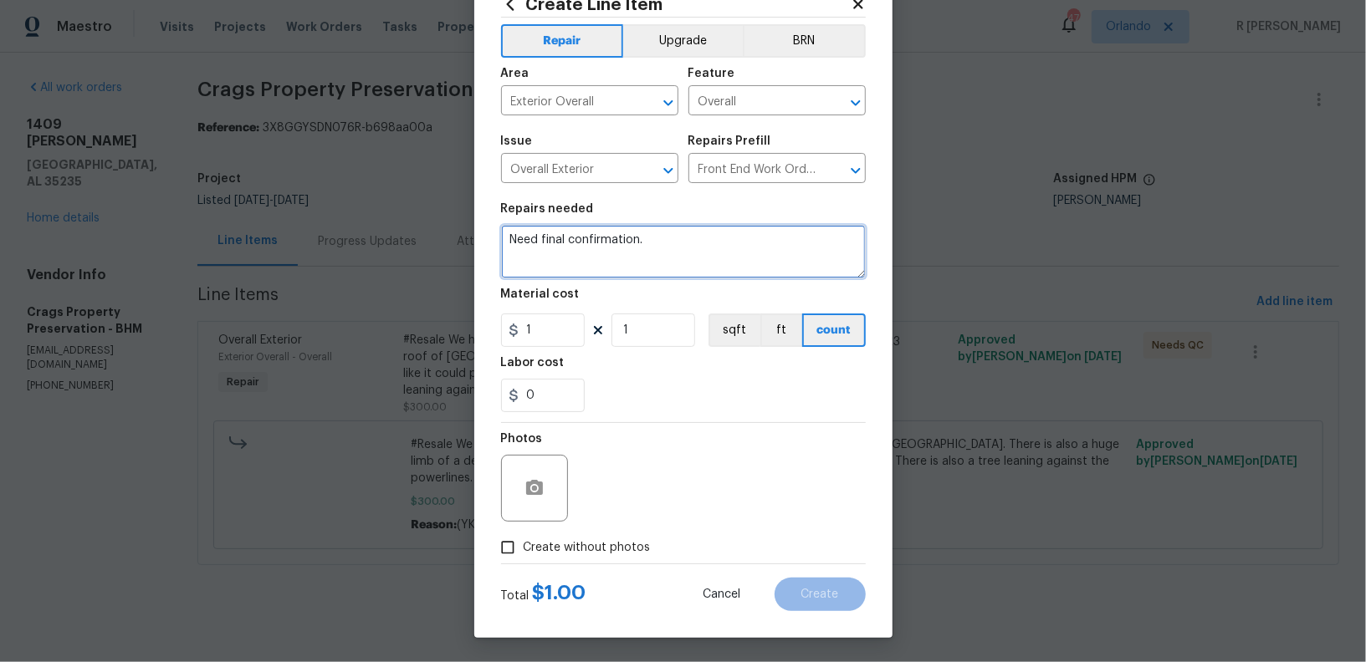
type textarea "Need final confirmation."
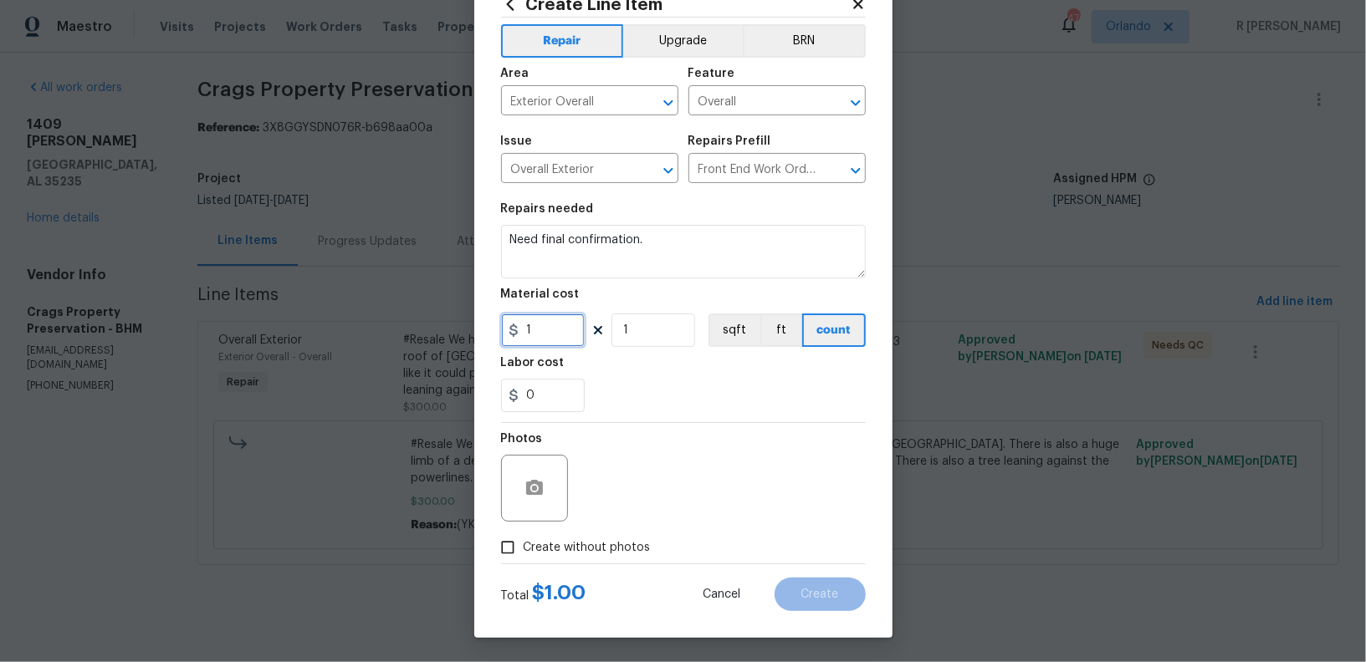
click at [551, 327] on input "1" at bounding box center [543, 330] width 84 height 33
type input "0"
click at [545, 552] on span "Create without photos" at bounding box center [587, 548] width 127 height 18
click at [524, 552] on input "Create without photos" at bounding box center [508, 548] width 32 height 32
checkbox input "true"
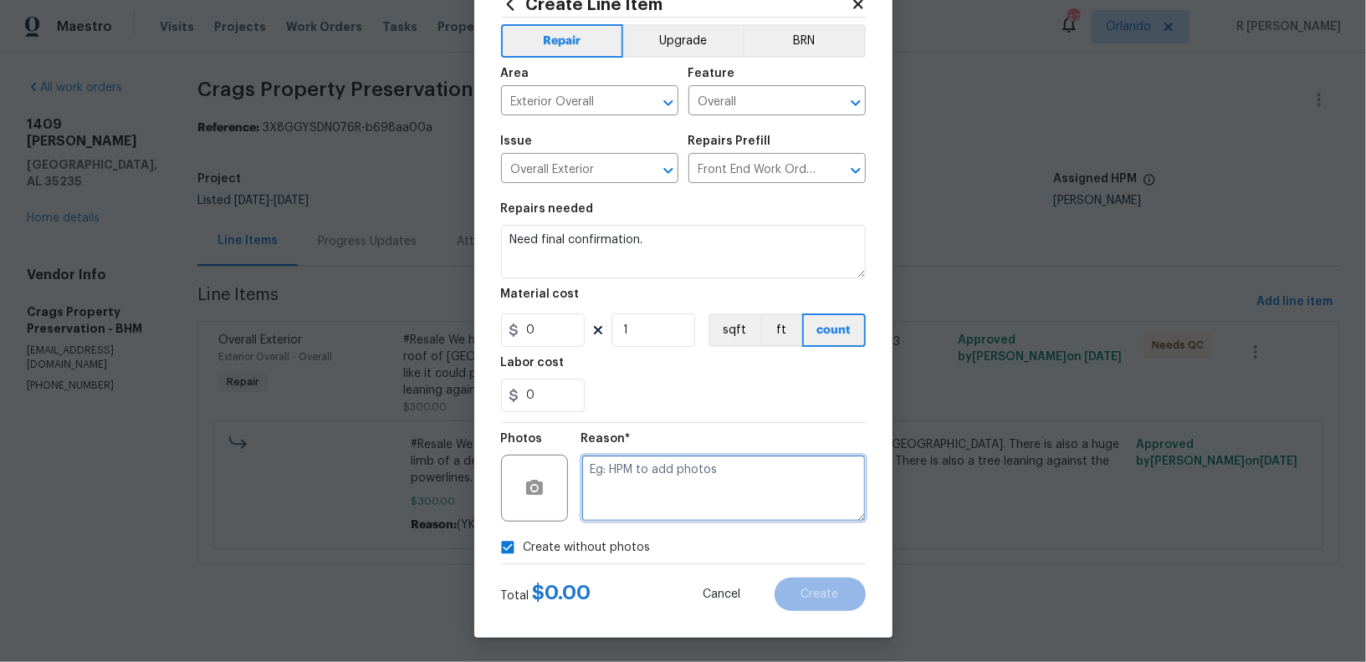
click at [744, 503] on textarea at bounding box center [723, 488] width 284 height 67
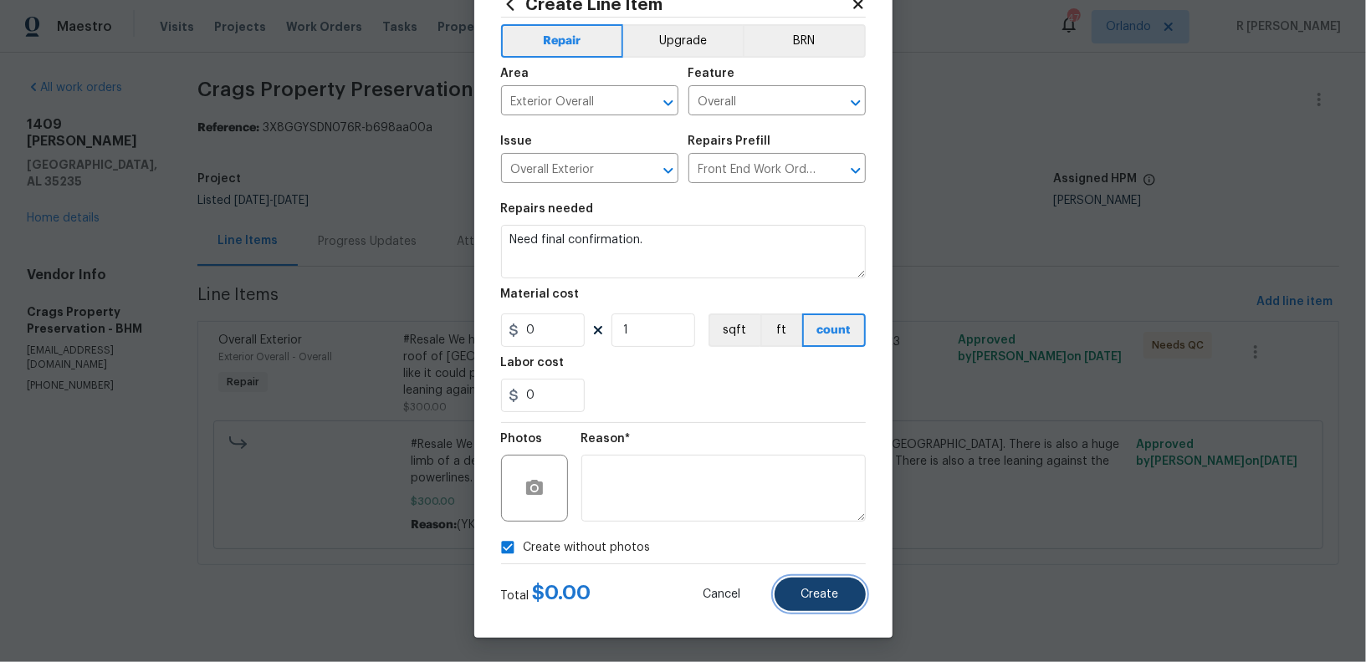
click at [841, 602] on button "Create" at bounding box center [819, 594] width 91 height 33
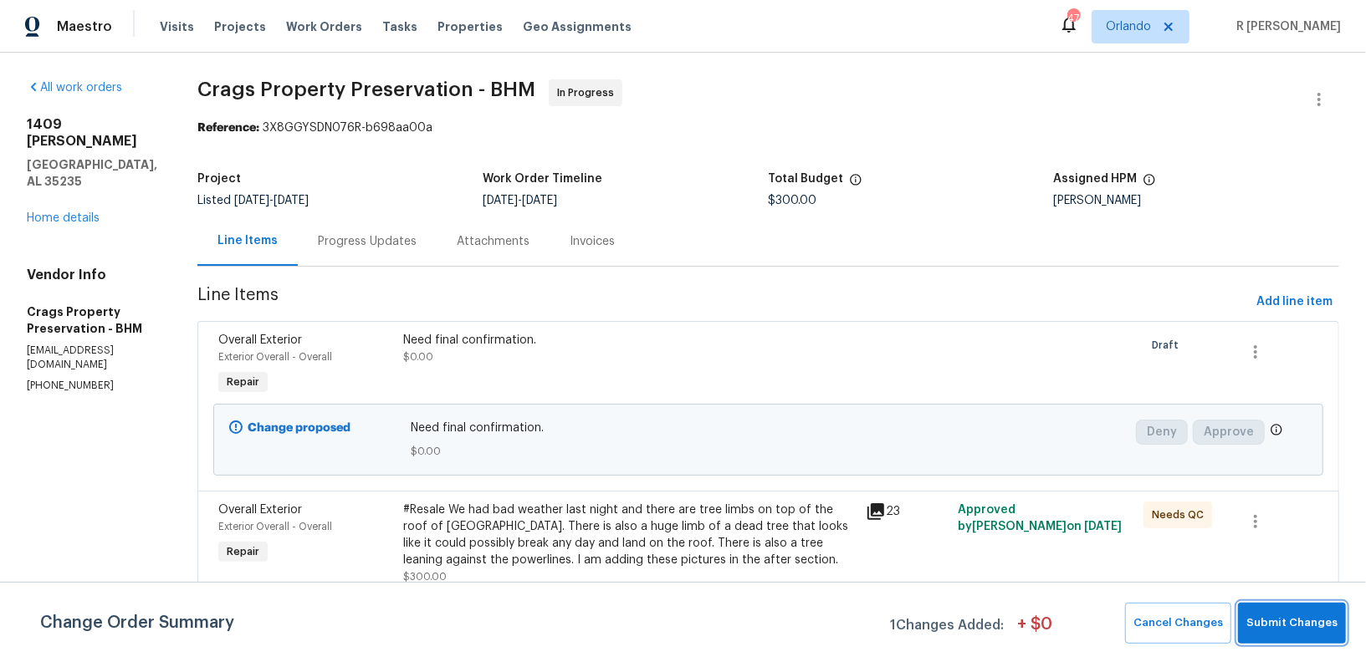
click at [1315, 632] on span "Submit Changes" at bounding box center [1291, 623] width 91 height 19
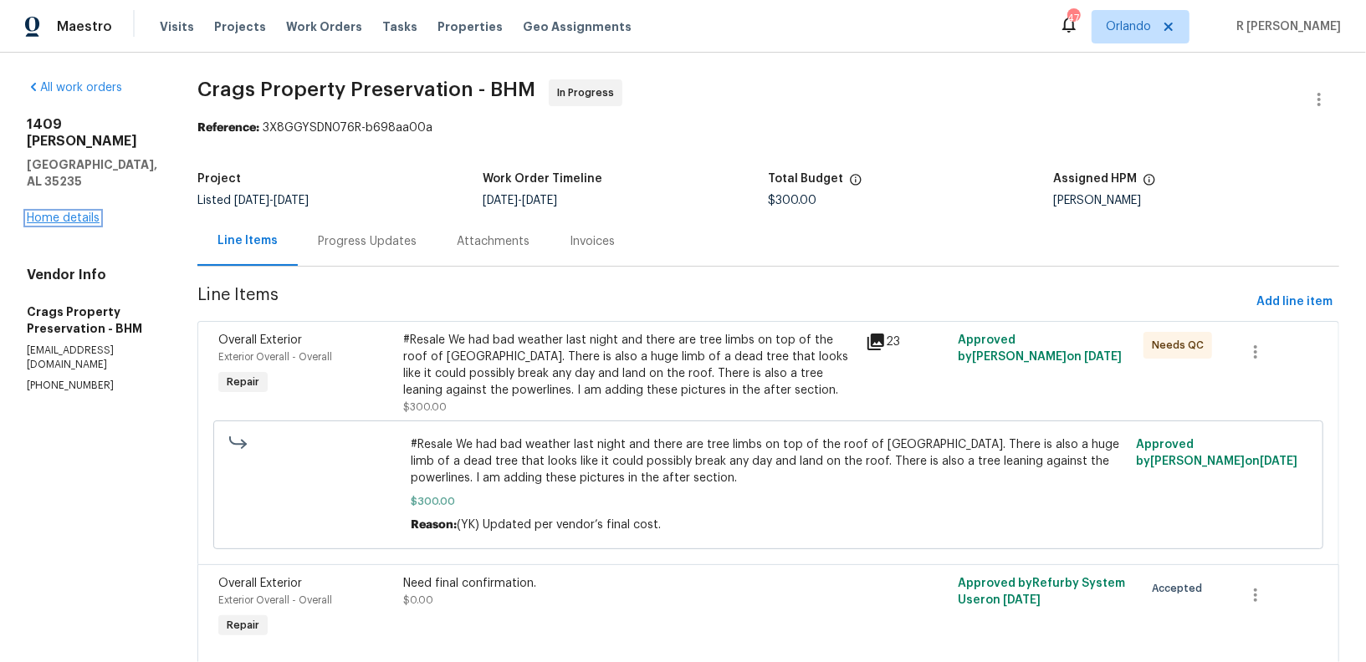
click at [64, 212] on link "Home details" at bounding box center [63, 218] width 73 height 12
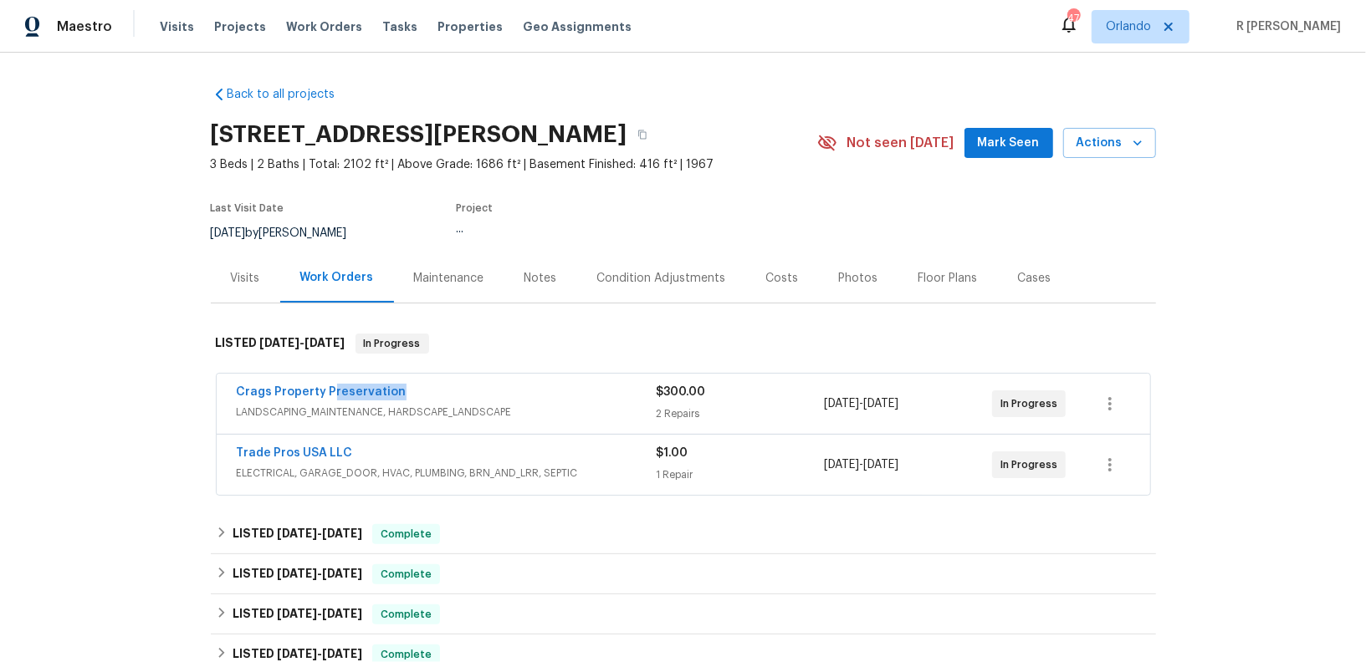
drag, startPoint x: 418, startPoint y: 387, endPoint x: 0, endPoint y: 387, distance: 418.2
click at [0, 387] on div "Back to all projects 1409 Medina Ln, Birmingham, AL 35235 3 Beds | 2 Baths | To…" at bounding box center [683, 358] width 1366 height 610
copy link "Crags Property Preservation"
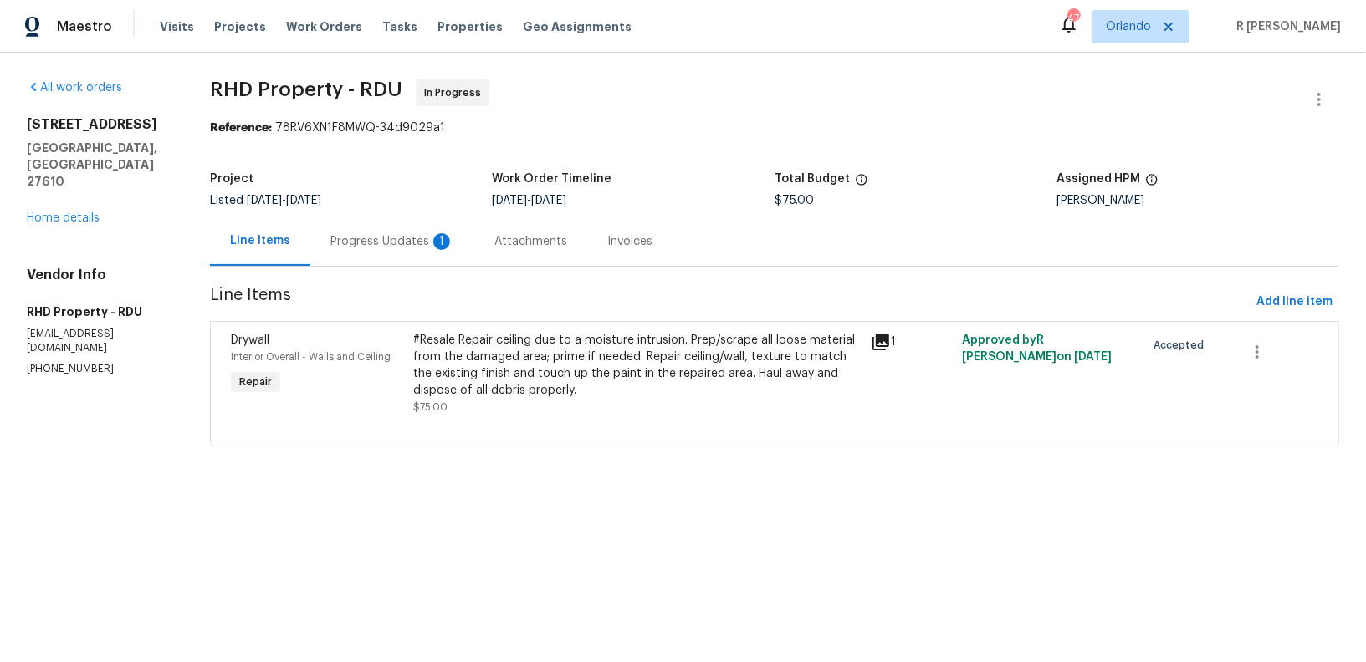
click at [409, 232] on div "Progress Updates 1" at bounding box center [392, 241] width 164 height 49
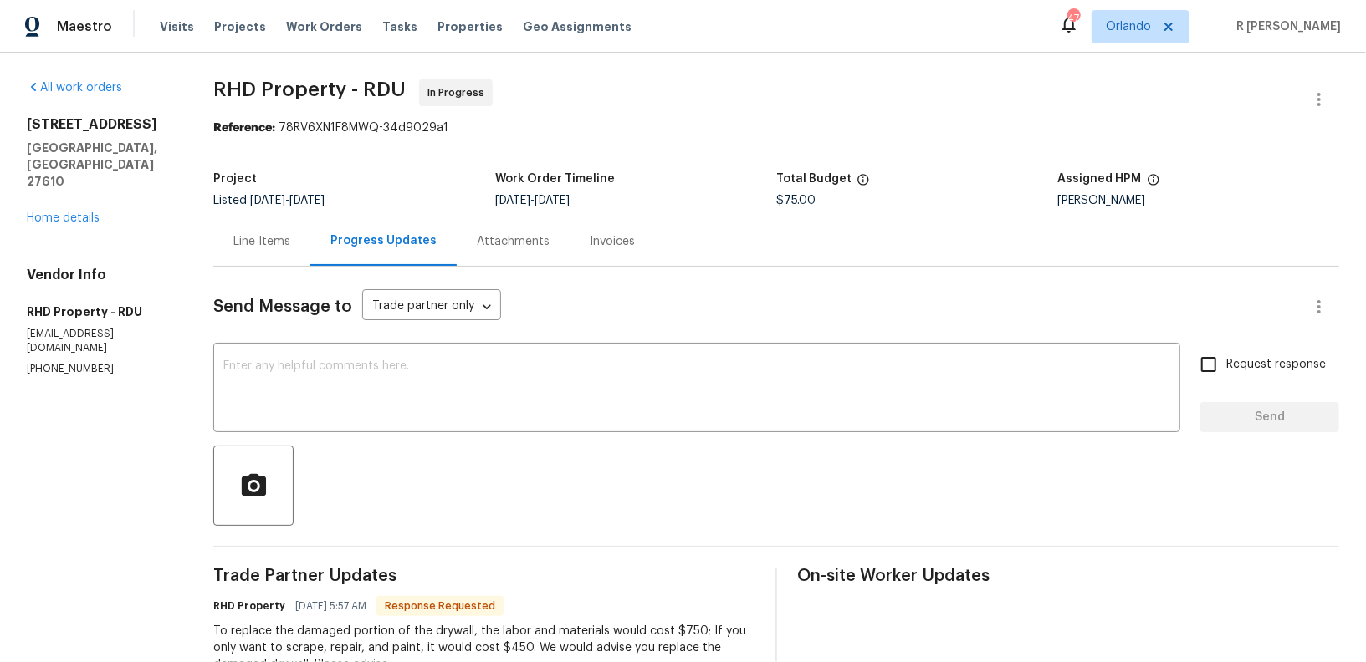
click at [243, 223] on div "Line Items" at bounding box center [261, 241] width 97 height 49
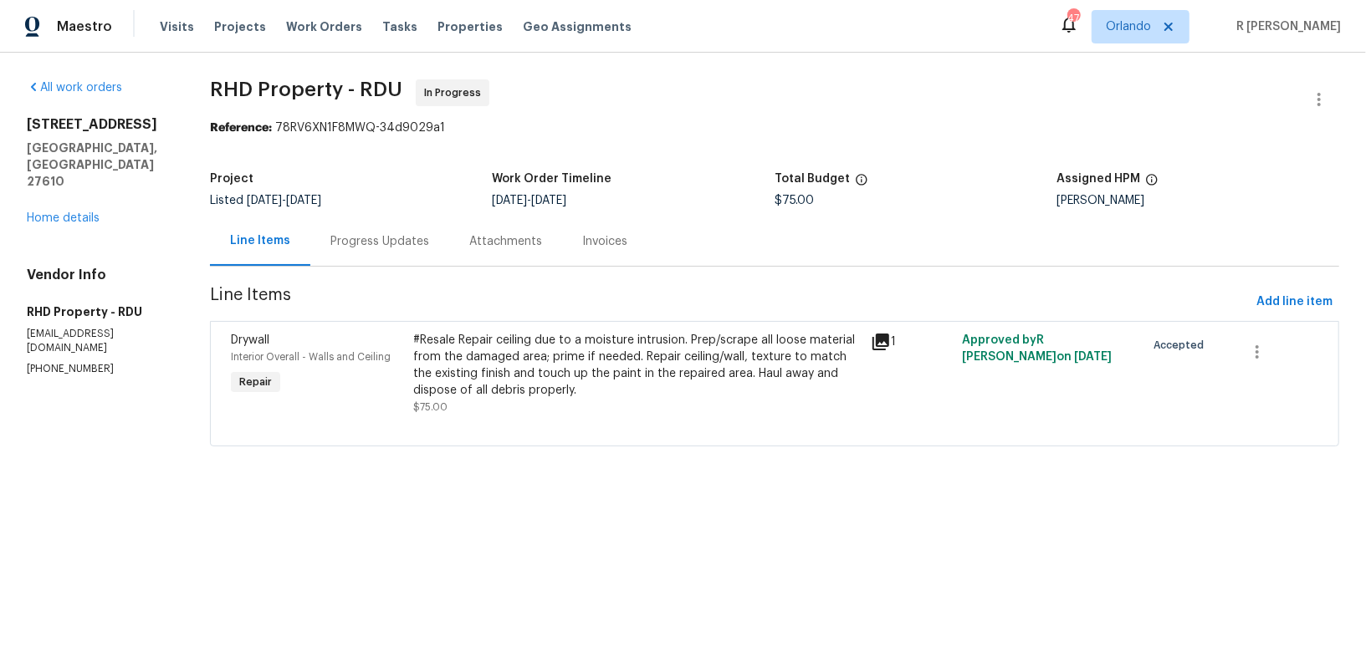
click at [644, 403] on div "#Resale Repair ceiling due to a moisture intrusion. Prep/scrape all loose mater…" at bounding box center [636, 374] width 447 height 84
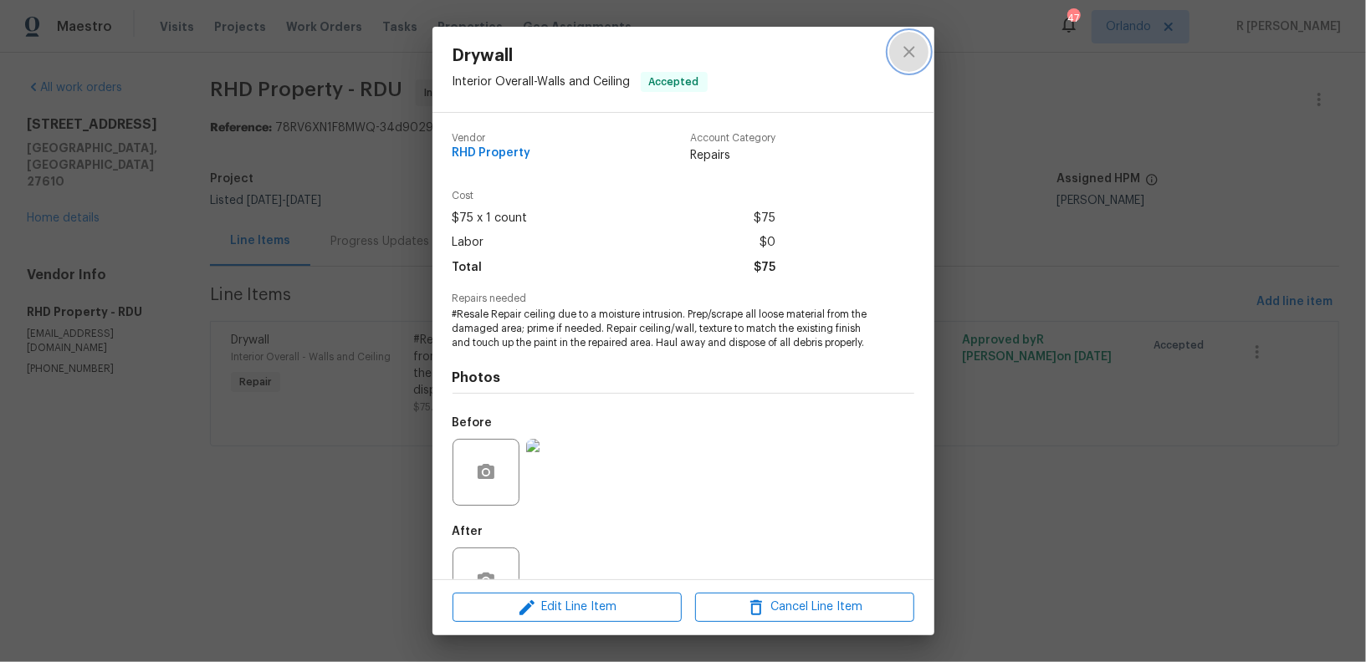
click at [913, 59] on icon "close" at bounding box center [909, 52] width 20 height 20
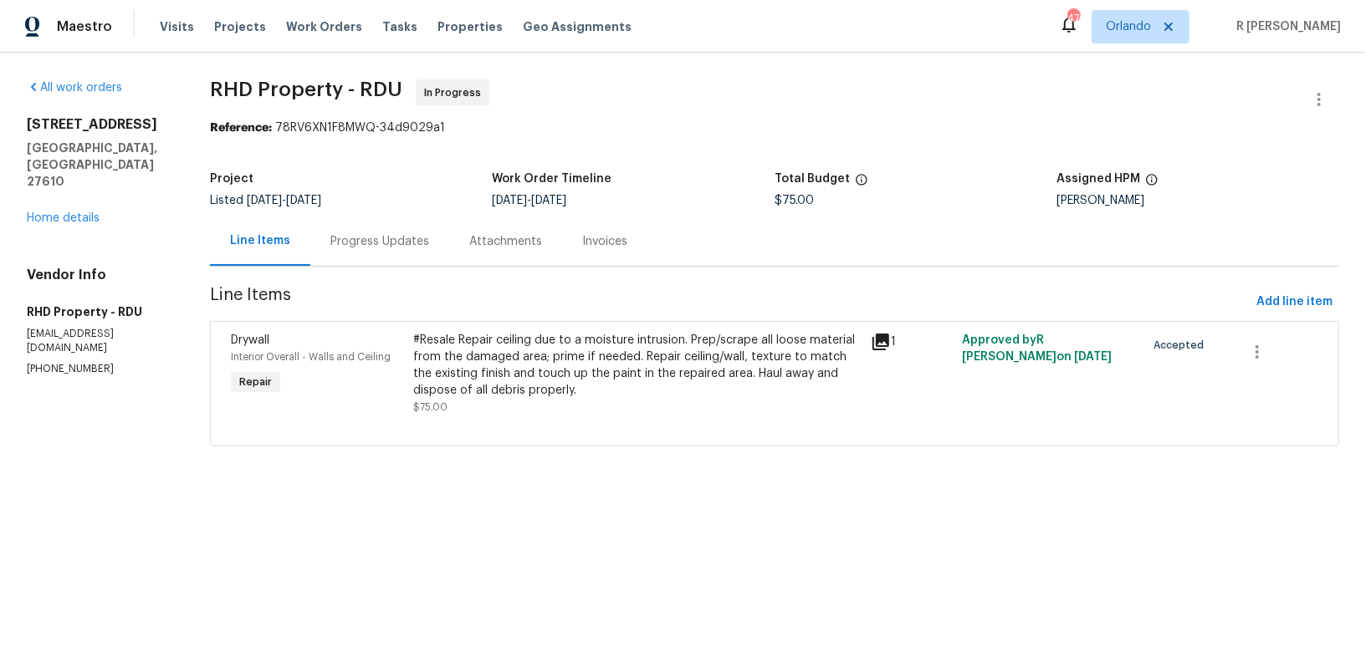
click at [406, 248] on div "Progress Updates" at bounding box center [379, 241] width 99 height 17
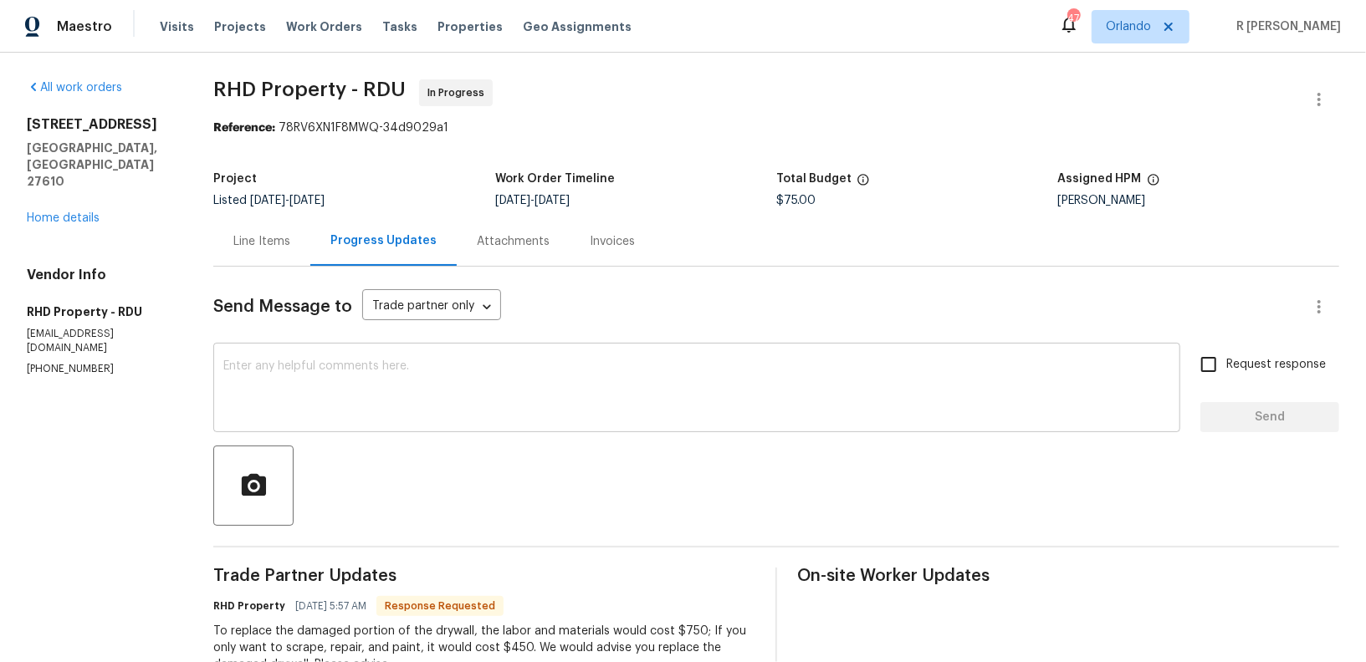
click at [530, 358] on div "x ​" at bounding box center [696, 389] width 967 height 85
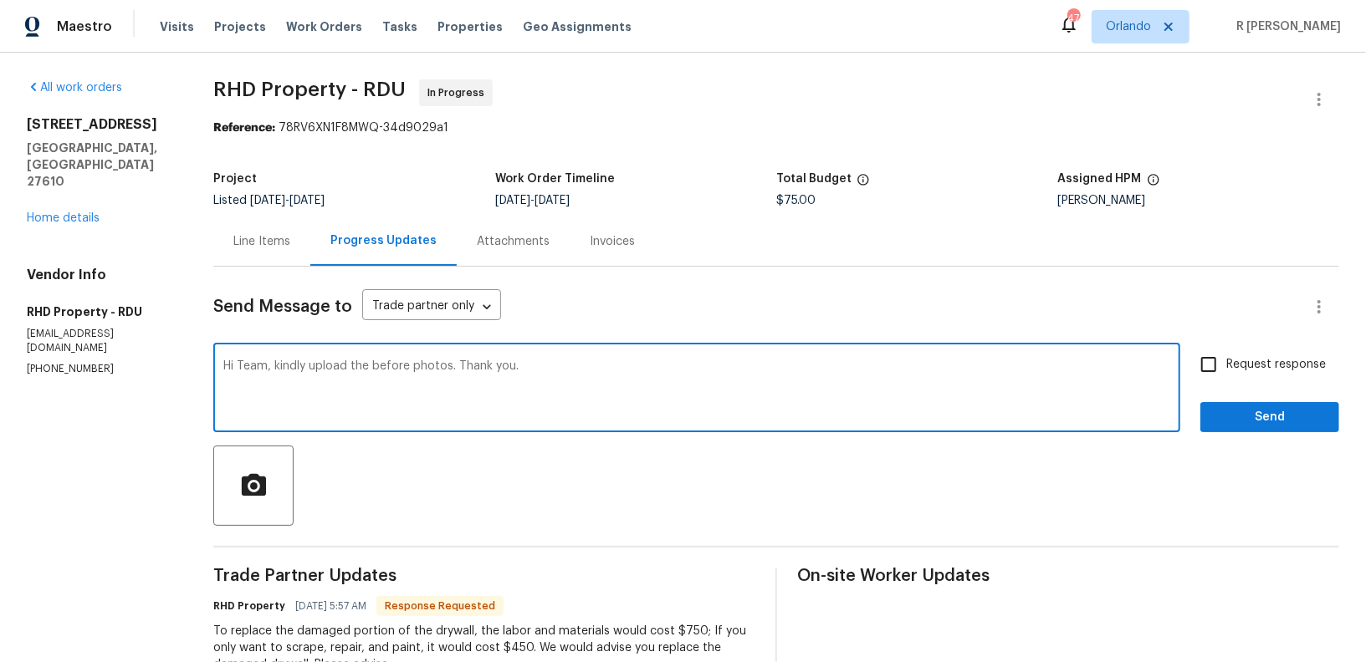
type textarea "Hi Team, kindly upload the before photos. Thank you."
click at [1239, 360] on span "Request response" at bounding box center [1276, 365] width 100 height 18
click at [1226, 360] on input "Request response" at bounding box center [1208, 364] width 35 height 35
checkbox input "true"
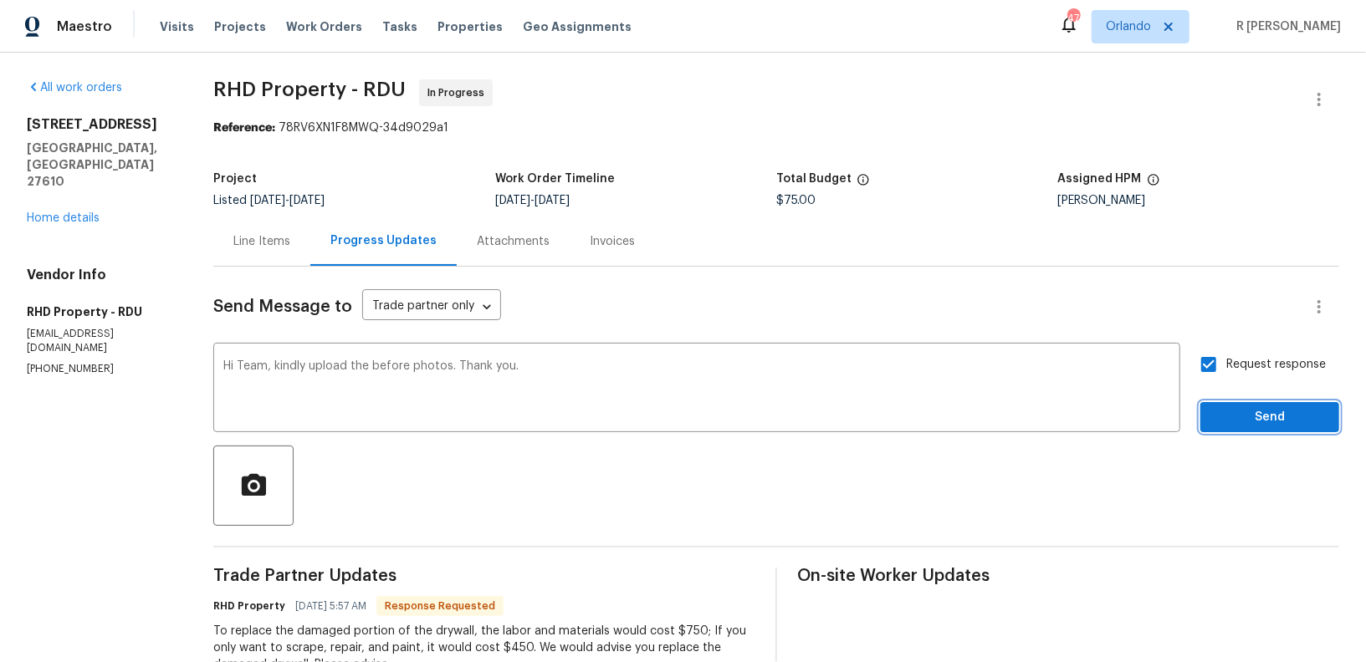
click at [1261, 431] on button "Send" at bounding box center [1269, 417] width 139 height 31
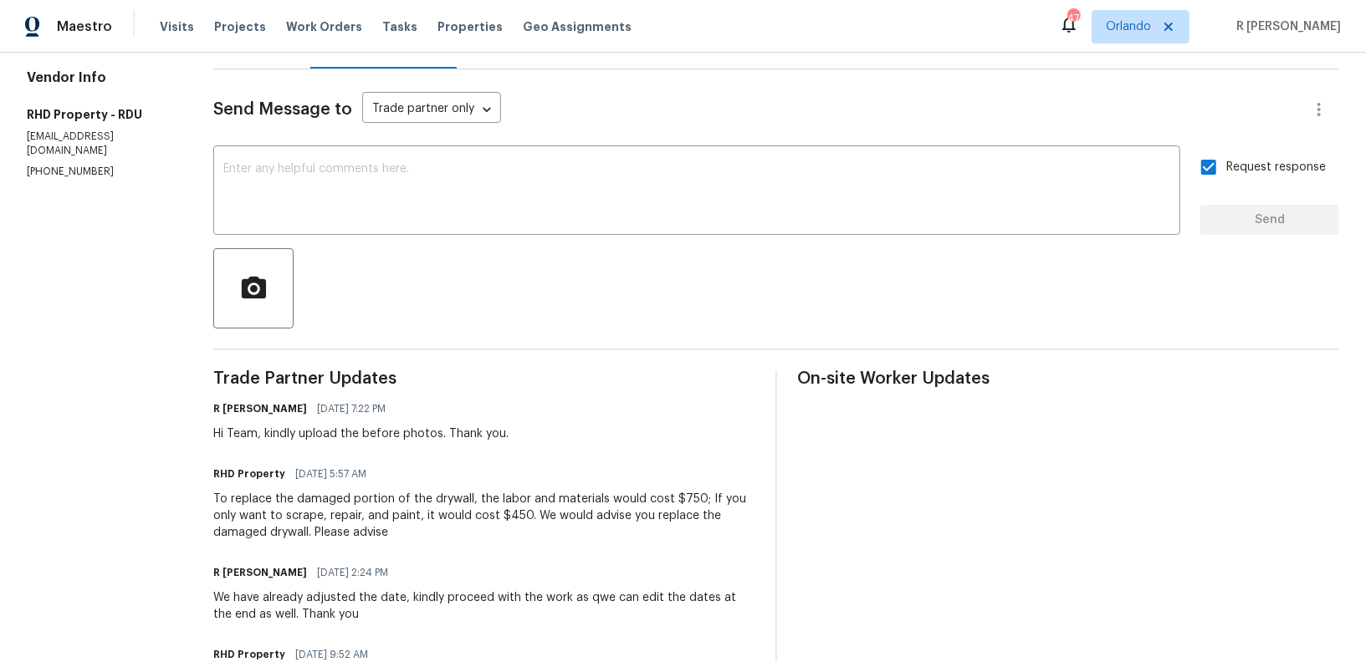
scroll to position [386, 0]
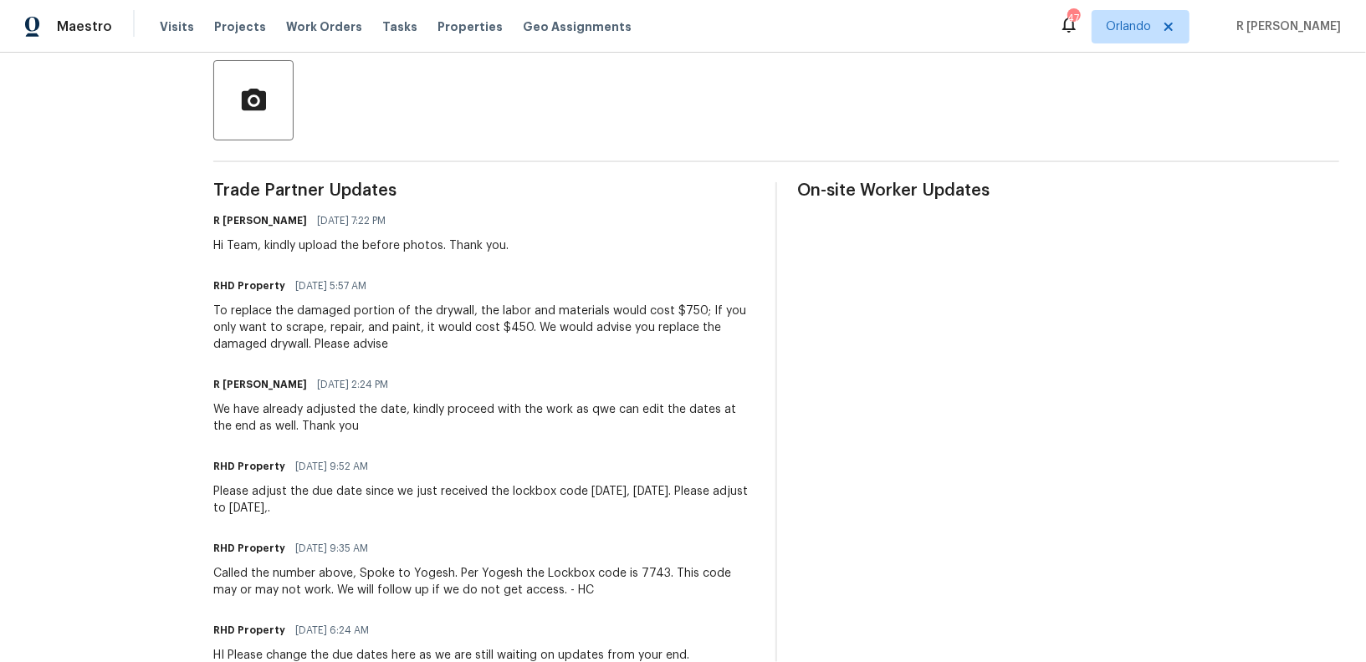
click at [314, 340] on div "To replace the damaged portion of the drywall, the labor and materials would co…" at bounding box center [484, 328] width 542 height 50
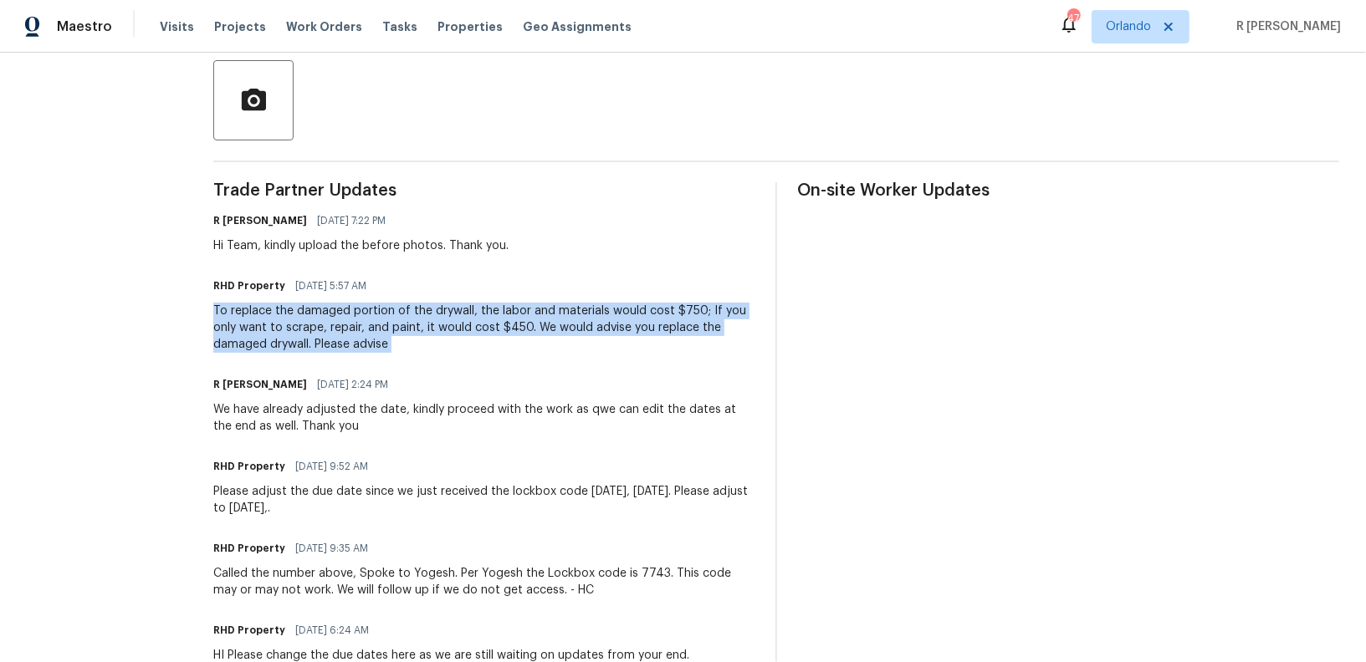
click at [314, 340] on div "To replace the damaged portion of the drywall, the labor and materials would co…" at bounding box center [484, 328] width 542 height 50
copy div "To replace the damaged portion of the drywall, the labor and materials would co…"
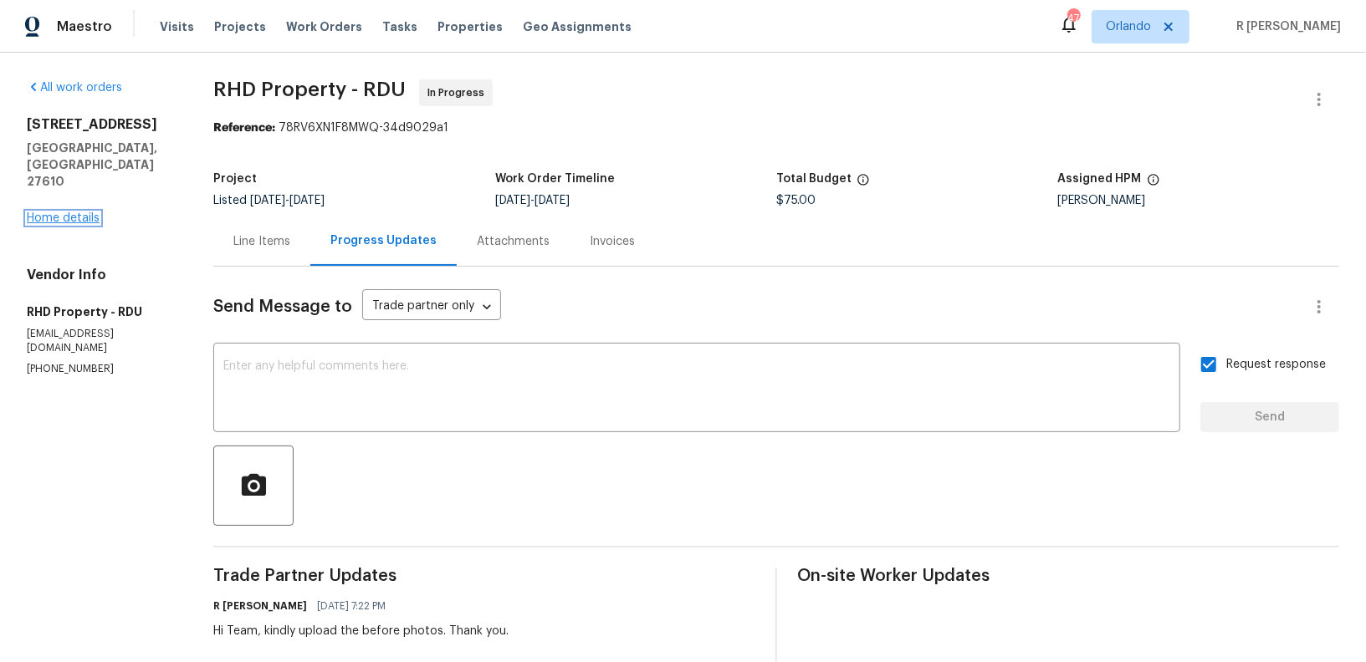
click at [58, 212] on link "Home details" at bounding box center [63, 218] width 73 height 12
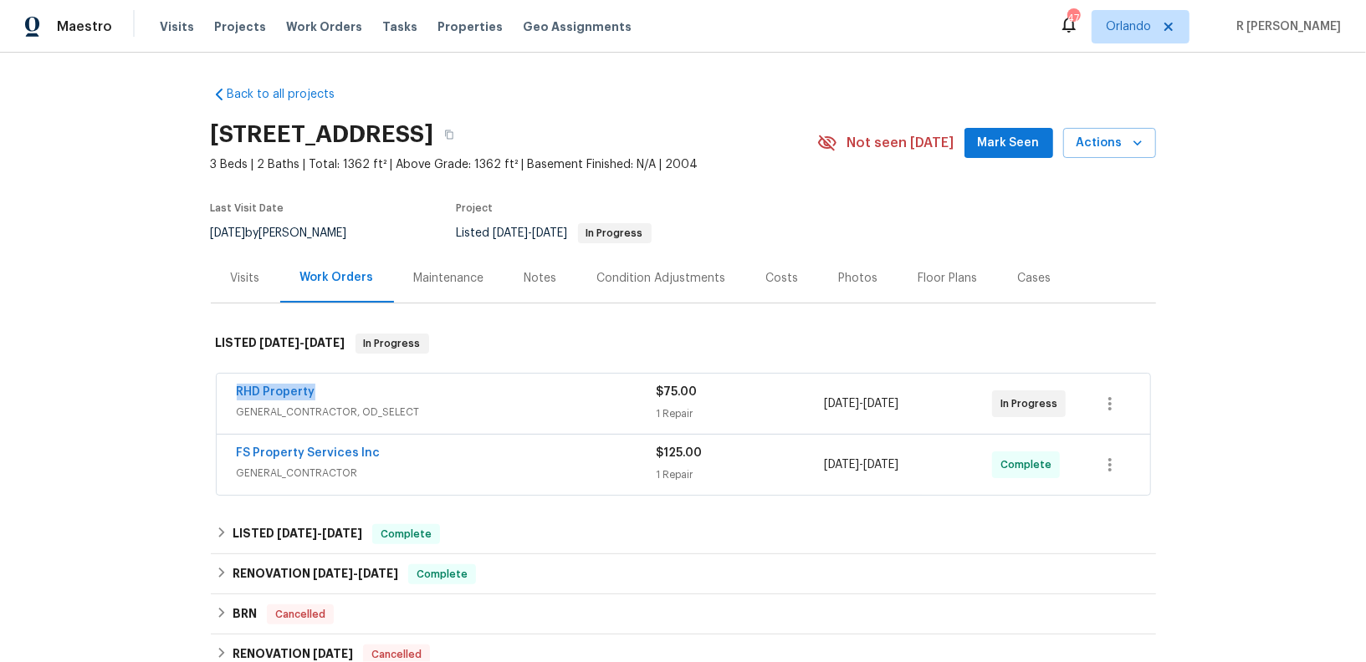
drag, startPoint x: 321, startPoint y: 391, endPoint x: 0, endPoint y: 393, distance: 321.2
click at [0, 393] on div "Back to all projects 5612 Tealbrook Dr, Raleigh, NC 27610 3 Beds | 2 Baths | To…" at bounding box center [683, 358] width 1366 height 610
copy link "RHD Property"
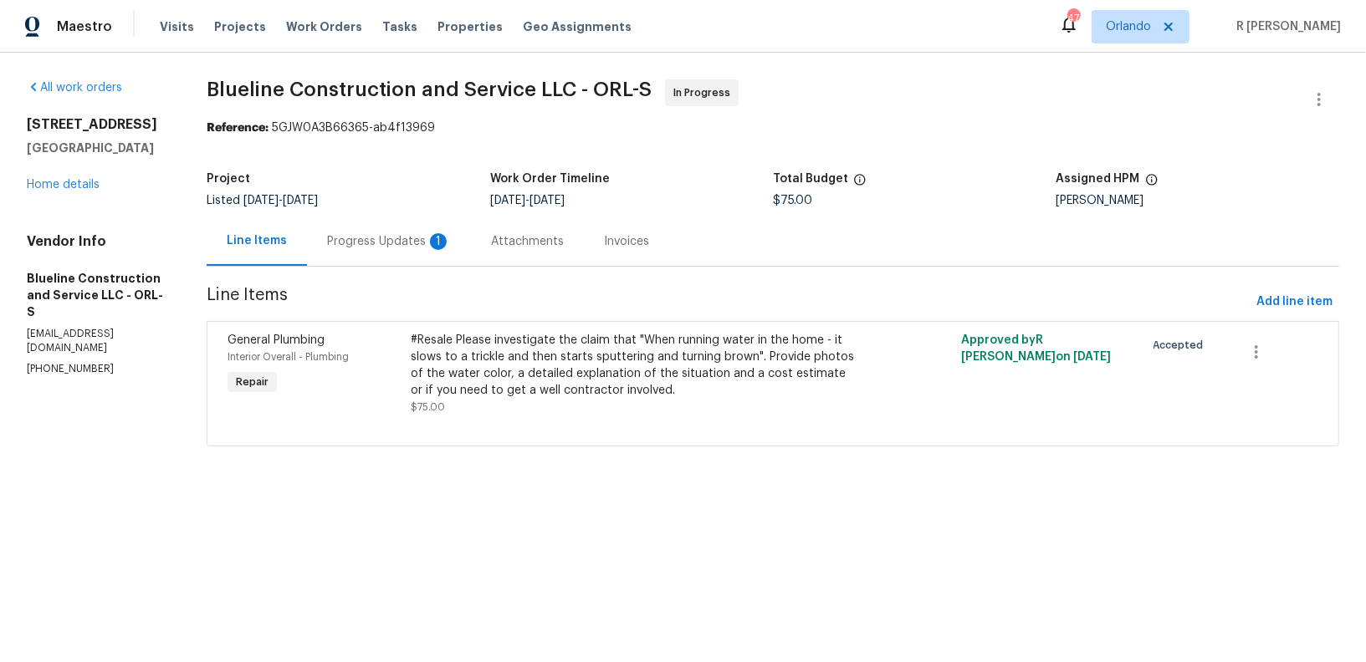
click at [367, 243] on div "Progress Updates 1" at bounding box center [389, 241] width 124 height 17
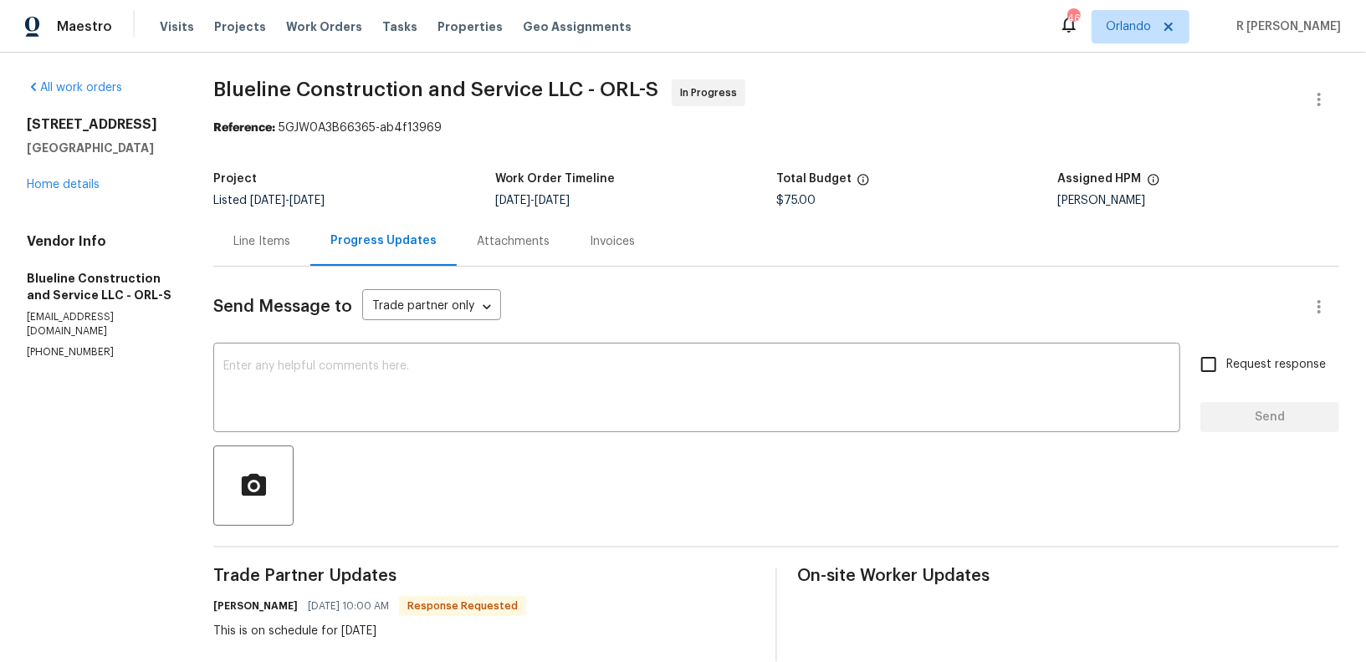
click at [273, 234] on div "Line Items" at bounding box center [261, 241] width 57 height 17
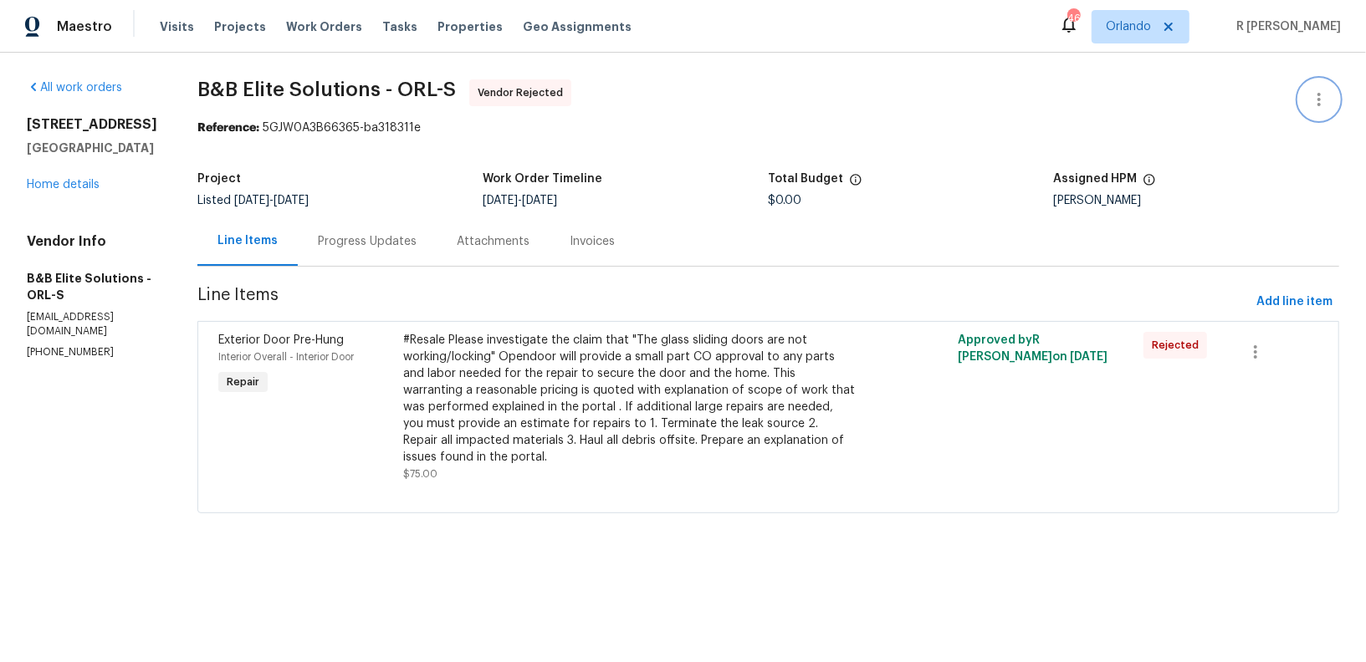
click at [1317, 101] on icon "button" at bounding box center [1319, 99] width 20 height 20
click at [1214, 109] on li "Edit" at bounding box center [1264, 99] width 181 height 28
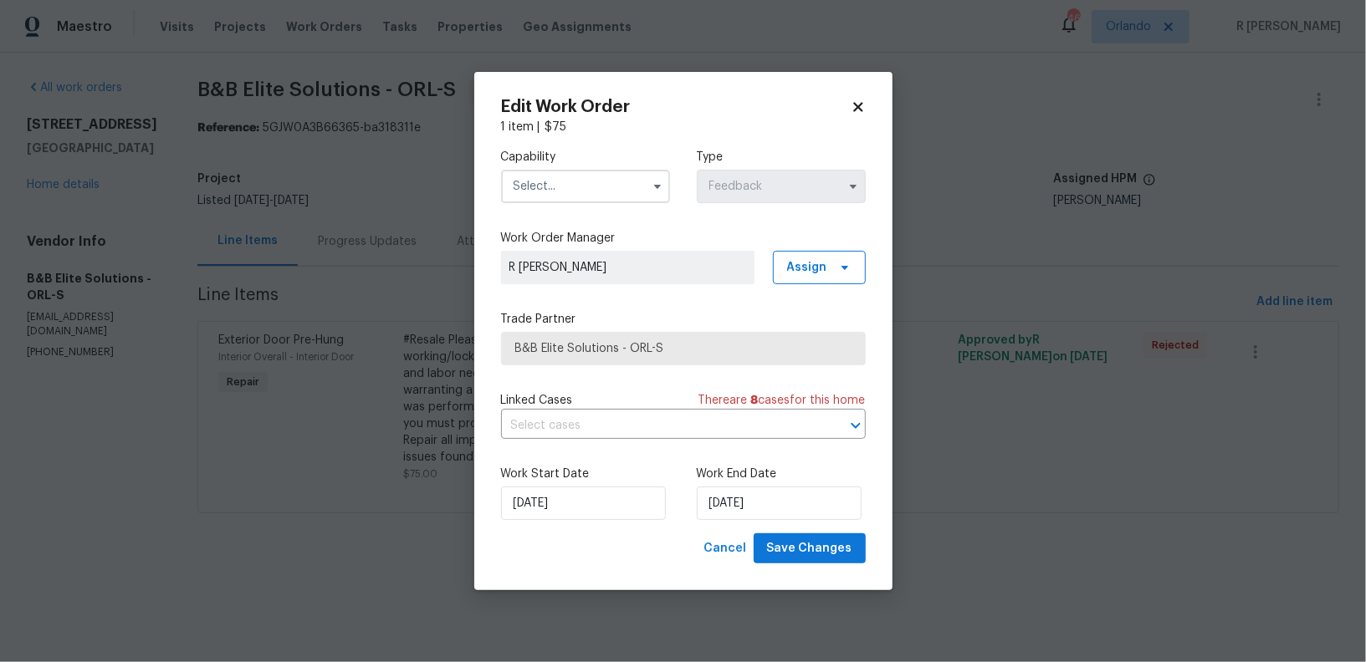
click at [580, 182] on input "text" at bounding box center [585, 186] width 169 height 33
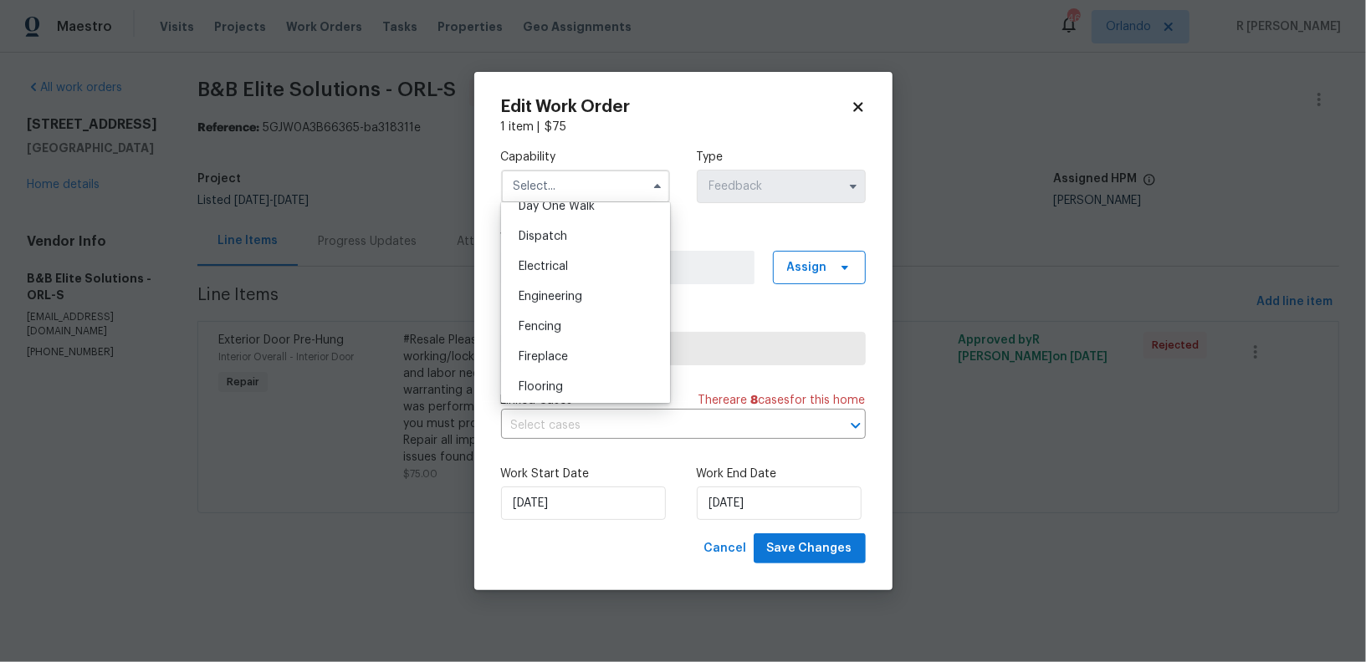
scroll to position [625, 0]
click at [609, 391] on span "General Contractor" at bounding box center [573, 397] width 108 height 12
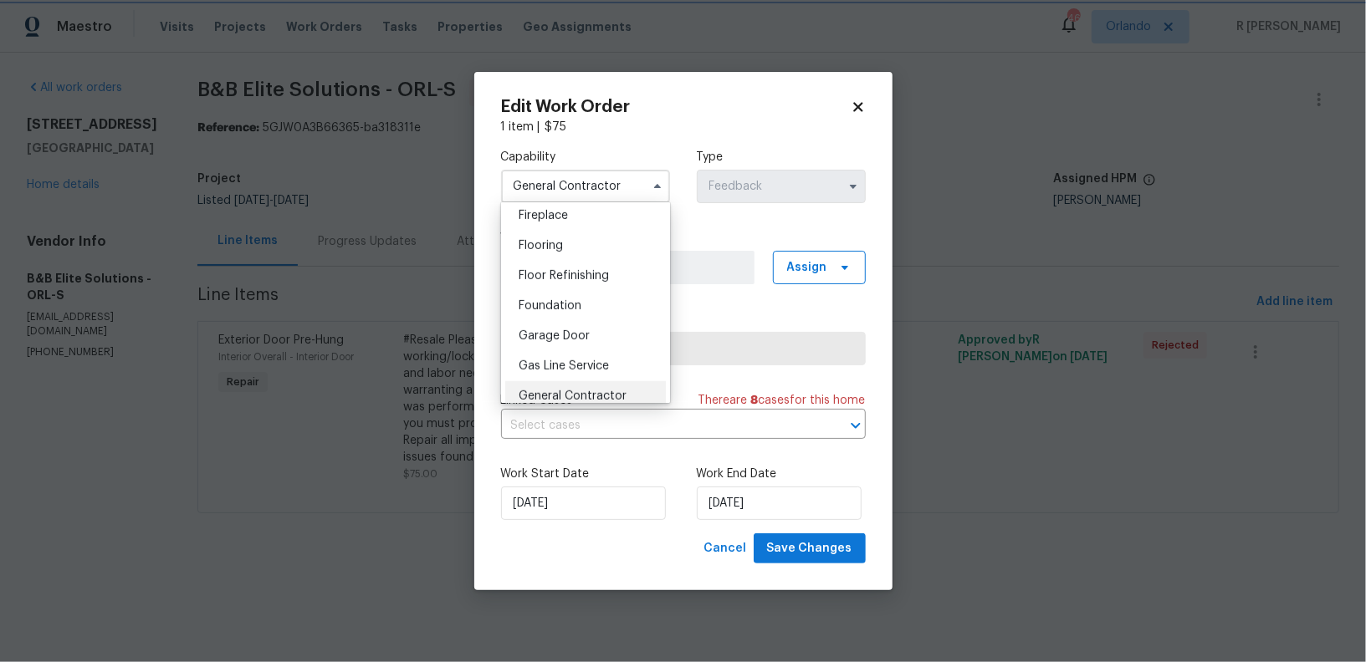
scroll to position [667, 0]
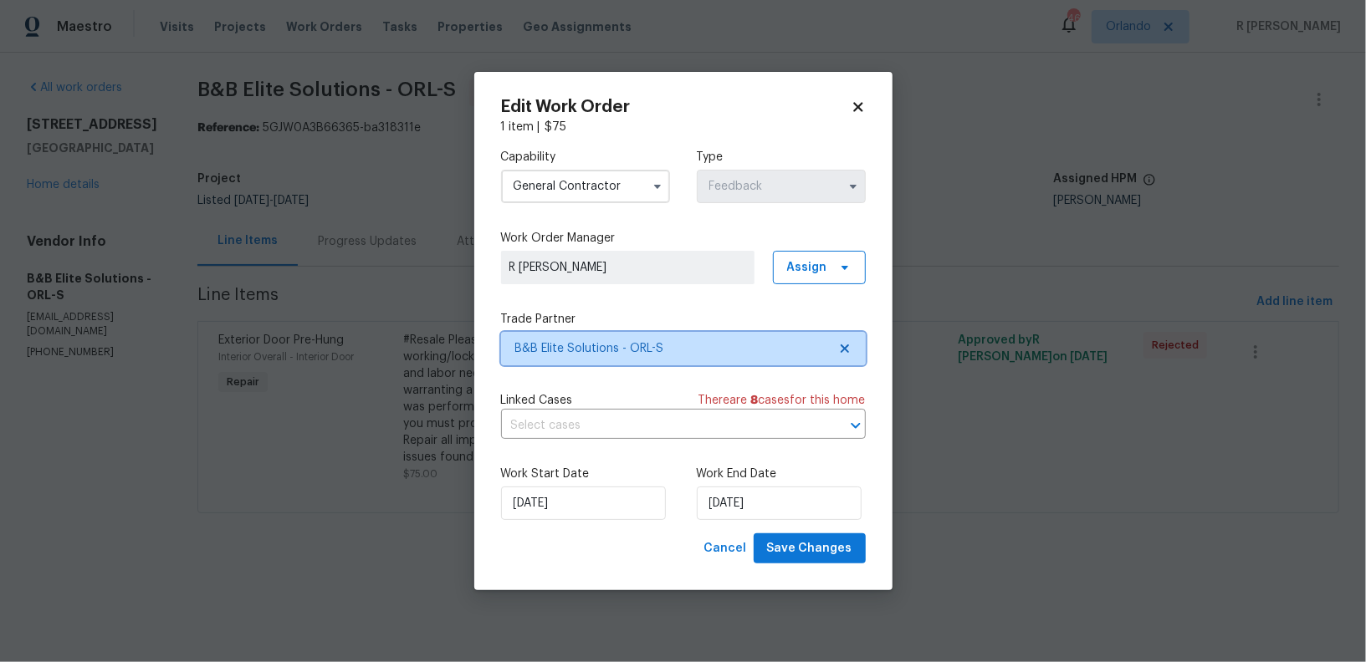
click at [622, 335] on span "B&B Elite Solutions - ORL-S" at bounding box center [683, 348] width 365 height 33
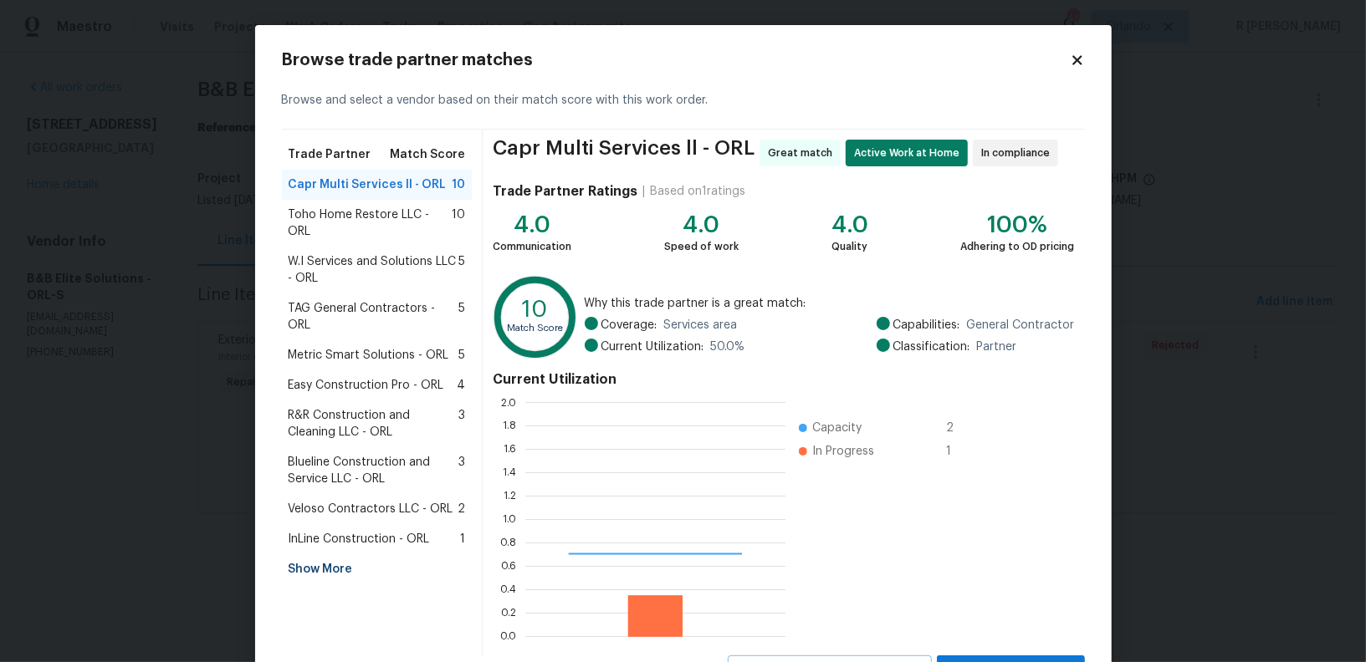
scroll to position [234, 260]
click at [1073, 55] on icon at bounding box center [1076, 59] width 9 height 9
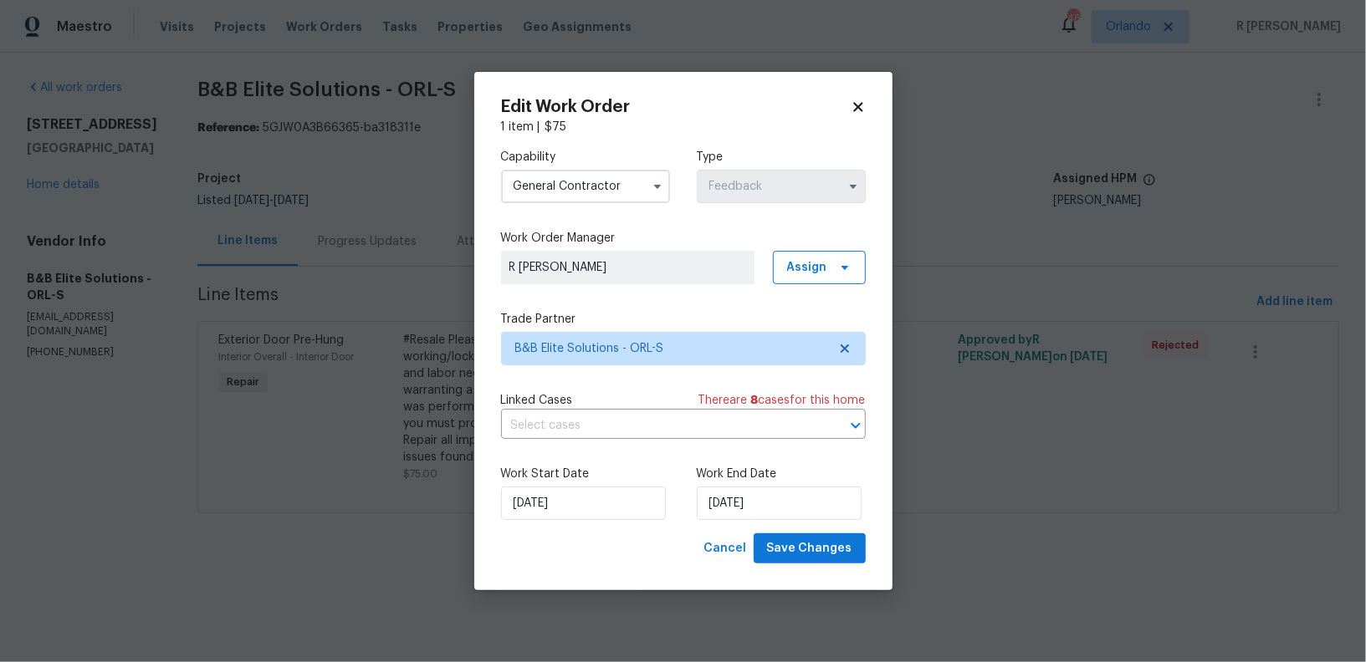
click at [565, 185] on input "General Contractor" at bounding box center [585, 186] width 169 height 33
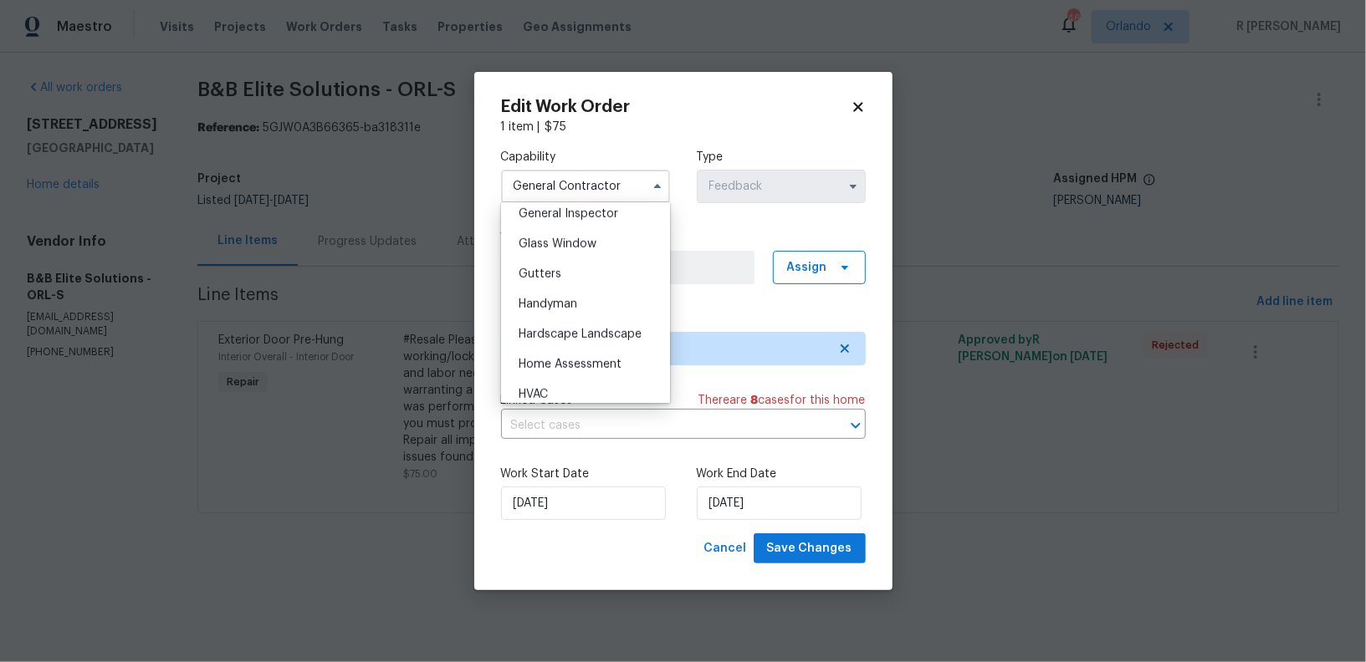
scroll to position [836, 0]
click at [578, 297] on div "Handyman" at bounding box center [585, 305] width 161 height 30
type input "Handyman"
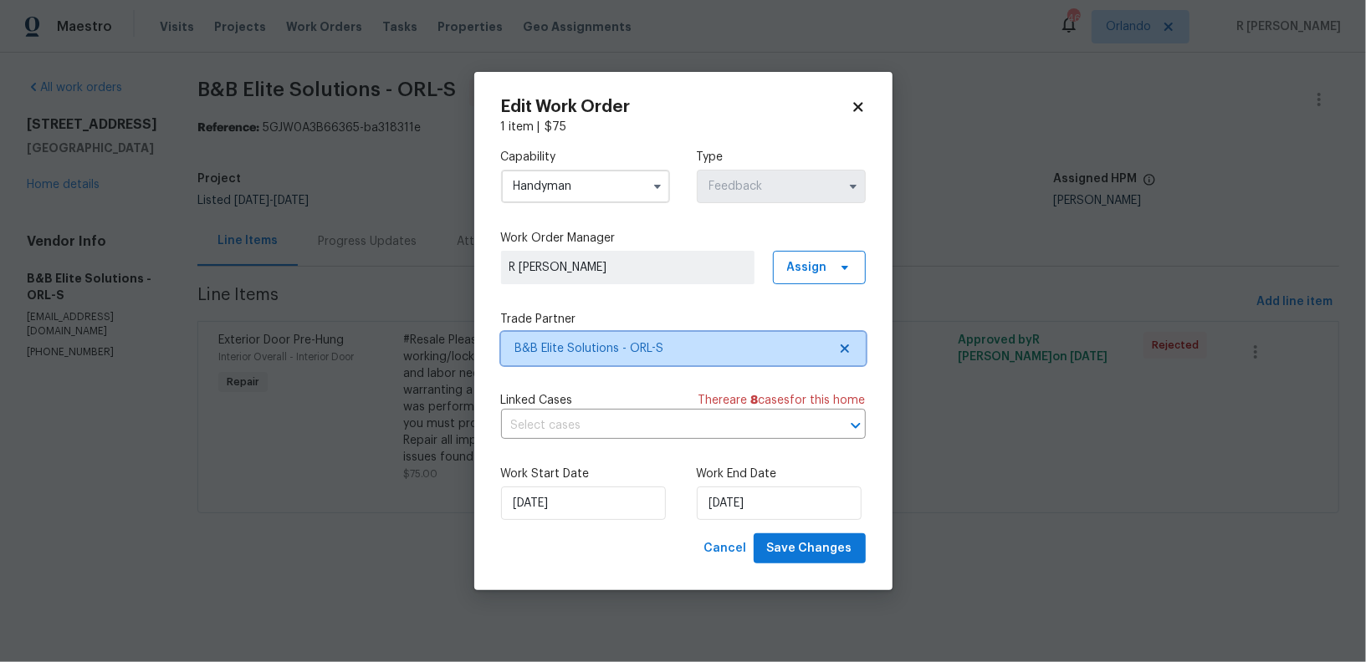
click at [600, 342] on span "B&B Elite Solutions - ORL-S" at bounding box center [671, 348] width 312 height 17
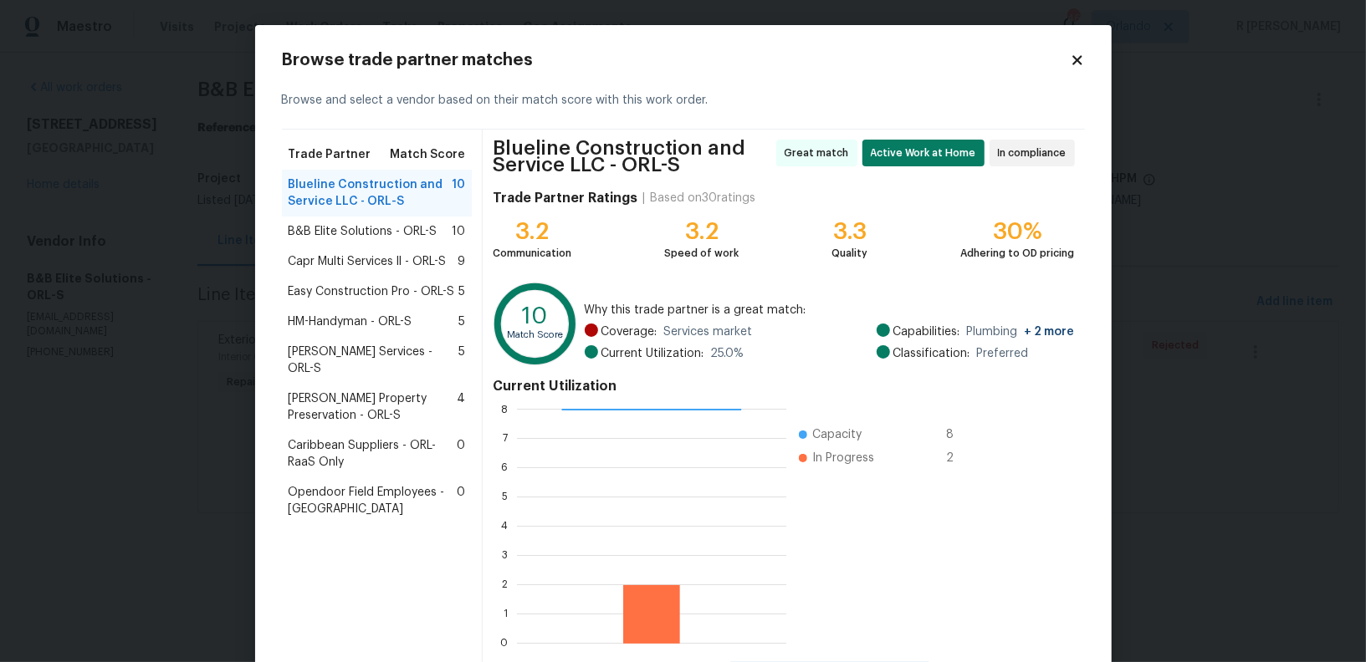
scroll to position [81, 0]
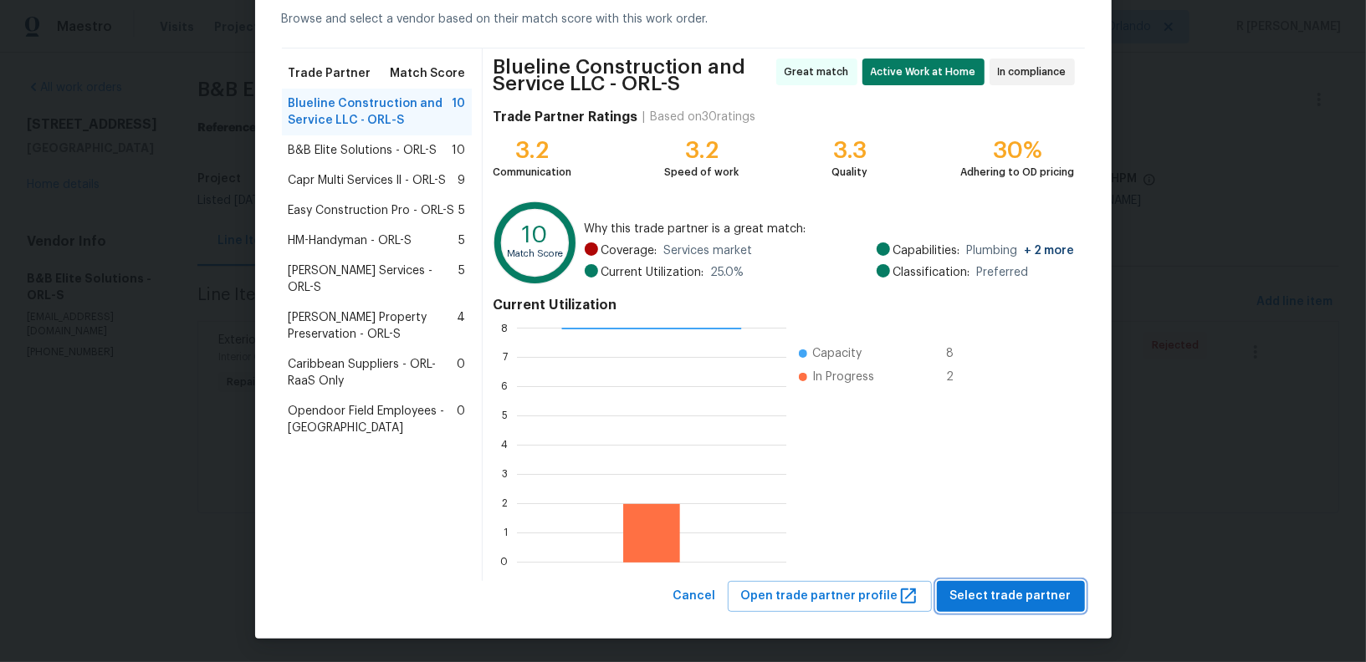
click at [1025, 600] on span "Select trade partner" at bounding box center [1010, 596] width 121 height 21
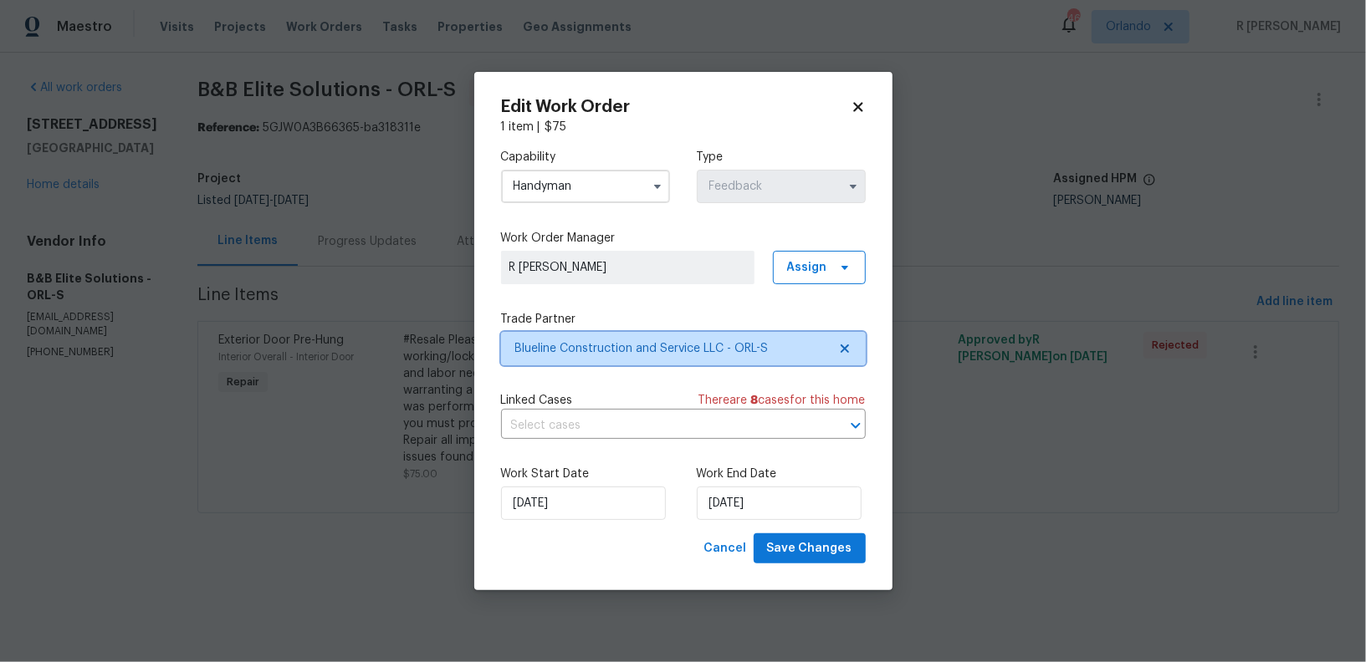
scroll to position [0, 0]
click at [558, 418] on input "text" at bounding box center [660, 426] width 318 height 26
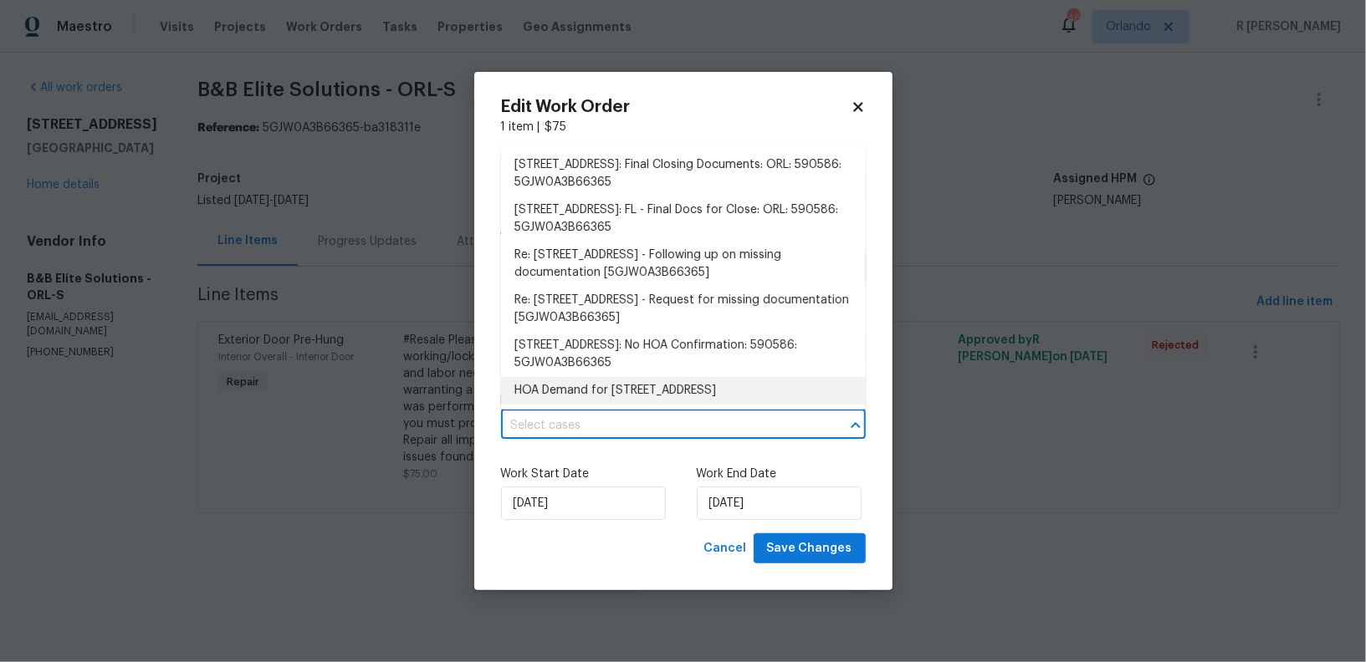
click at [632, 548] on div "Cancel Save Changes" at bounding box center [683, 549] width 365 height 31
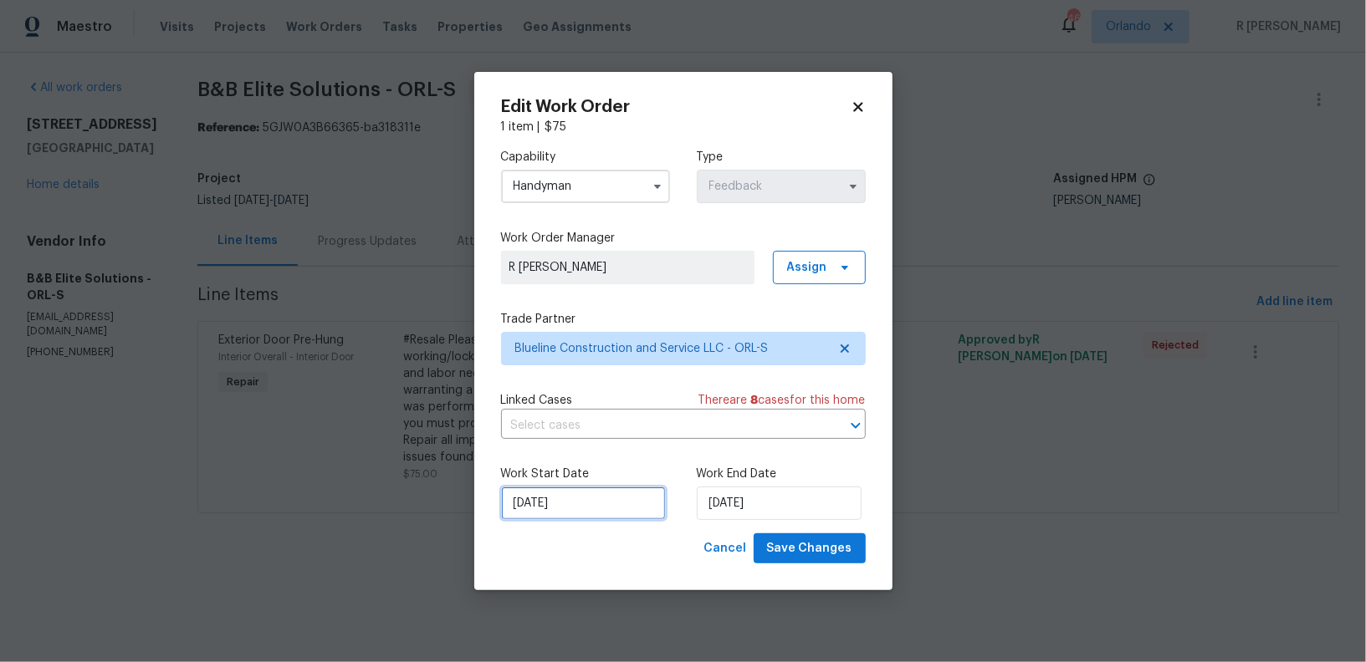
click at [532, 498] on input "[DATE]" at bounding box center [583, 503] width 165 height 33
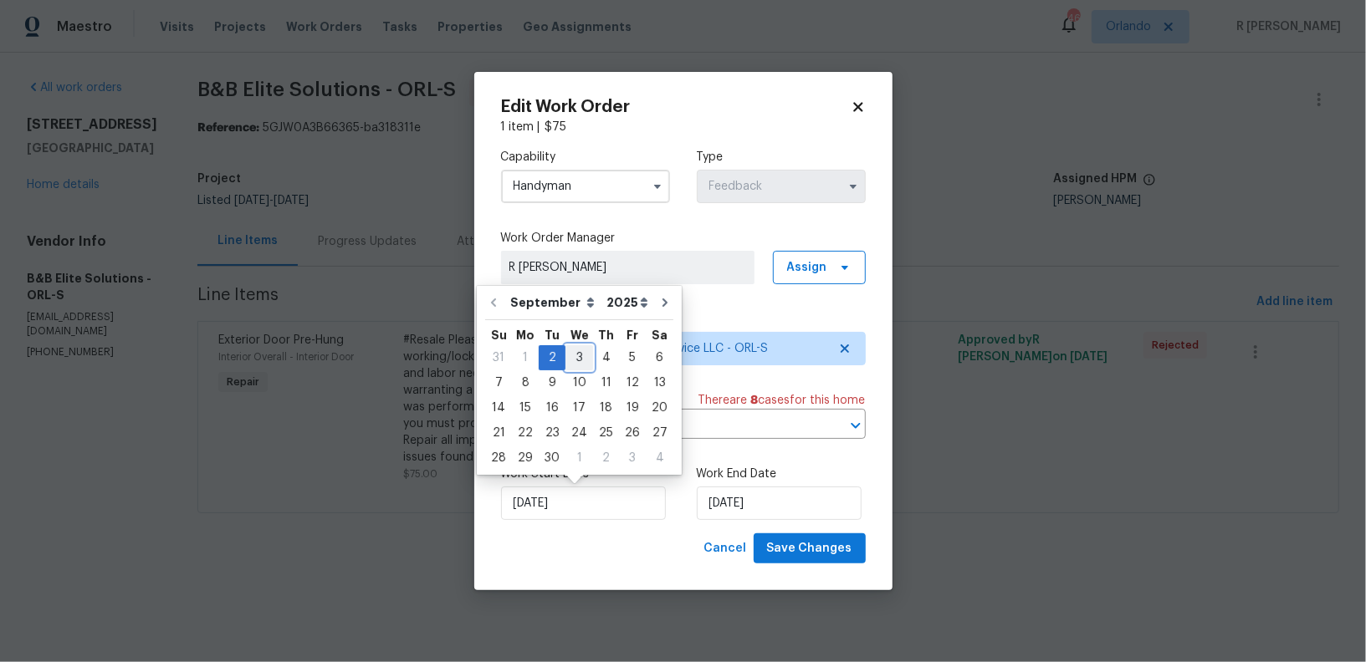
click at [569, 360] on div "3" at bounding box center [579, 357] width 28 height 23
type input "[DATE]"
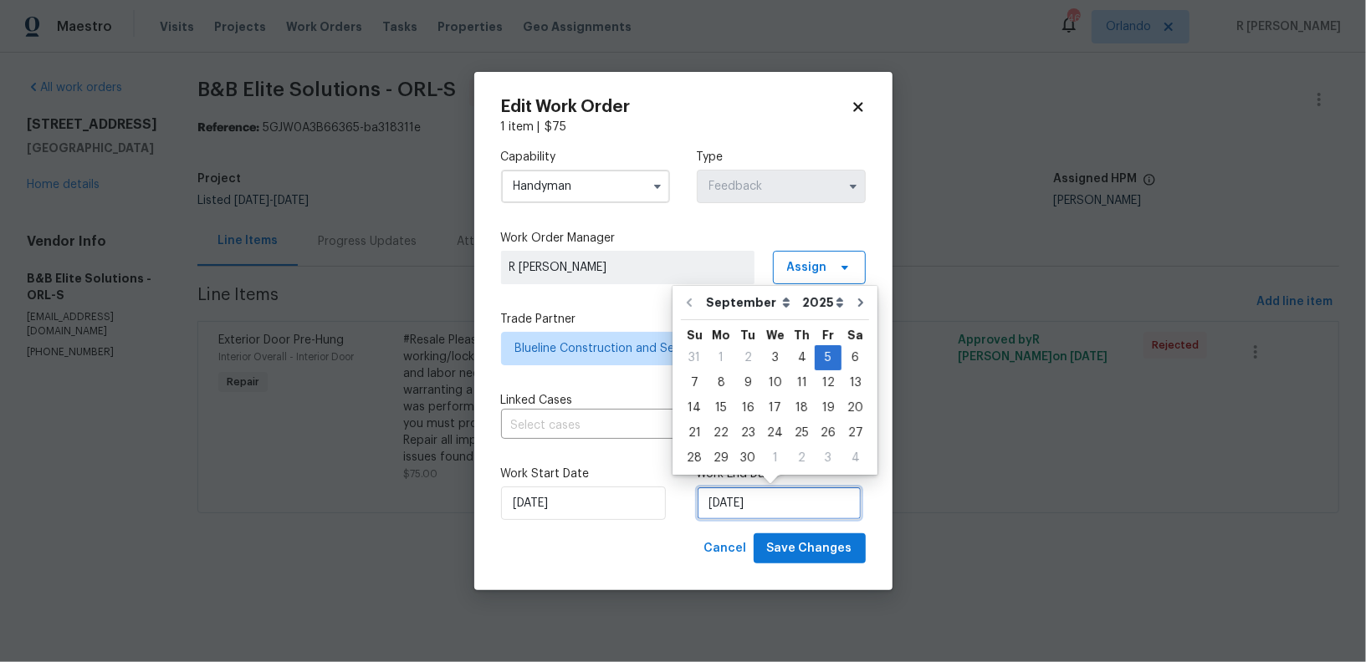
click at [754, 508] on input "[DATE]" at bounding box center [779, 503] width 165 height 33
click at [719, 377] on div "8" at bounding box center [721, 382] width 27 height 23
type input "[DATE]"
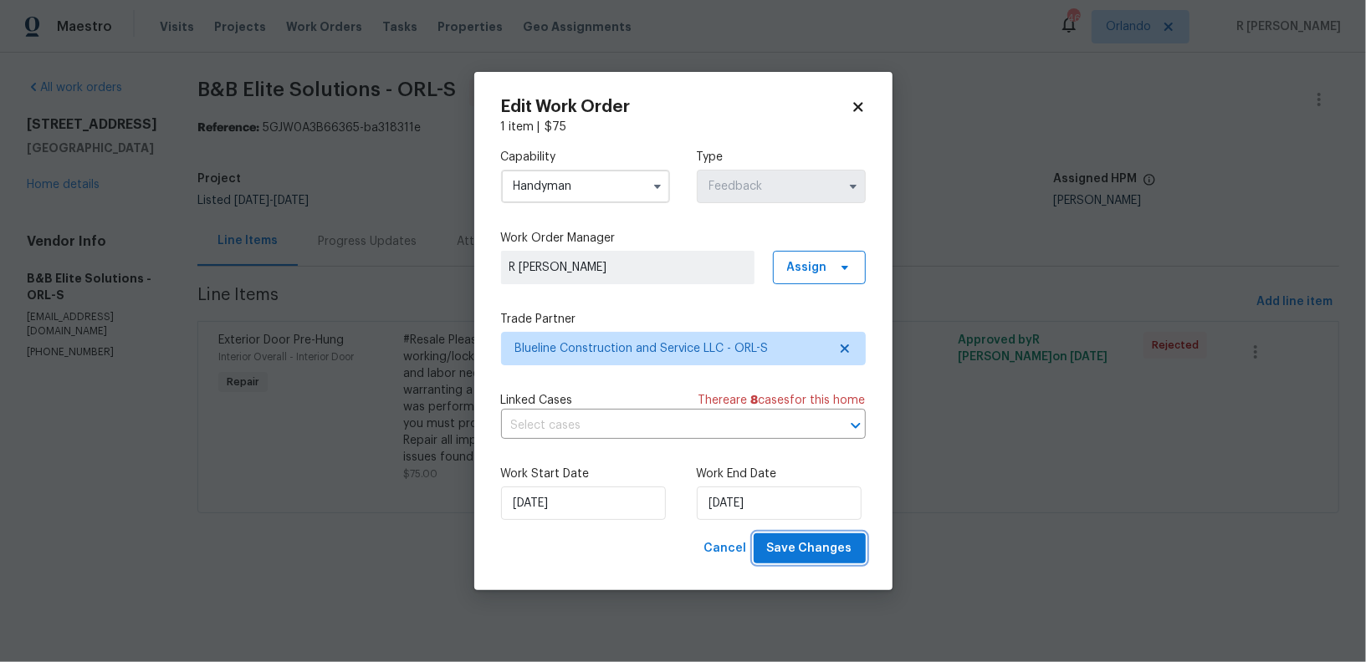
click at [810, 546] on span "Save Changes" at bounding box center [809, 549] width 85 height 21
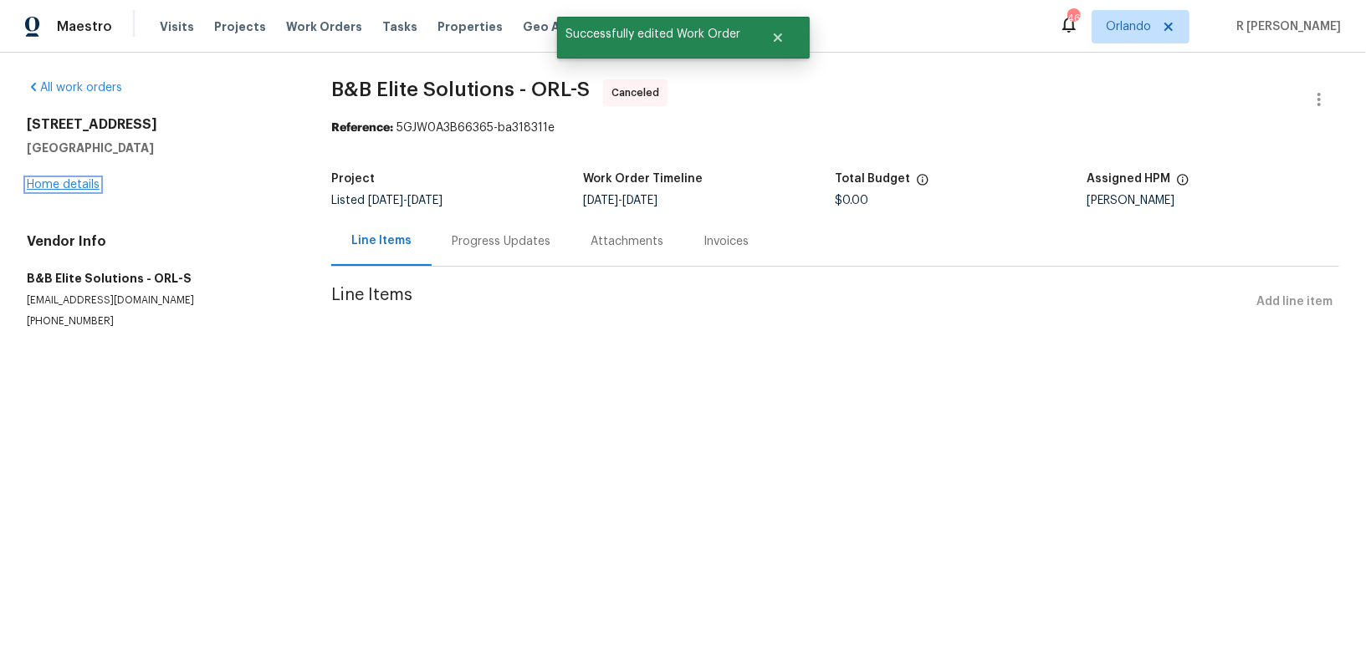
click at [41, 186] on link "Home details" at bounding box center [63, 185] width 73 height 12
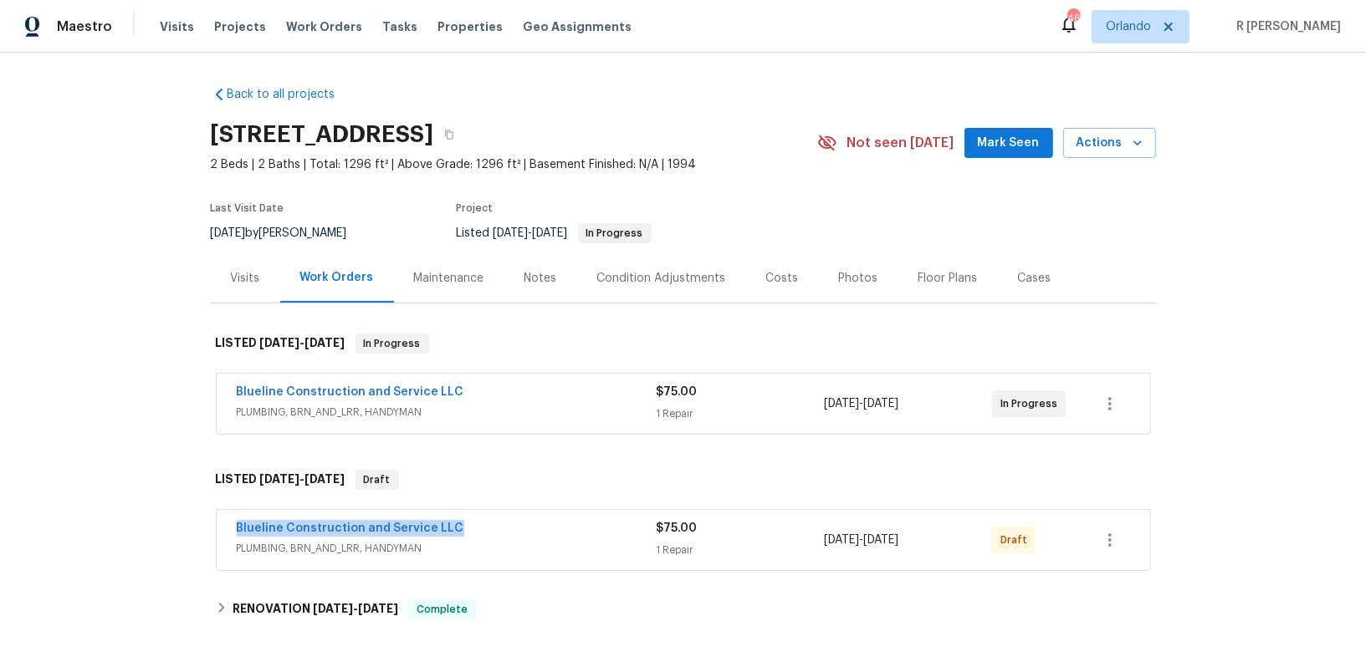
drag, startPoint x: 336, startPoint y: 523, endPoint x: 80, endPoint y: 502, distance: 256.8
click at [80, 502] on div "Back to all projects [STREET_ADDRESS] 2 Beds | 2 Baths | Total: 1296 ft² | Abov…" at bounding box center [683, 358] width 1366 height 610
copy link "Blueline Construction and Service LLC"
click at [363, 532] on link "Blueline Construction and Service LLC" at bounding box center [350, 529] width 227 height 12
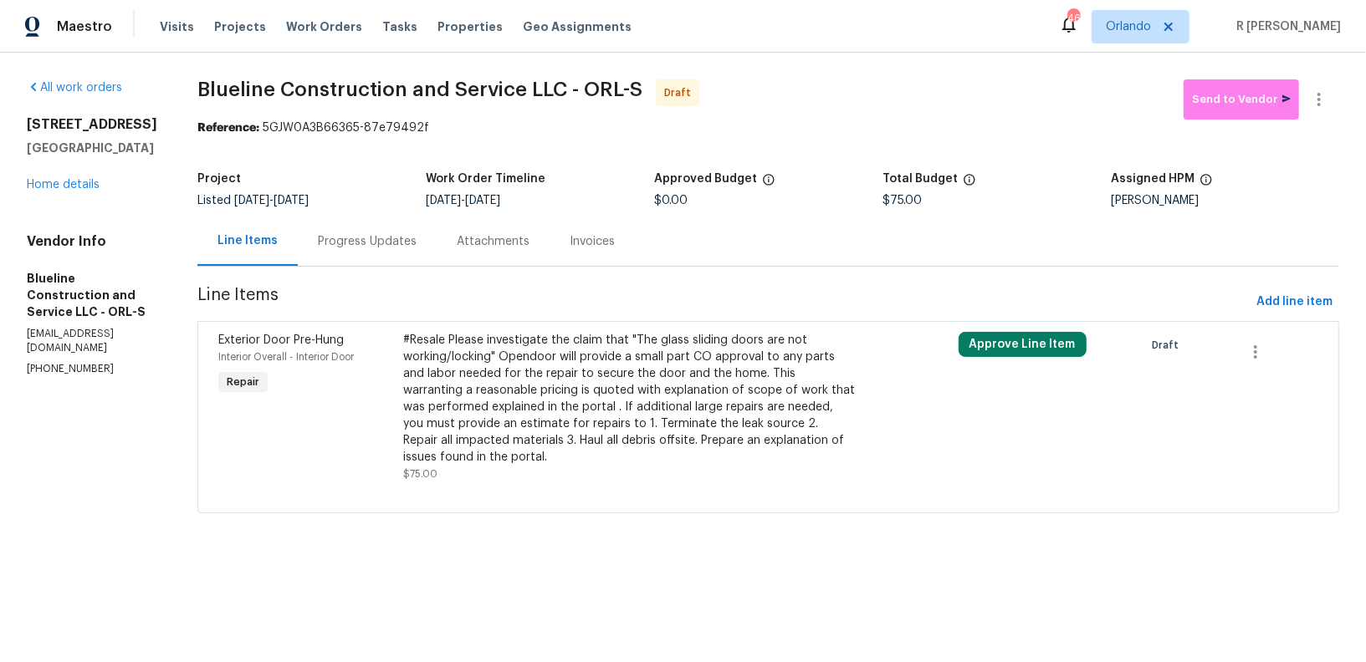
click at [376, 251] on div "Progress Updates" at bounding box center [367, 241] width 139 height 49
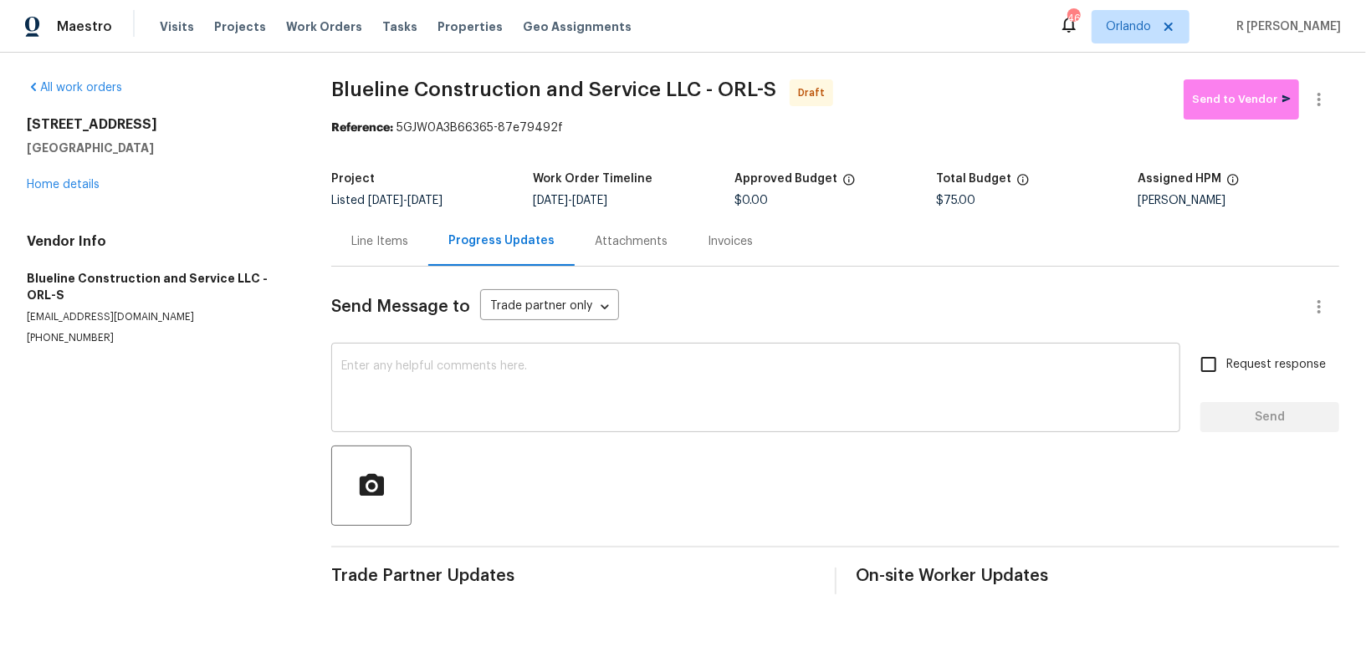
click at [535, 360] on textarea at bounding box center [755, 389] width 829 height 59
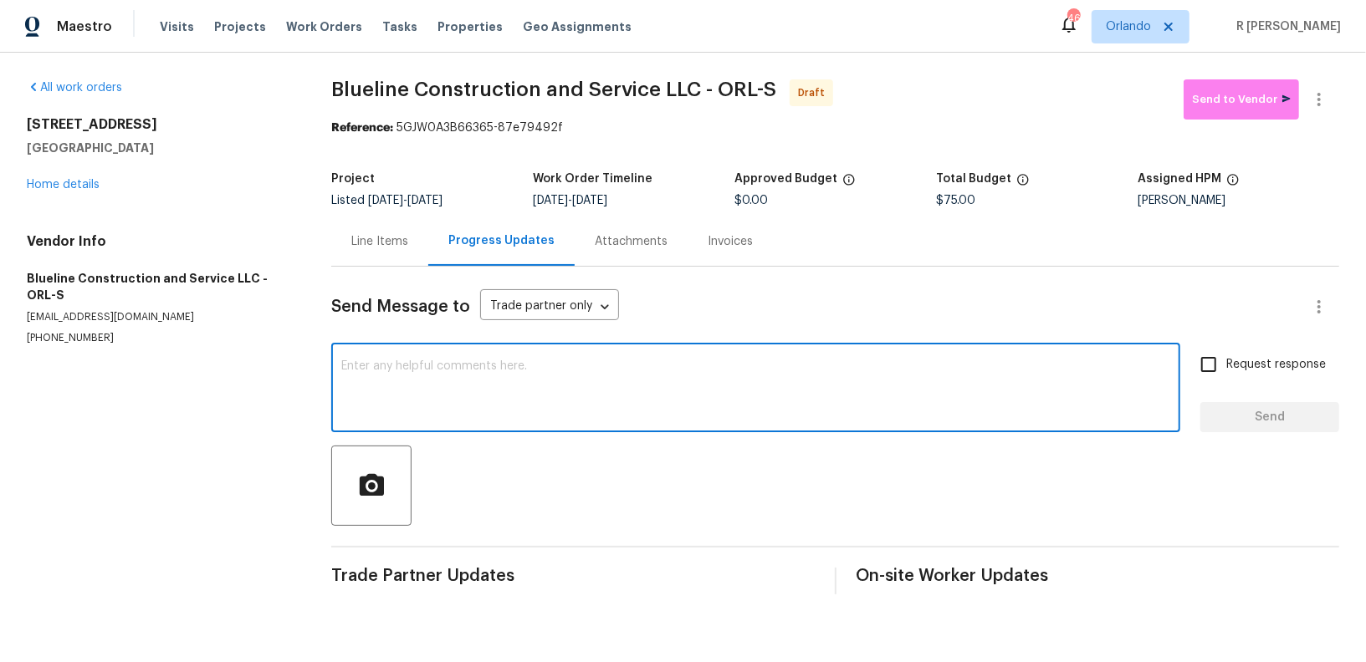
paste textarea "Hi this is (Yogesh) with Opendoor. I’m confirming you received the WO for the p…"
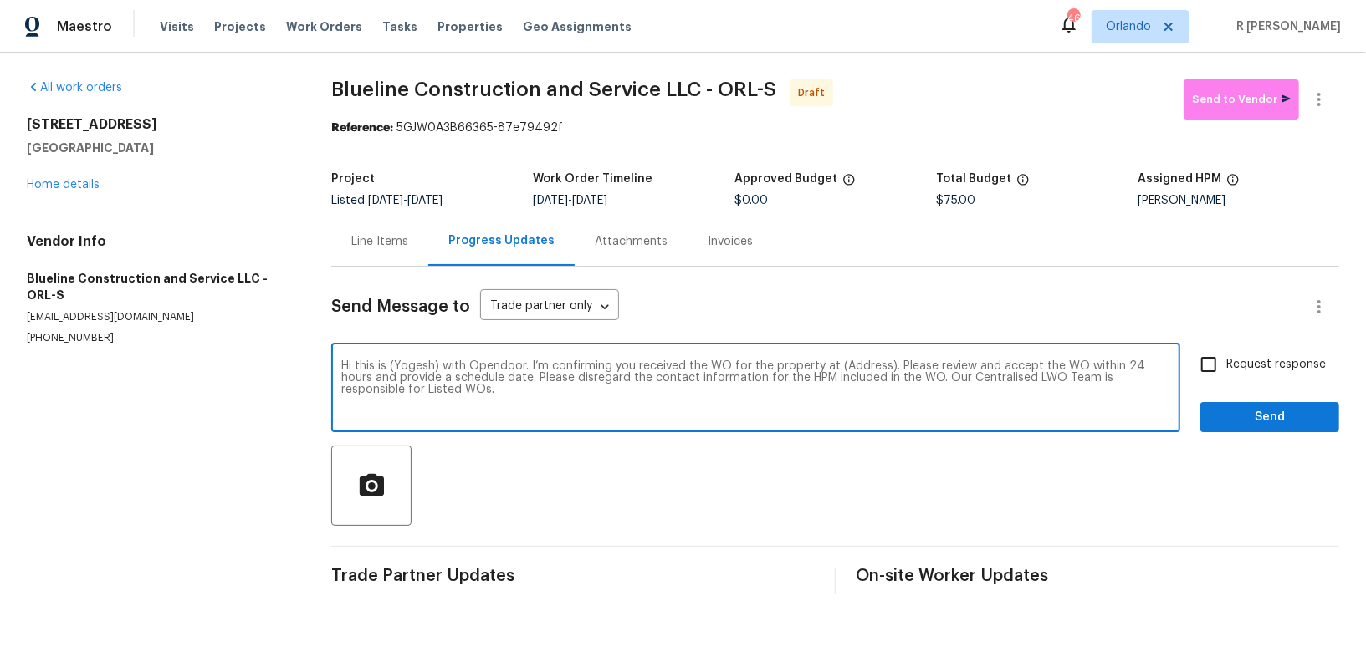
click at [851, 367] on textarea "Hi this is (Yogesh) with Opendoor. I’m confirming you received the WO for the p…" at bounding box center [755, 389] width 829 height 59
paste textarea "[STREET_ADDRESS]"
type textarea "Hi this is (Yogesh) with Opendoor. I’m confirming you received the WO for the p…"
click at [1261, 366] on span "Request response" at bounding box center [1276, 365] width 100 height 18
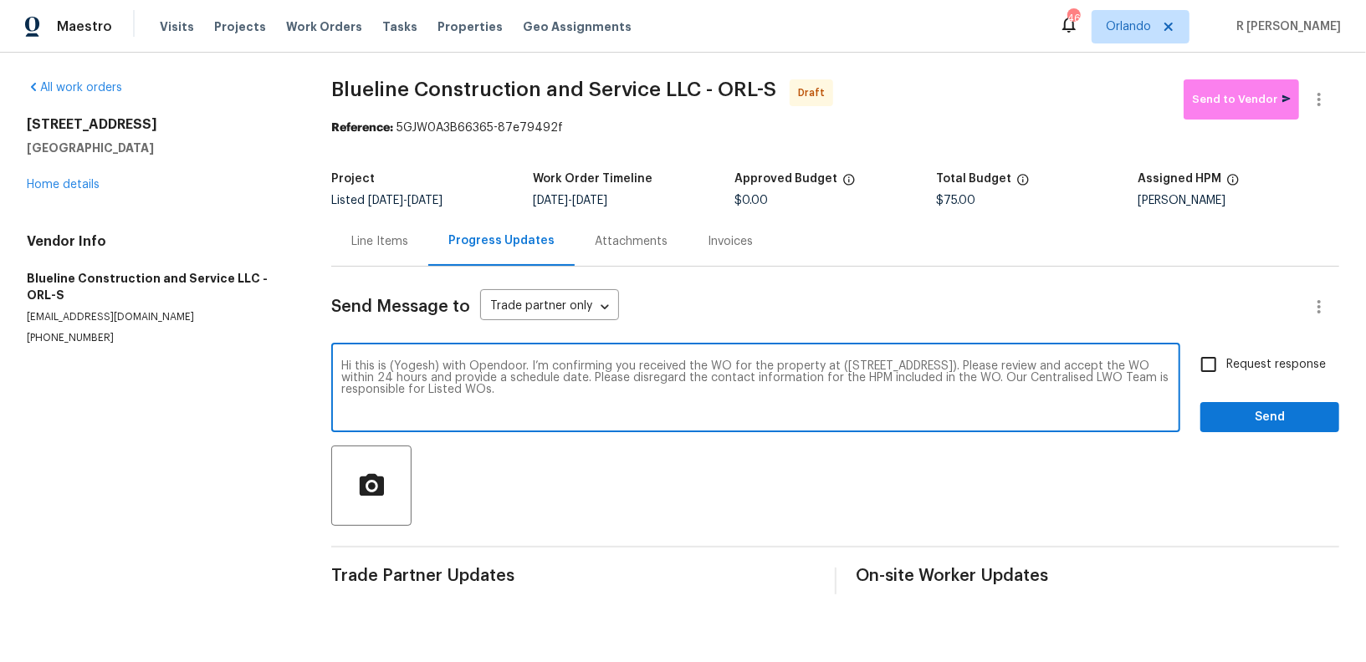
click at [1226, 366] on input "Request response" at bounding box center [1208, 364] width 35 height 35
checkbox input "true"
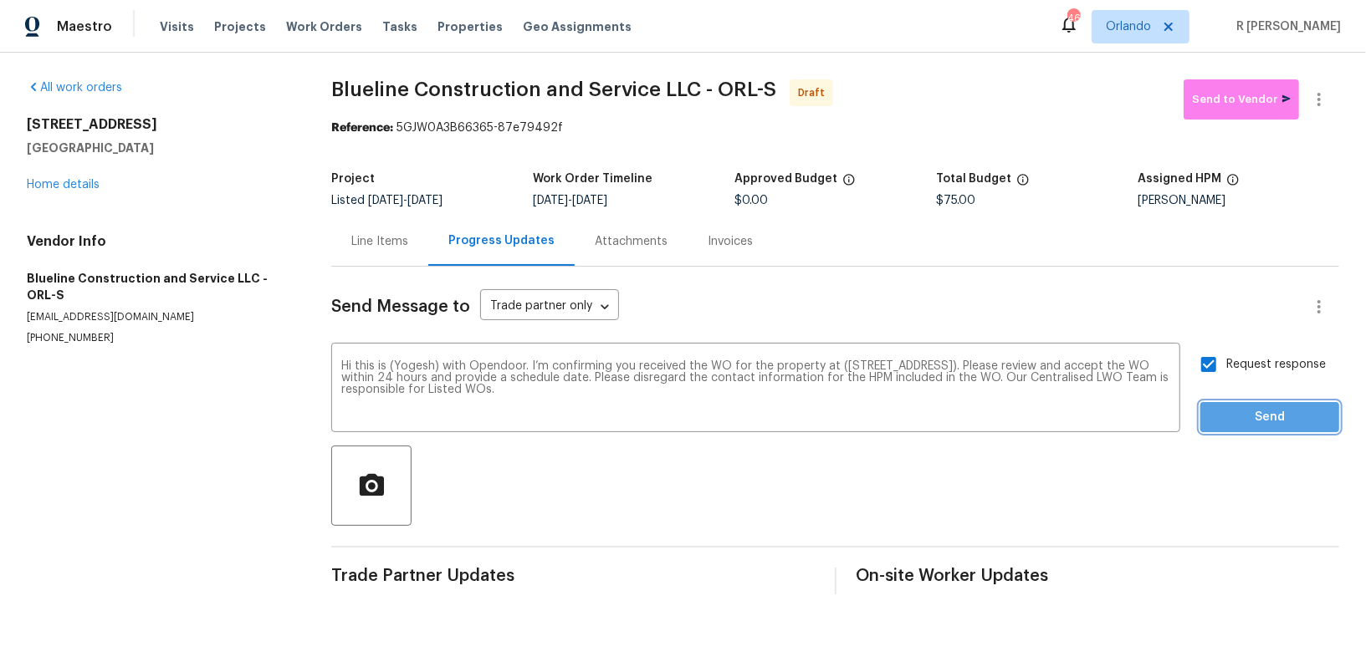
click at [1257, 426] on span "Send" at bounding box center [1270, 417] width 112 height 21
click at [1319, 93] on icon "button" at bounding box center [1318, 99] width 3 height 13
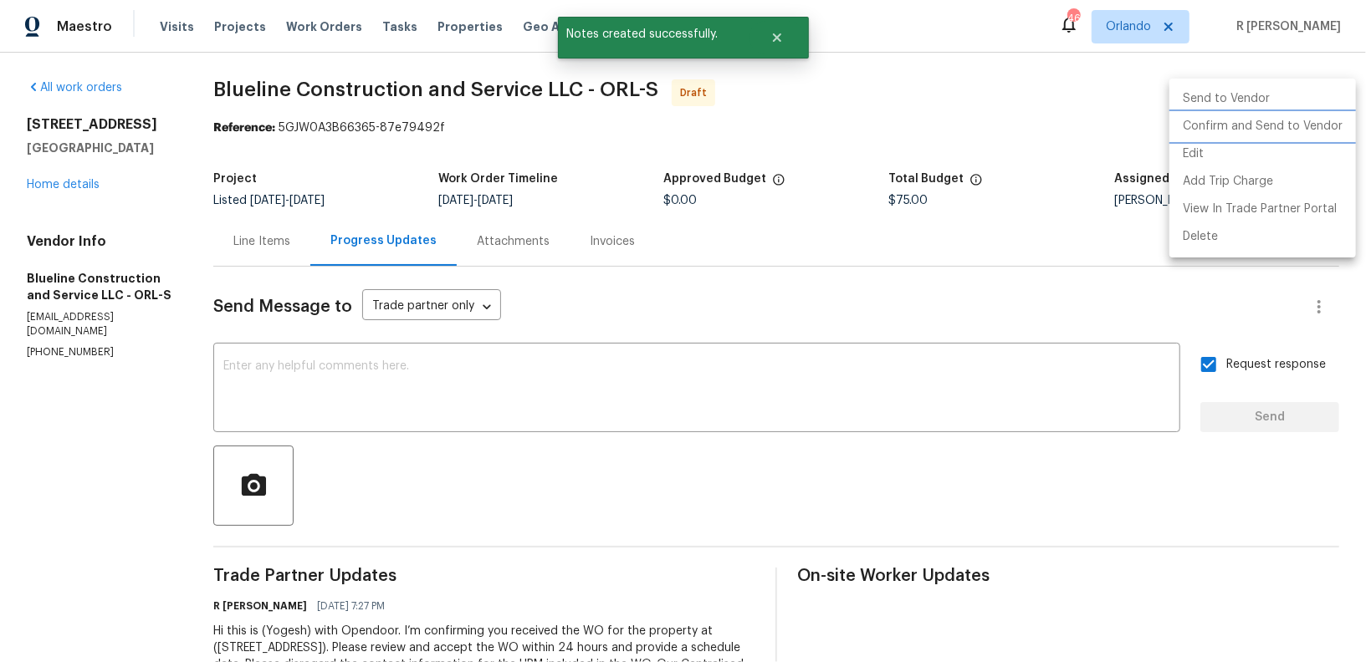
click at [1242, 121] on li "Confirm and Send to Vendor" at bounding box center [1262, 127] width 187 height 28
